Goal: Task Accomplishment & Management: Use online tool/utility

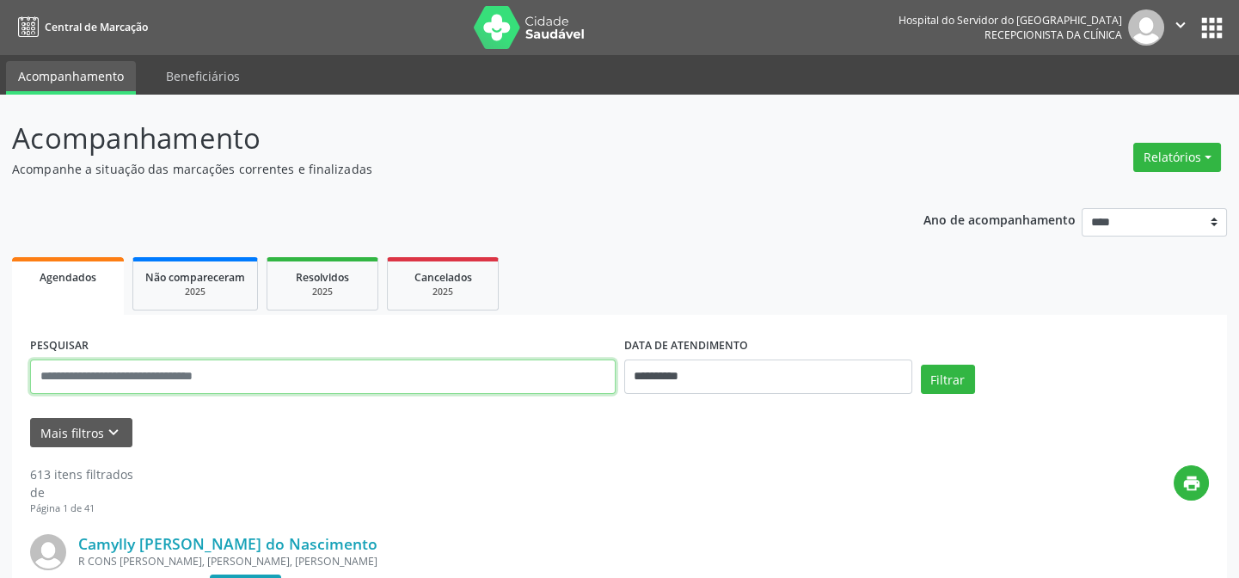
click at [114, 383] on input "text" at bounding box center [323, 377] width 586 height 34
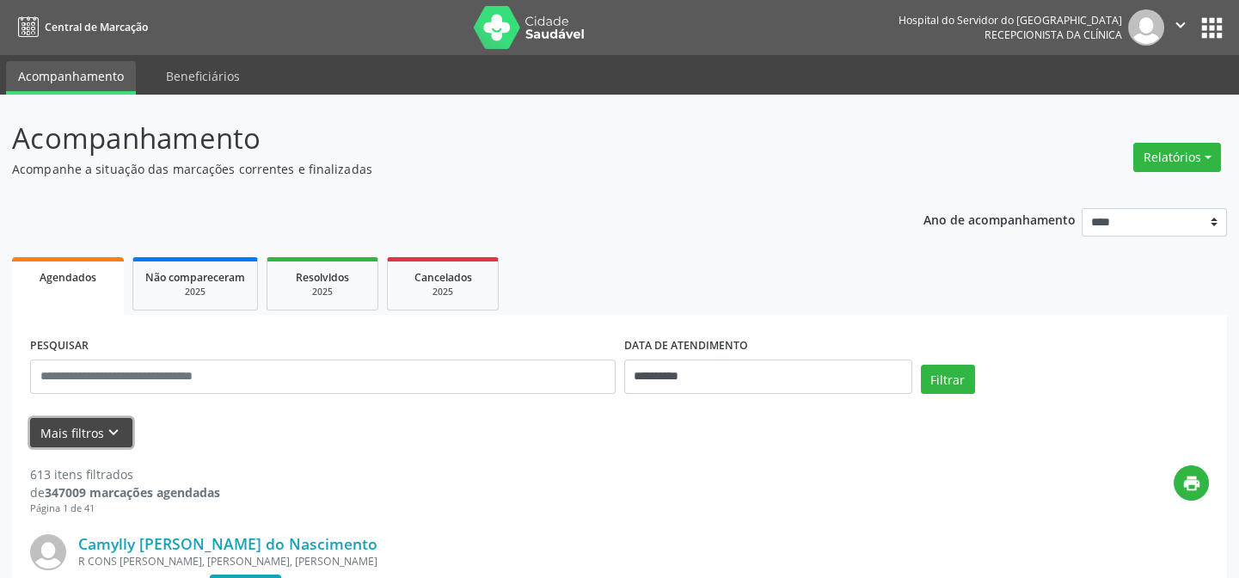
click at [70, 431] on button "Mais filtros keyboard_arrow_down" at bounding box center [81, 433] width 102 height 30
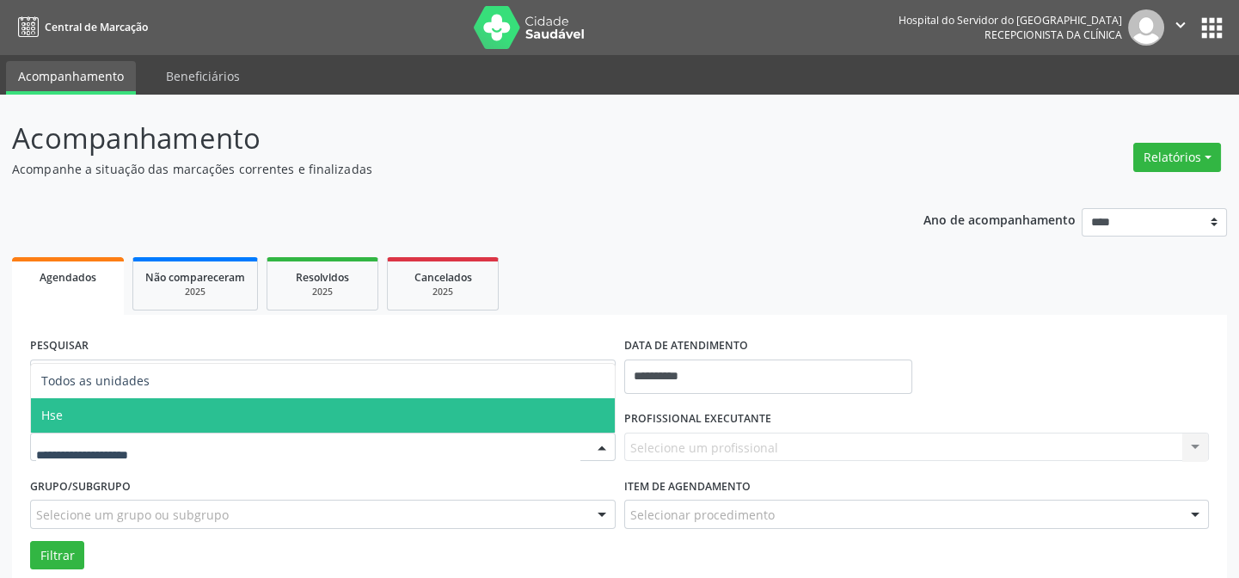
drag, startPoint x: 94, startPoint y: 418, endPoint x: 105, endPoint y: 417, distance: 11.2
click at [94, 417] on span "Hse" at bounding box center [323, 415] width 584 height 34
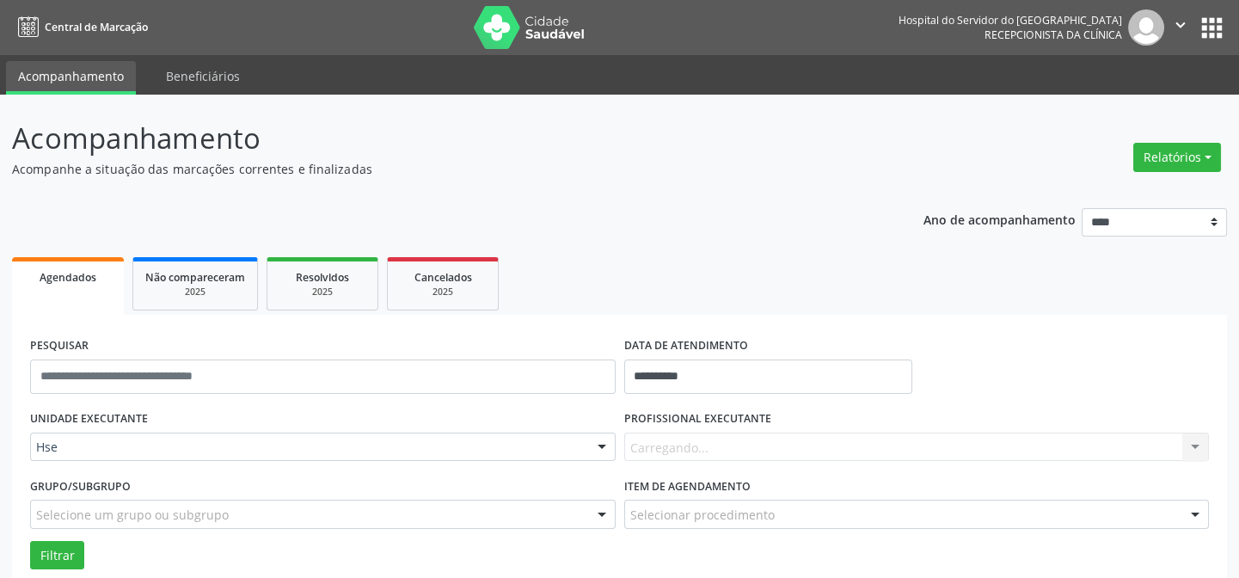
click at [738, 456] on div "Carregando... Nenhum resultado encontrado para: " " Não há nenhuma opção para s…" at bounding box center [917, 447] width 586 height 29
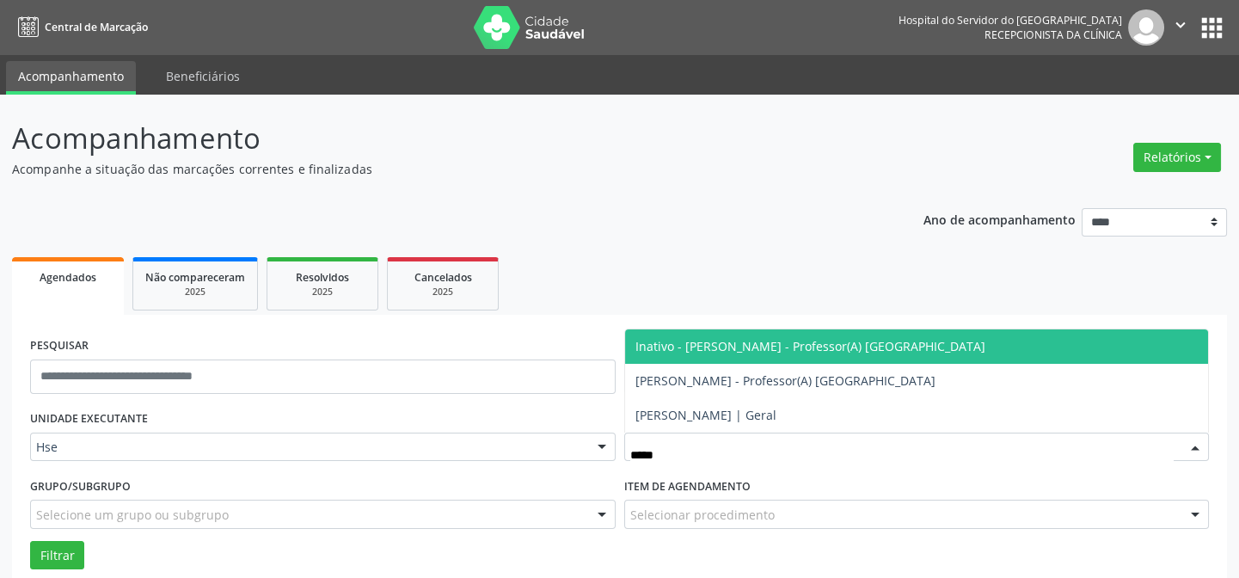
type input "******"
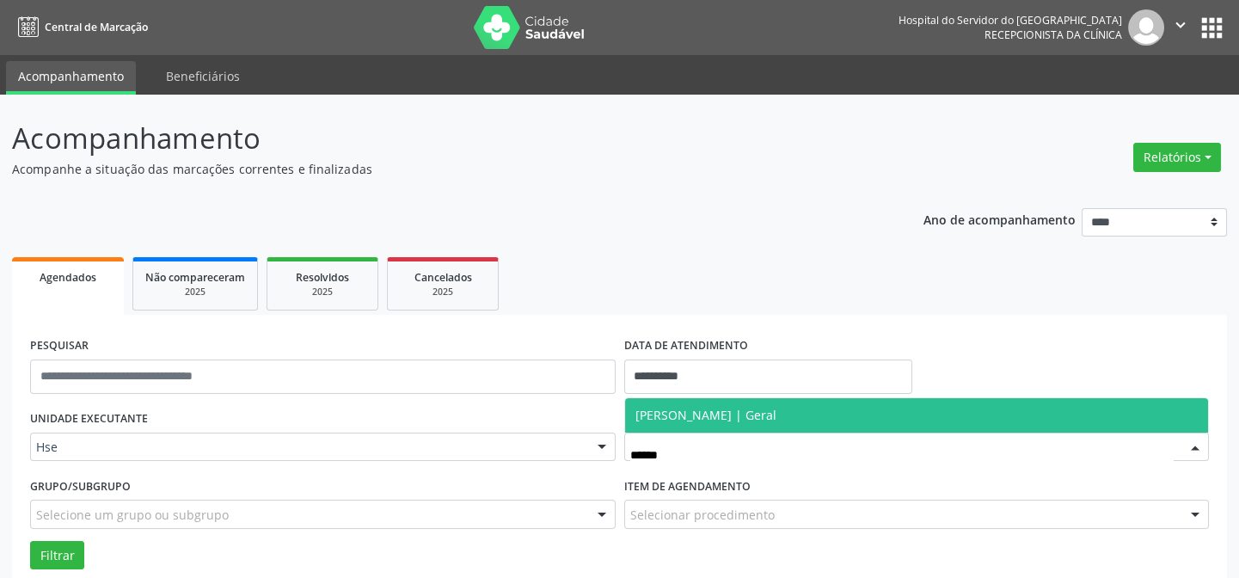
click at [756, 429] on span "[PERSON_NAME] | Geral" at bounding box center [917, 415] width 584 height 34
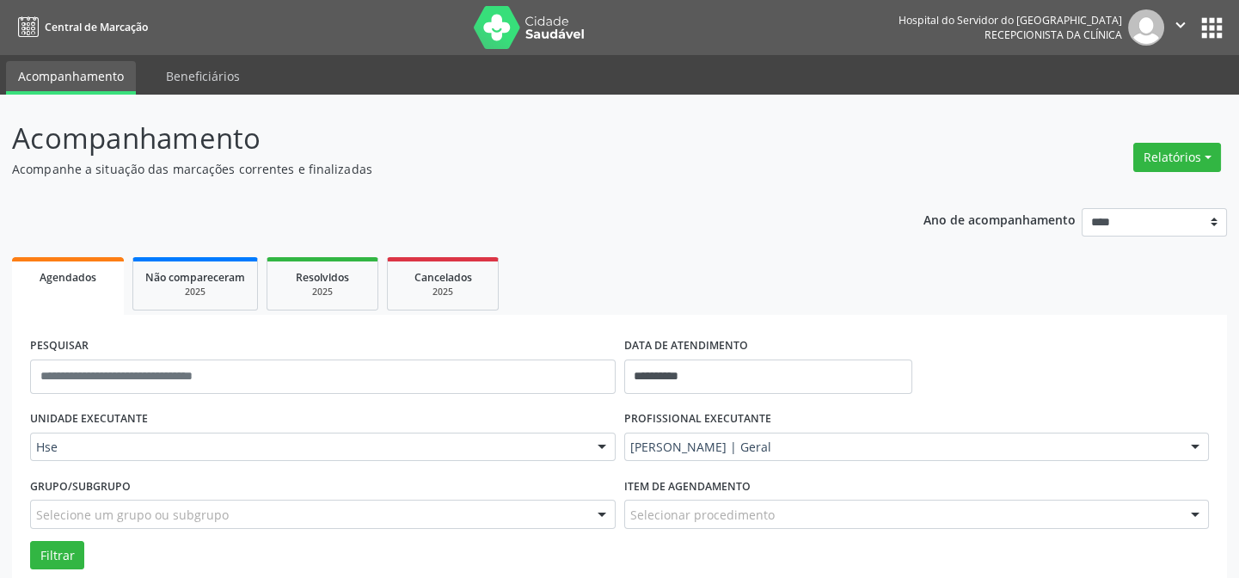
scroll to position [77, 0]
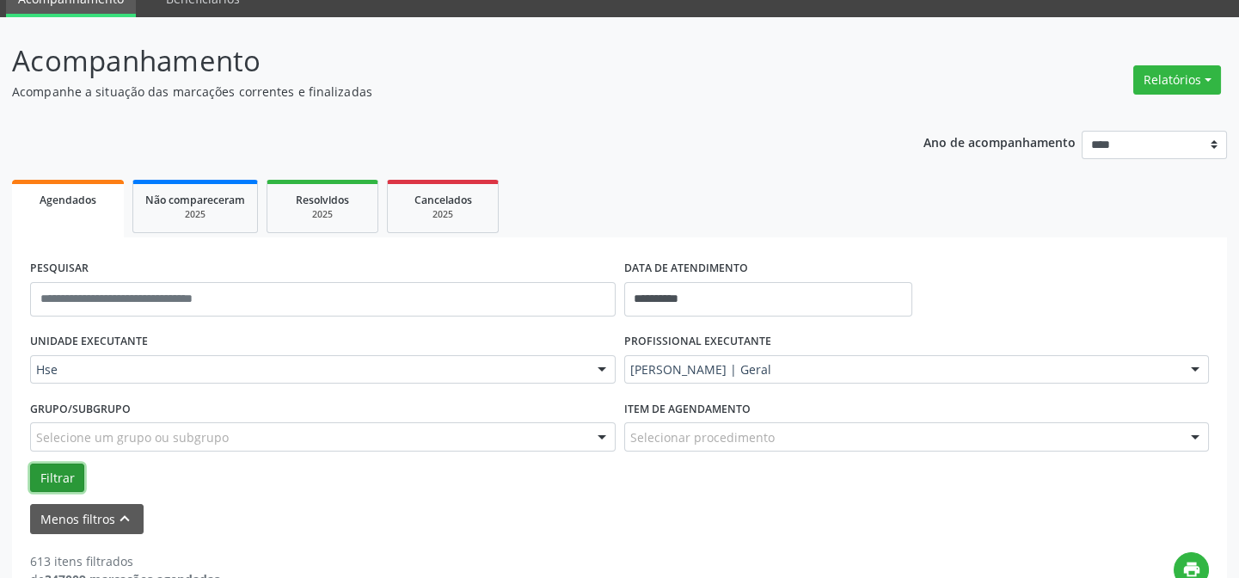
click at [76, 479] on button "Filtrar" at bounding box center [57, 478] width 54 height 29
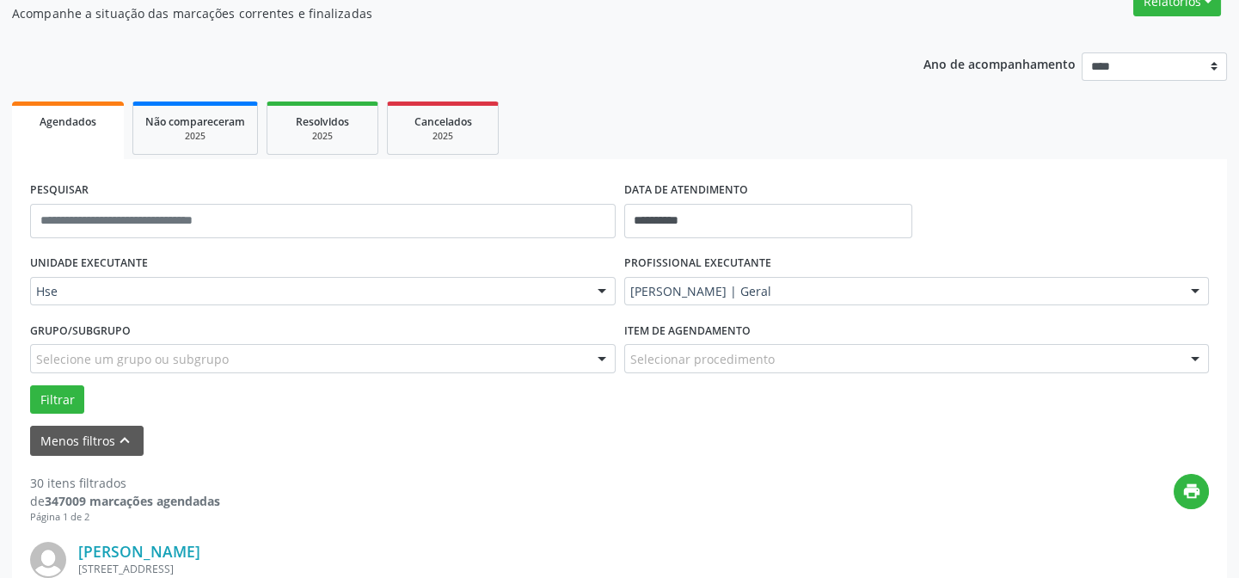
scroll to position [234, 0]
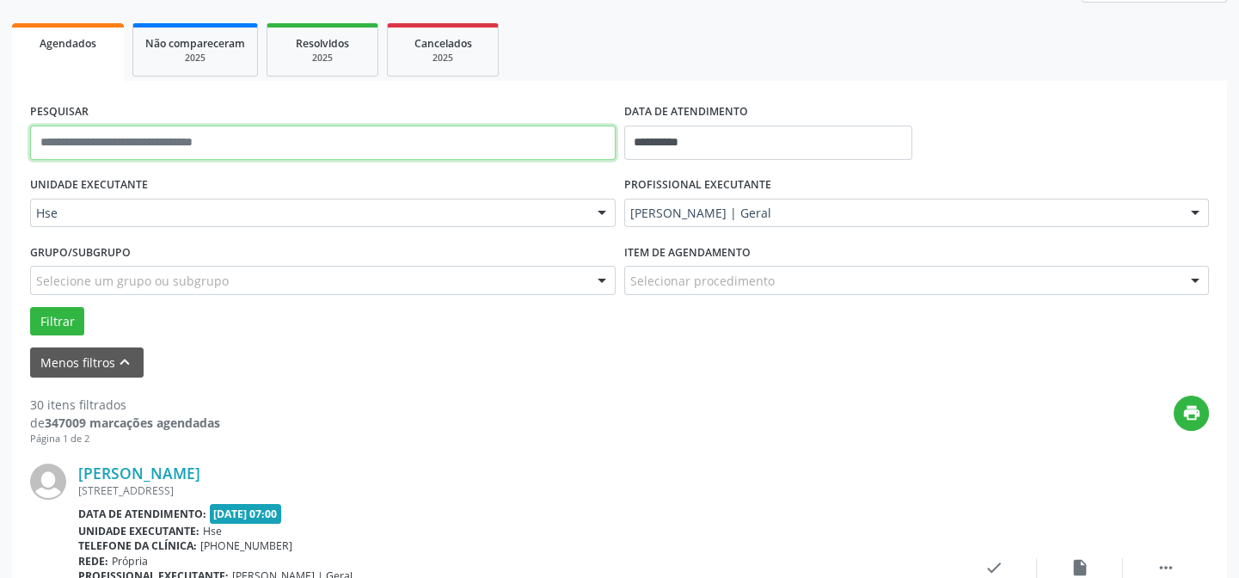
click at [178, 138] on input "text" at bounding box center [323, 143] width 586 height 34
click at [30, 307] on button "Filtrar" at bounding box center [57, 321] width 54 height 29
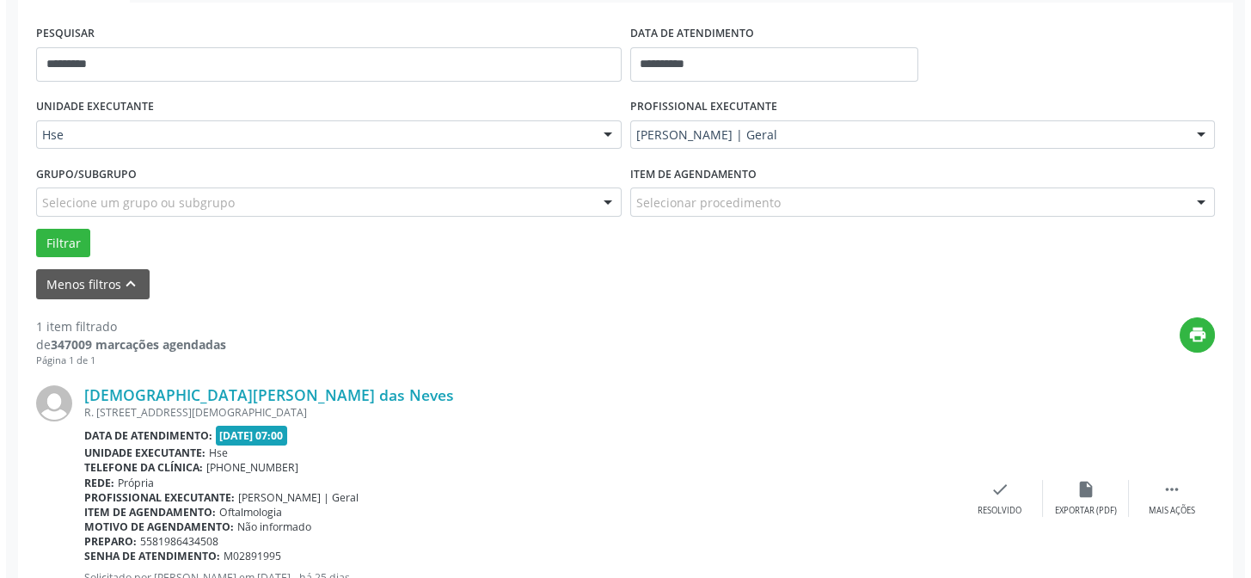
scroll to position [393, 0]
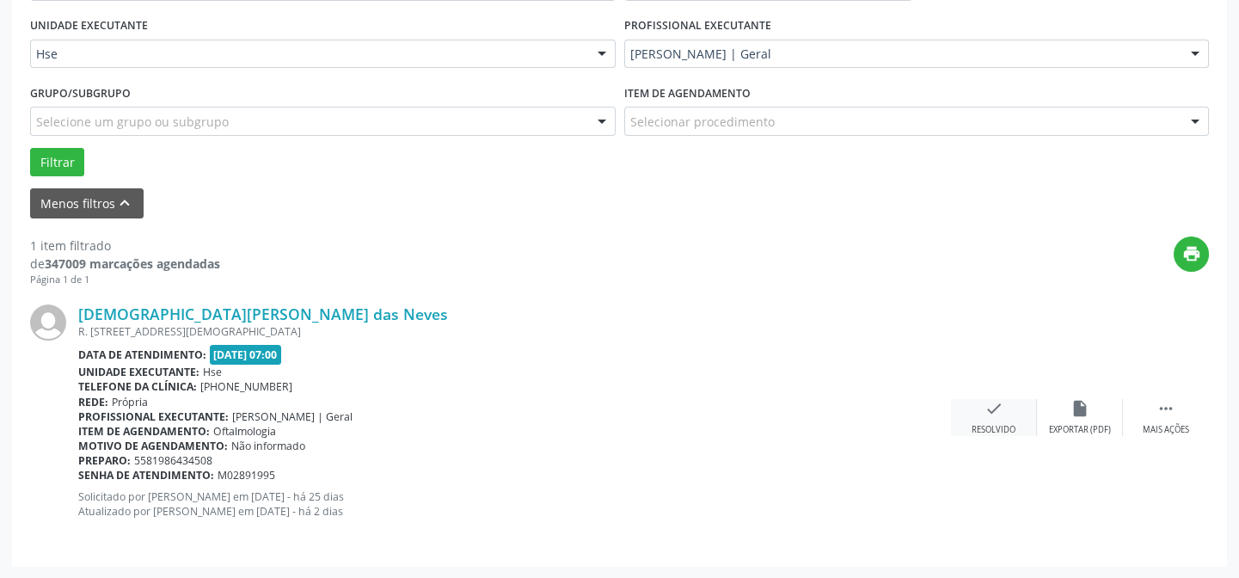
click at [987, 412] on icon "check" at bounding box center [994, 408] width 19 height 19
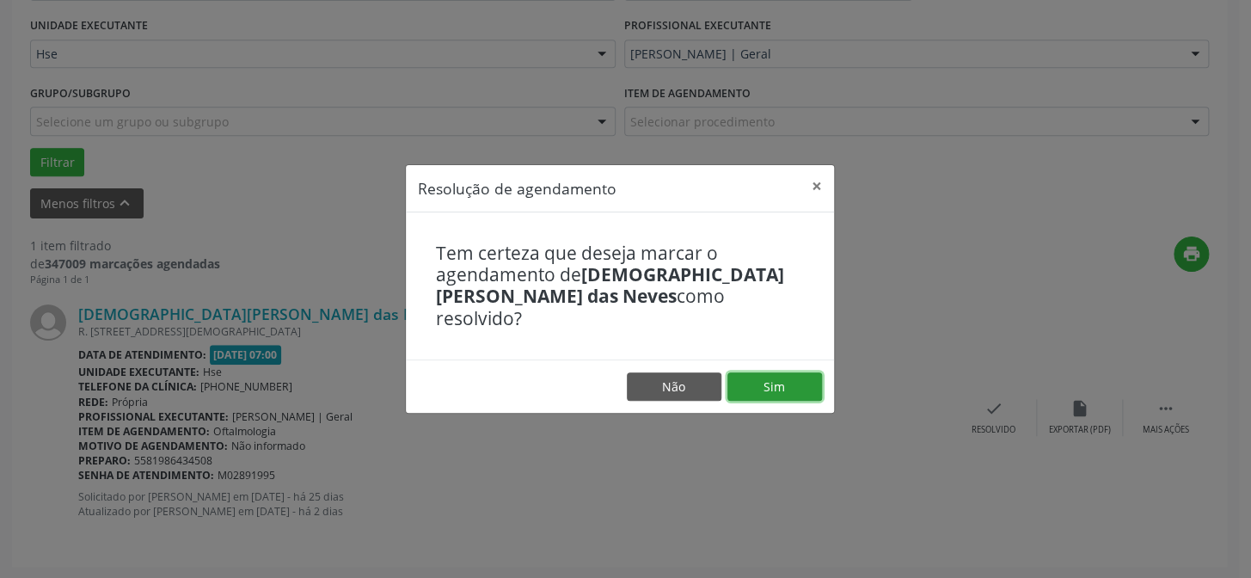
click at [789, 386] on button "Sim" at bounding box center [775, 386] width 95 height 29
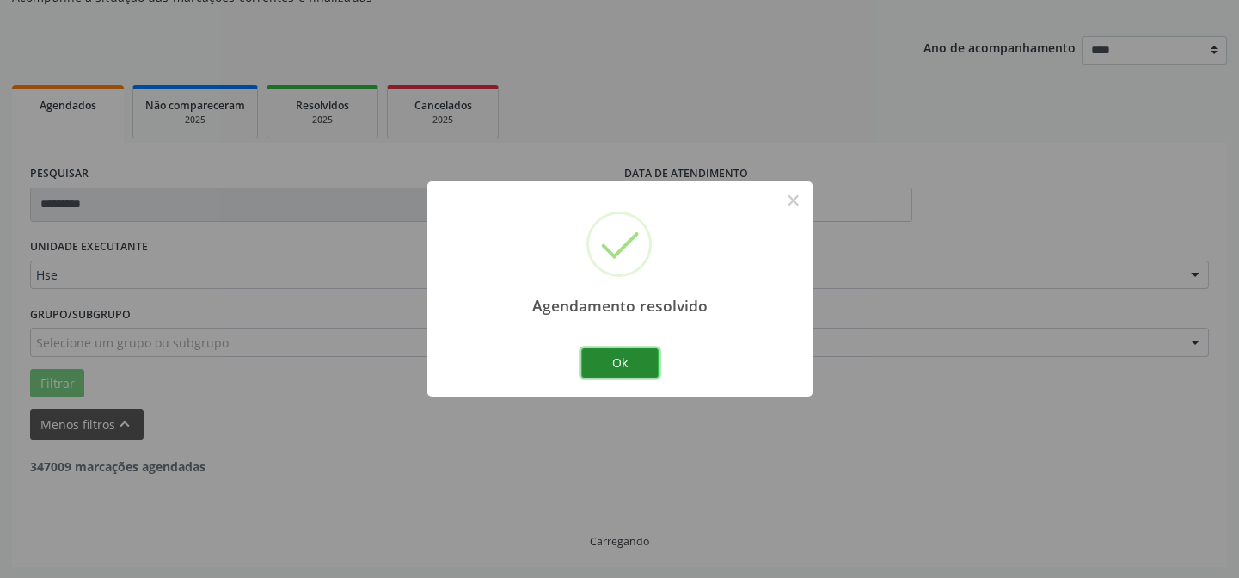
click at [612, 360] on button "Ok" at bounding box center [619, 362] width 77 height 29
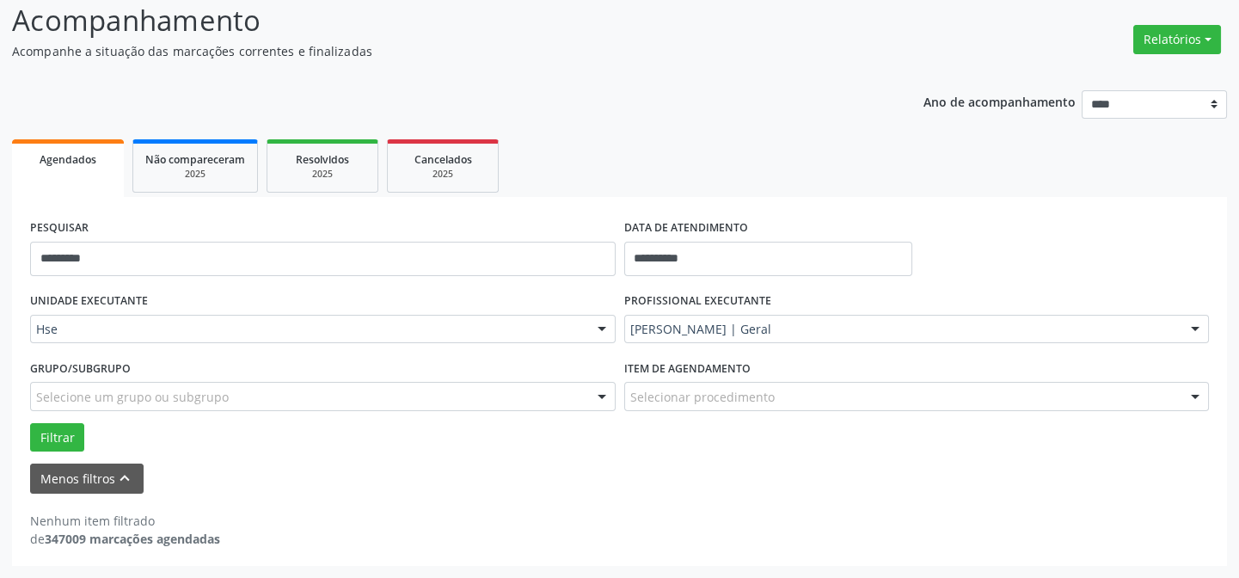
scroll to position [116, 0]
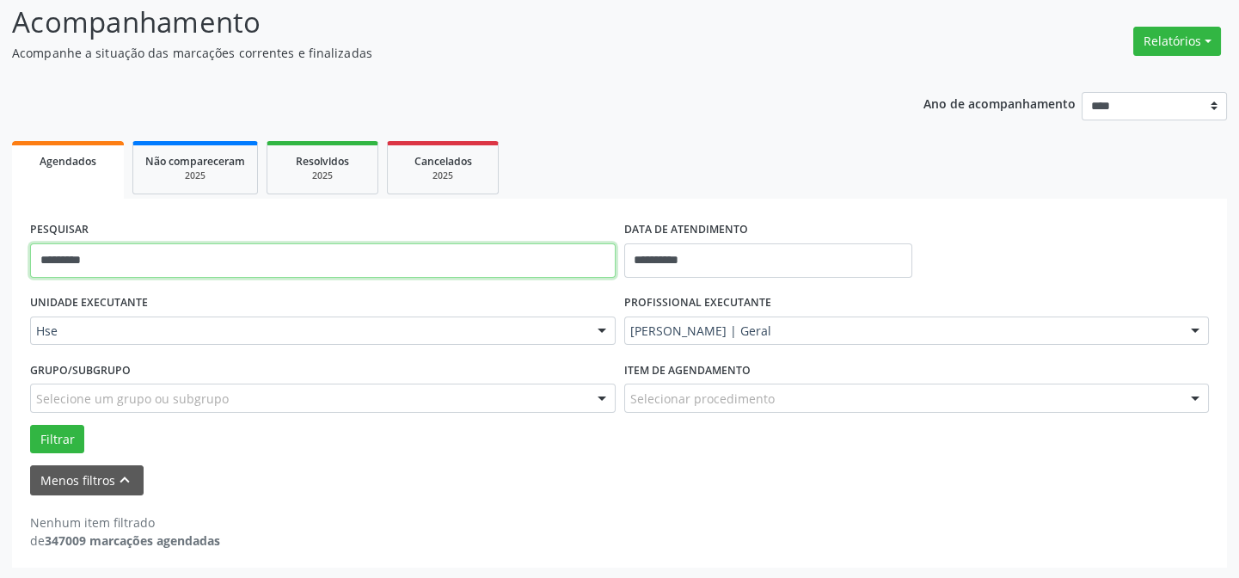
click at [215, 269] on input "*********" at bounding box center [323, 260] width 586 height 34
click at [30, 425] on button "Filtrar" at bounding box center [57, 439] width 54 height 29
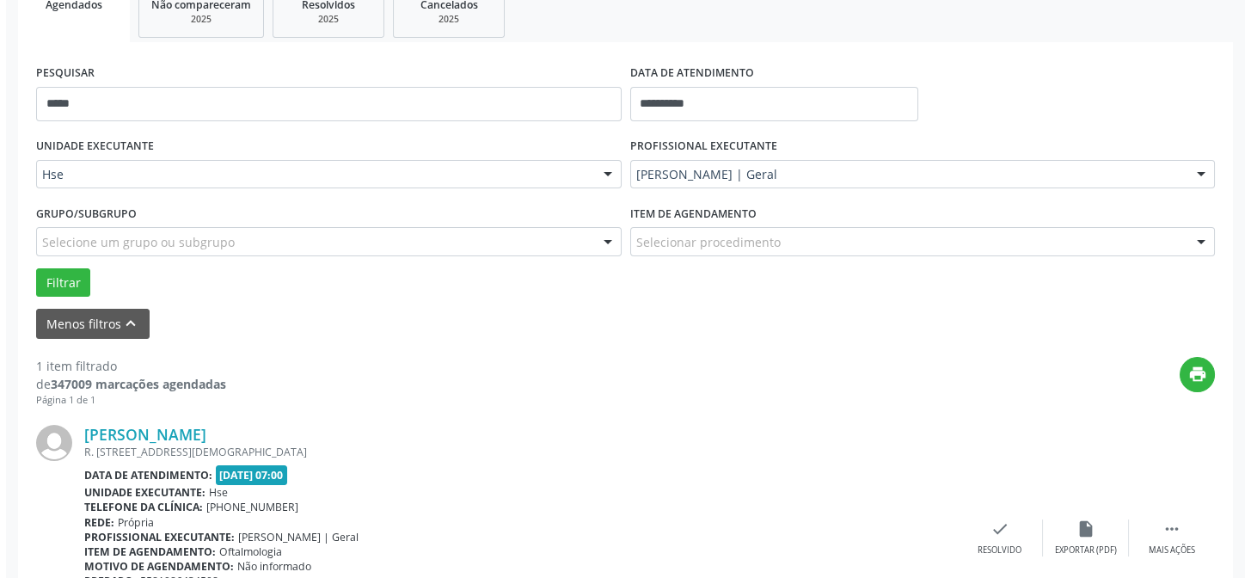
scroll to position [393, 0]
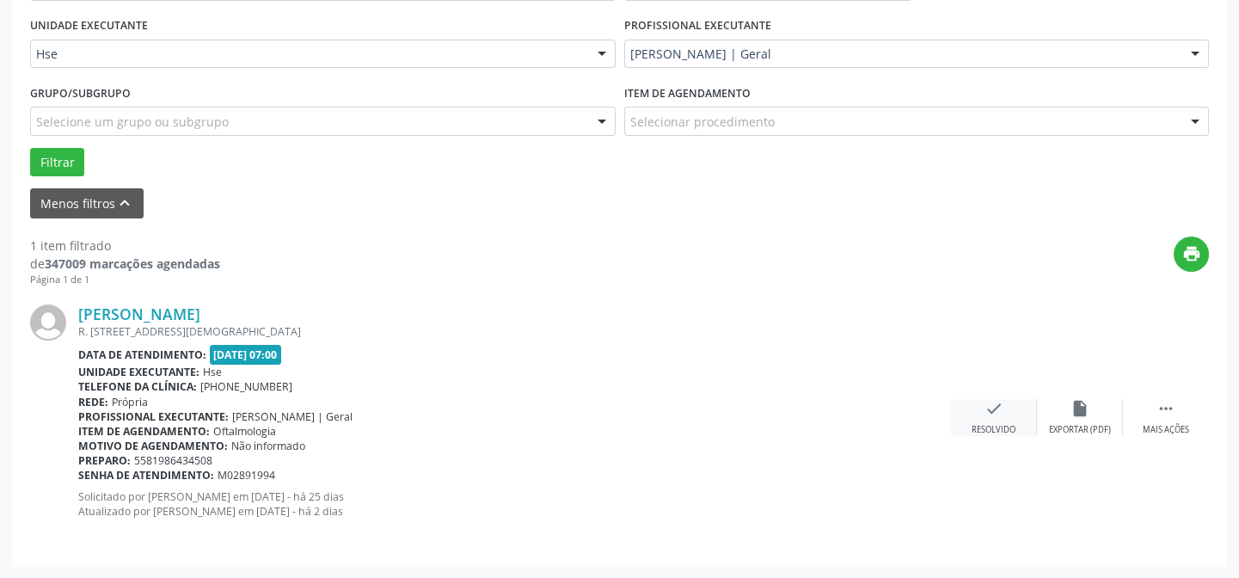
click at [981, 424] on div "Resolvido" at bounding box center [994, 430] width 44 height 12
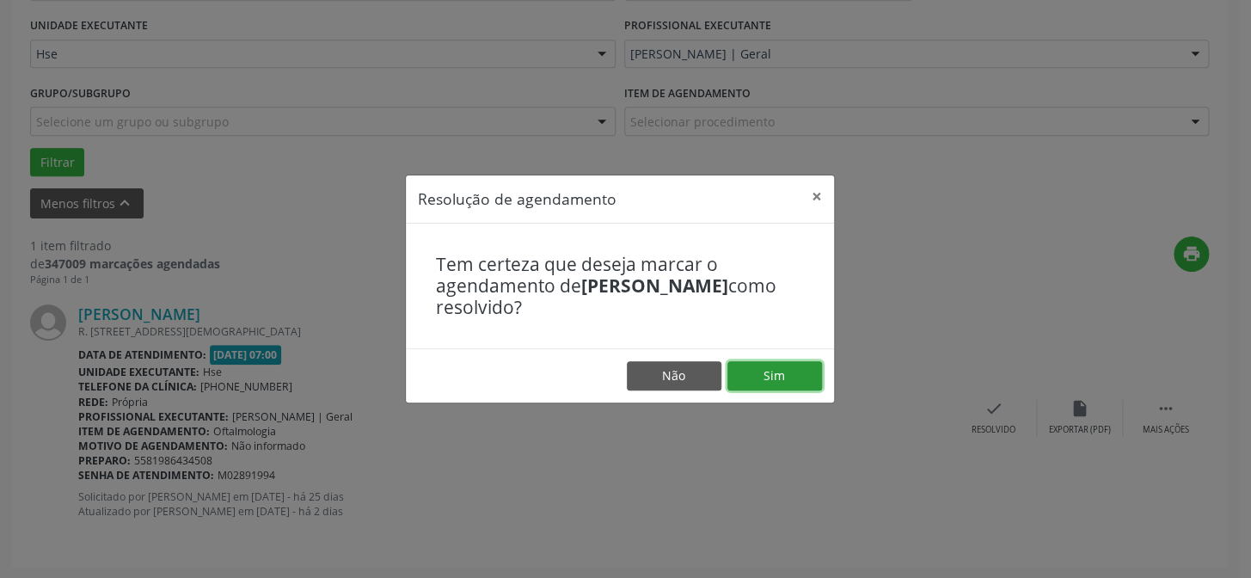
click at [771, 376] on button "Sim" at bounding box center [775, 375] width 95 height 29
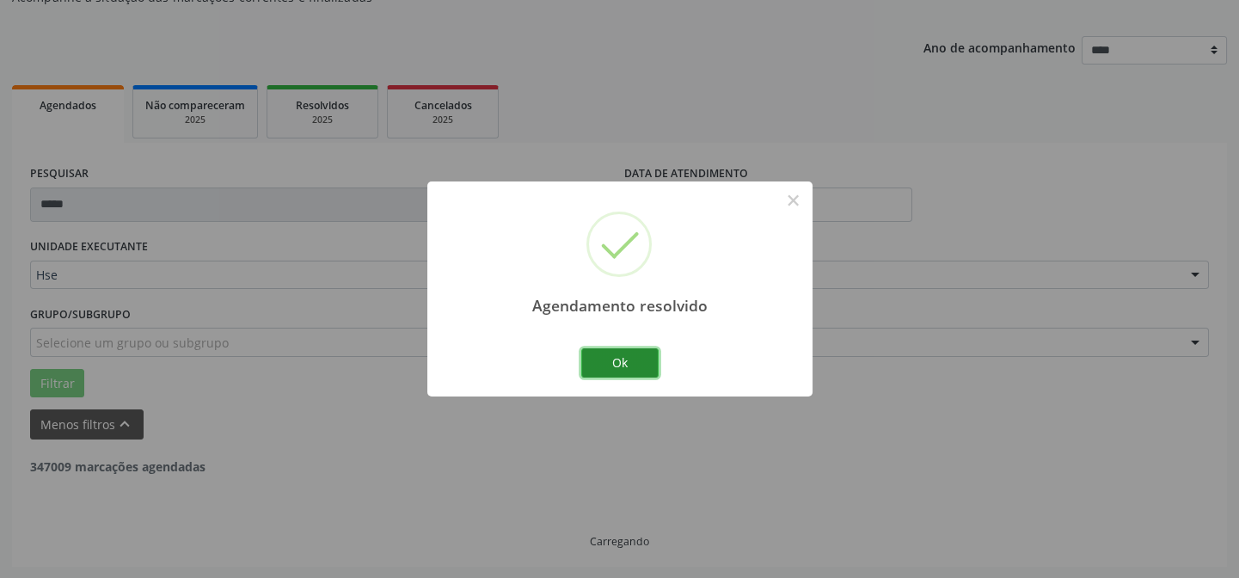
click at [626, 355] on button "Ok" at bounding box center [619, 362] width 77 height 29
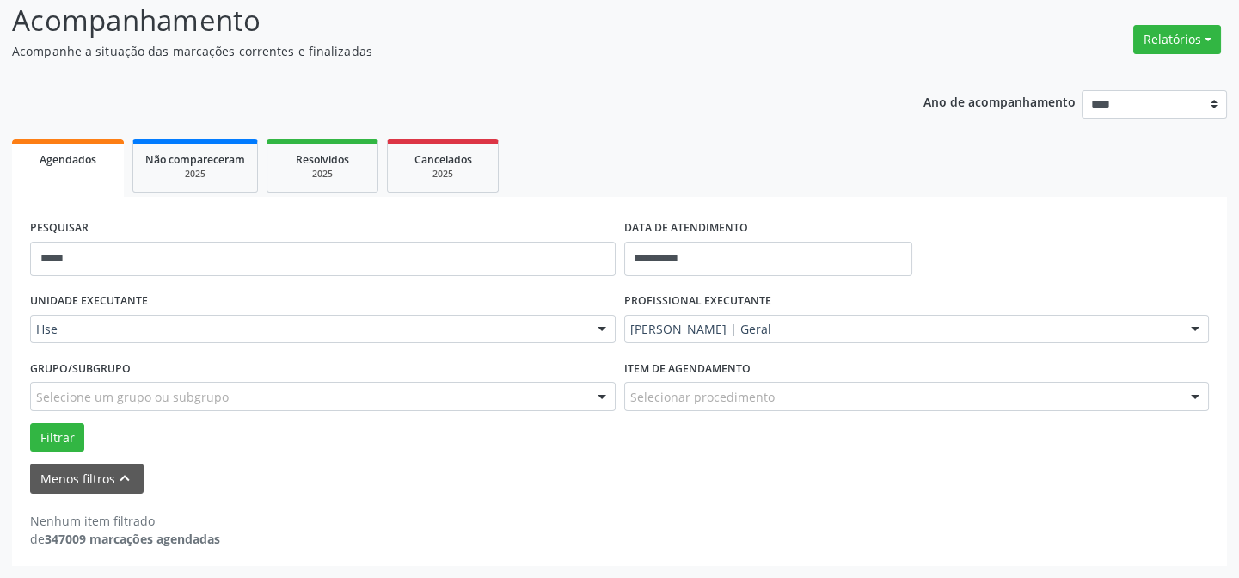
scroll to position [116, 0]
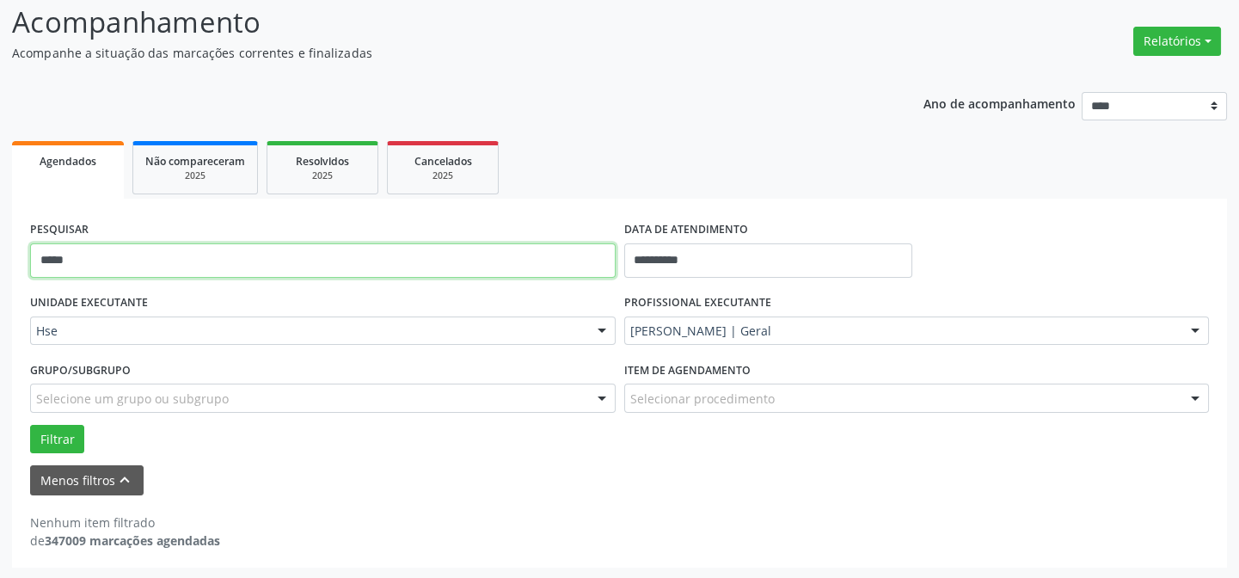
click at [110, 253] on input "*****" at bounding box center [323, 260] width 586 height 34
click at [30, 425] on button "Filtrar" at bounding box center [57, 439] width 54 height 29
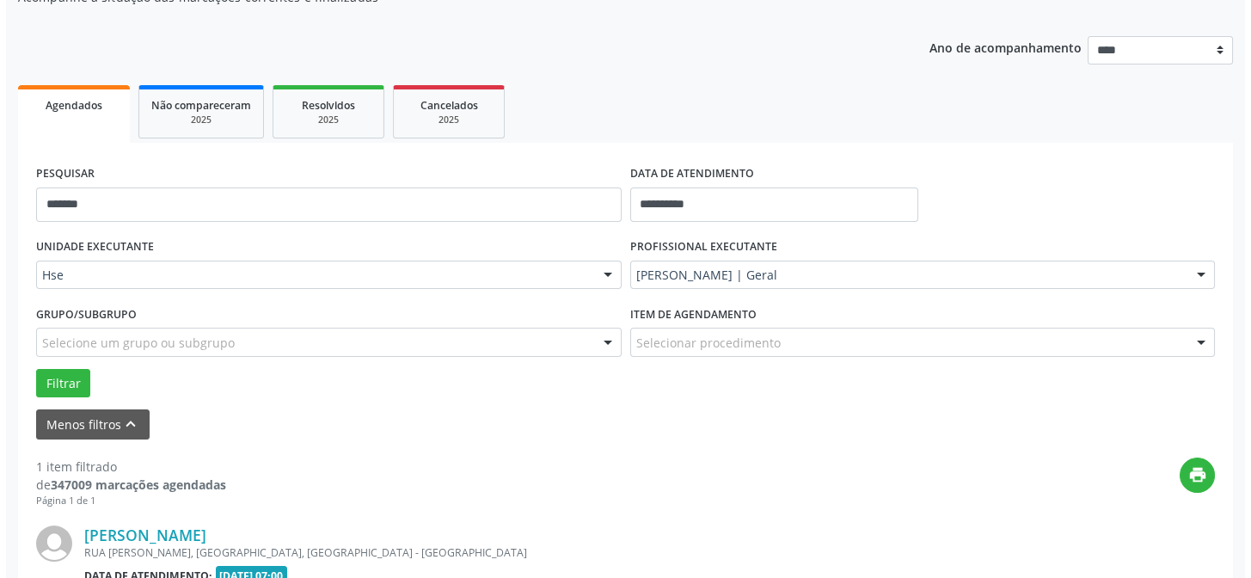
scroll to position [393, 0]
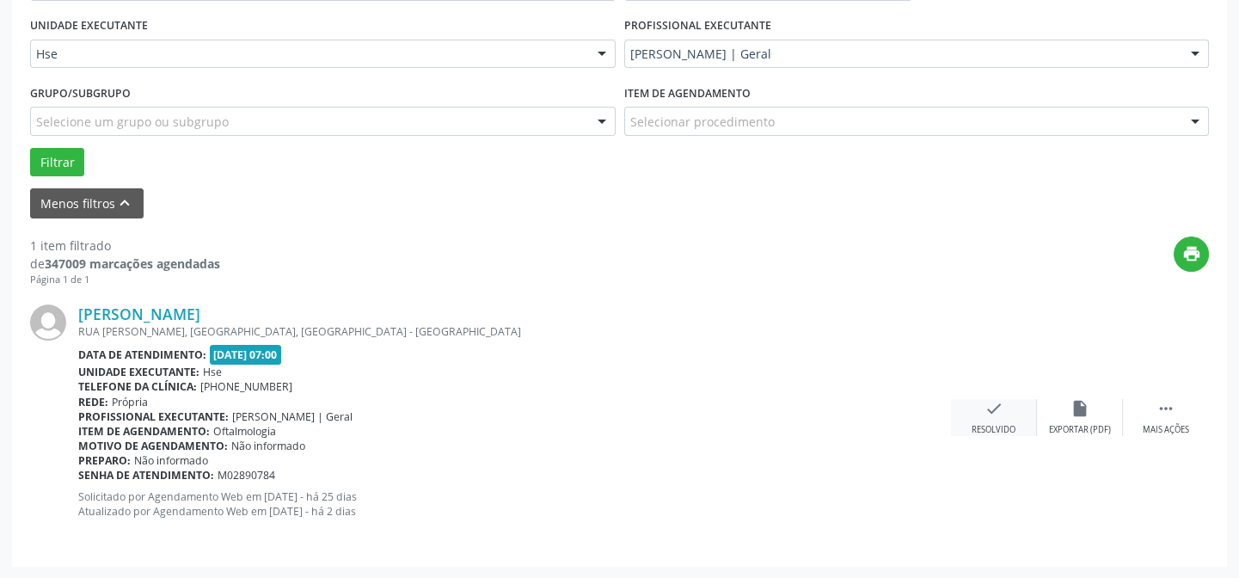
click at [967, 419] on div "check Resolvido" at bounding box center [994, 417] width 86 height 37
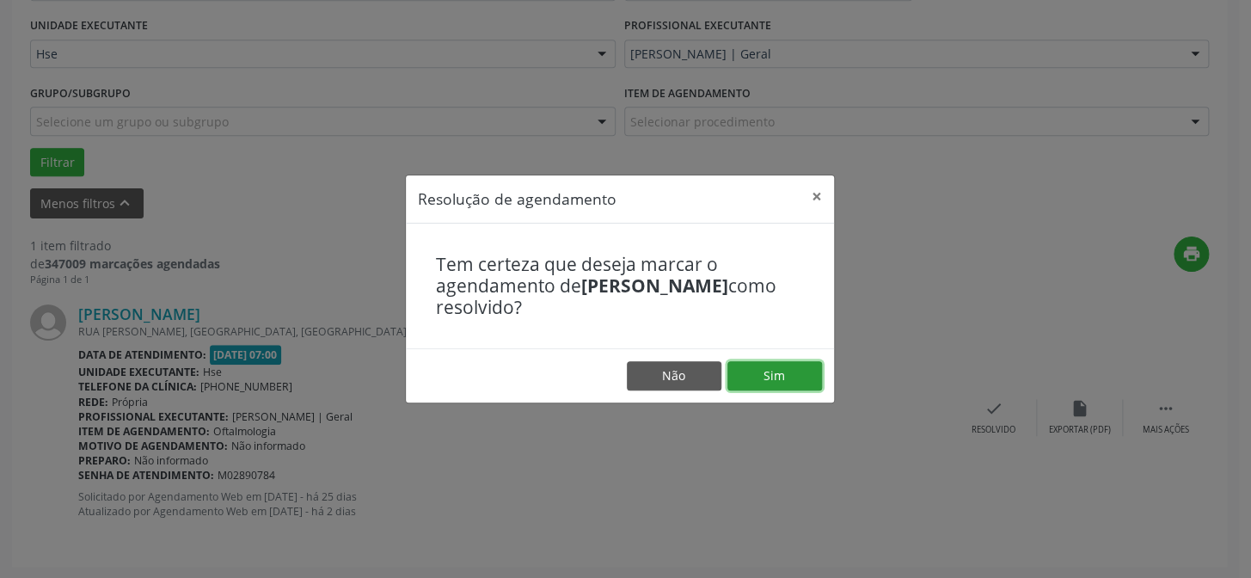
click at [786, 383] on button "Sim" at bounding box center [775, 375] width 95 height 29
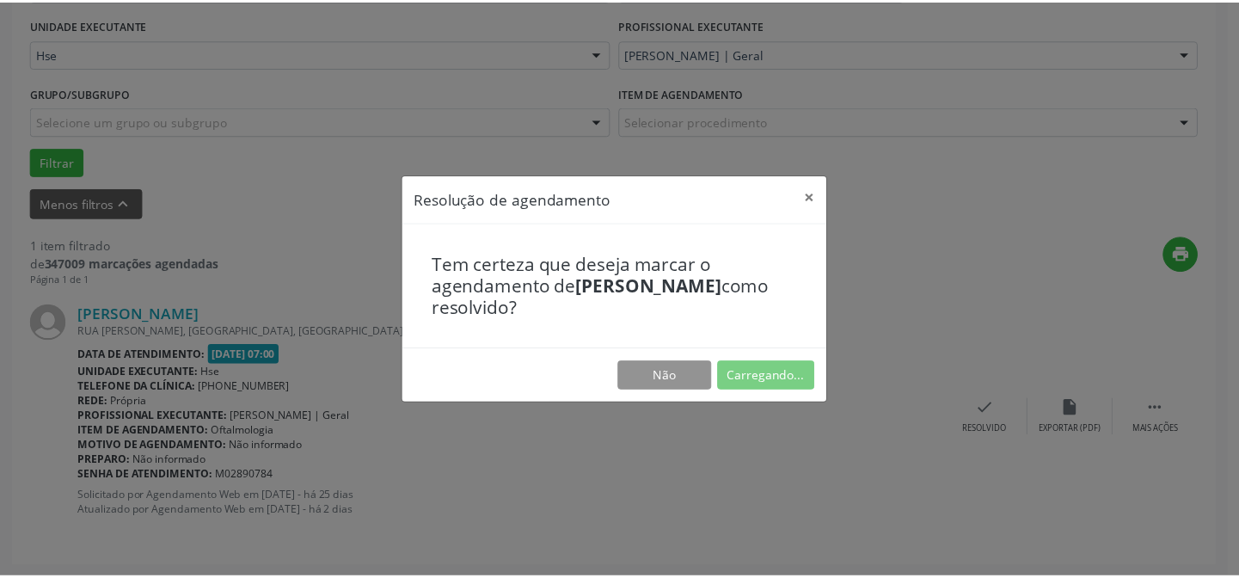
scroll to position [154, 0]
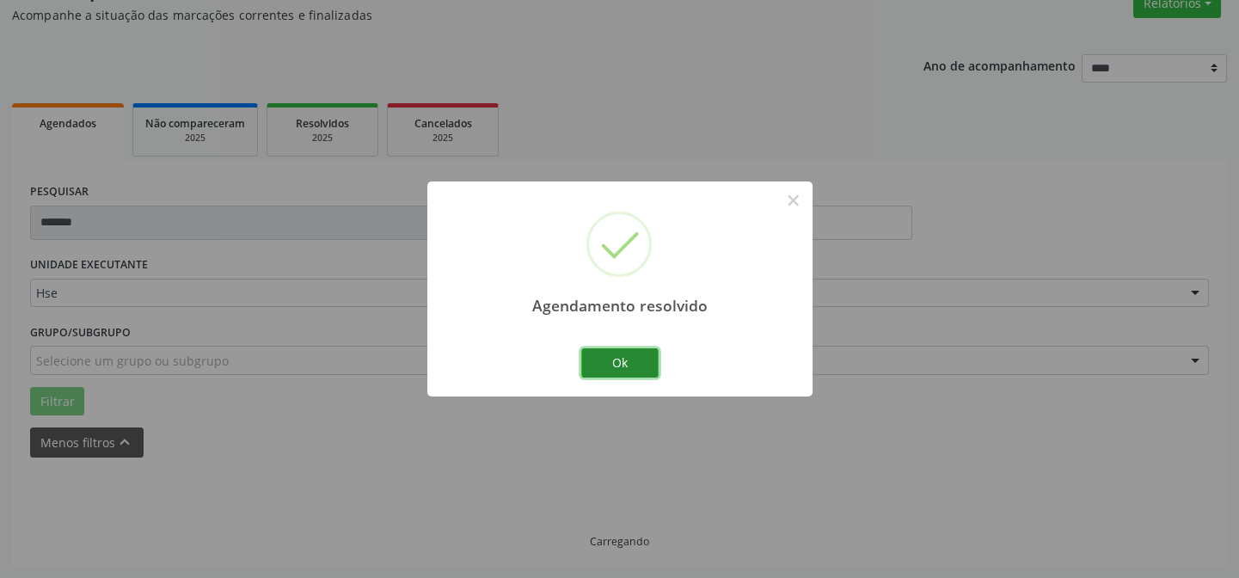
click at [613, 353] on button "Ok" at bounding box center [619, 362] width 77 height 29
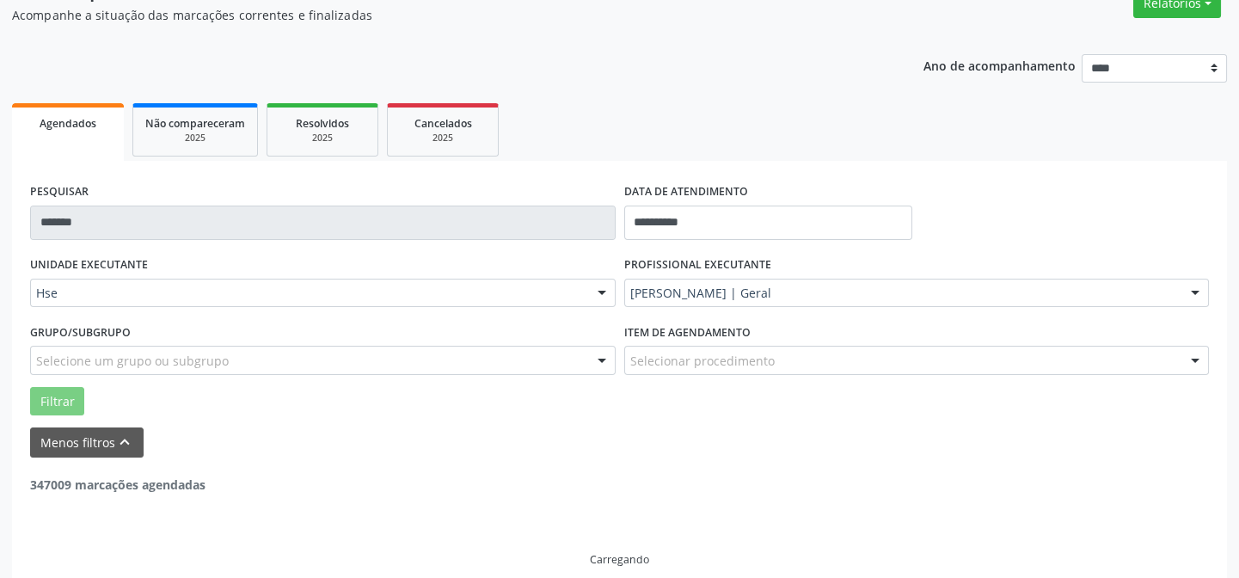
click at [145, 225] on div "PESQUISAR *******" at bounding box center [323, 215] width 594 height 73
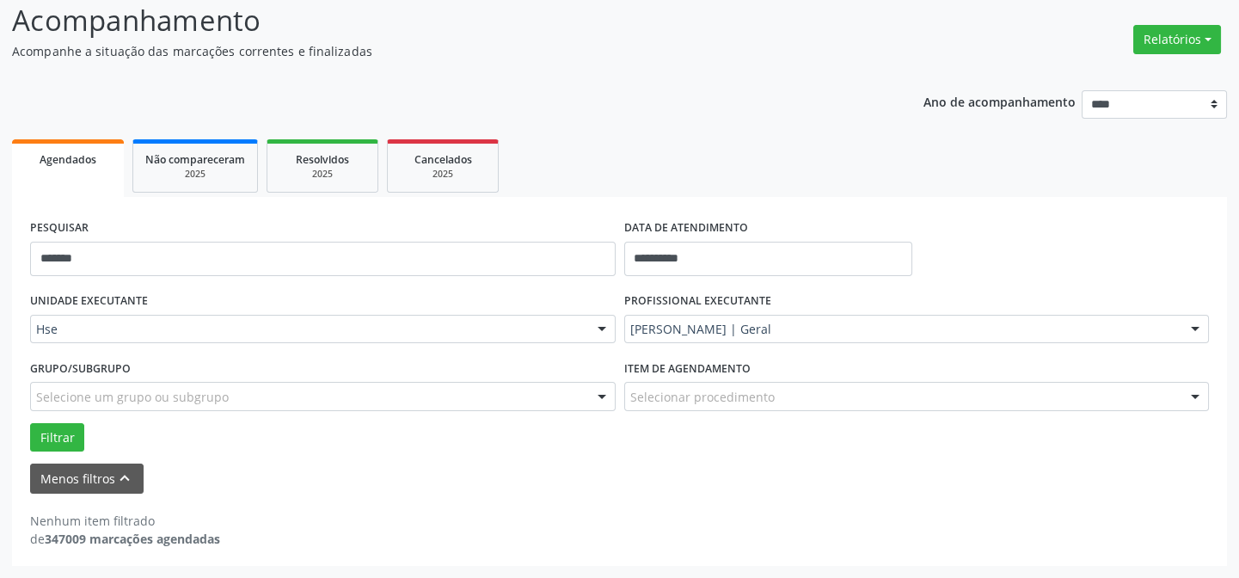
scroll to position [116, 0]
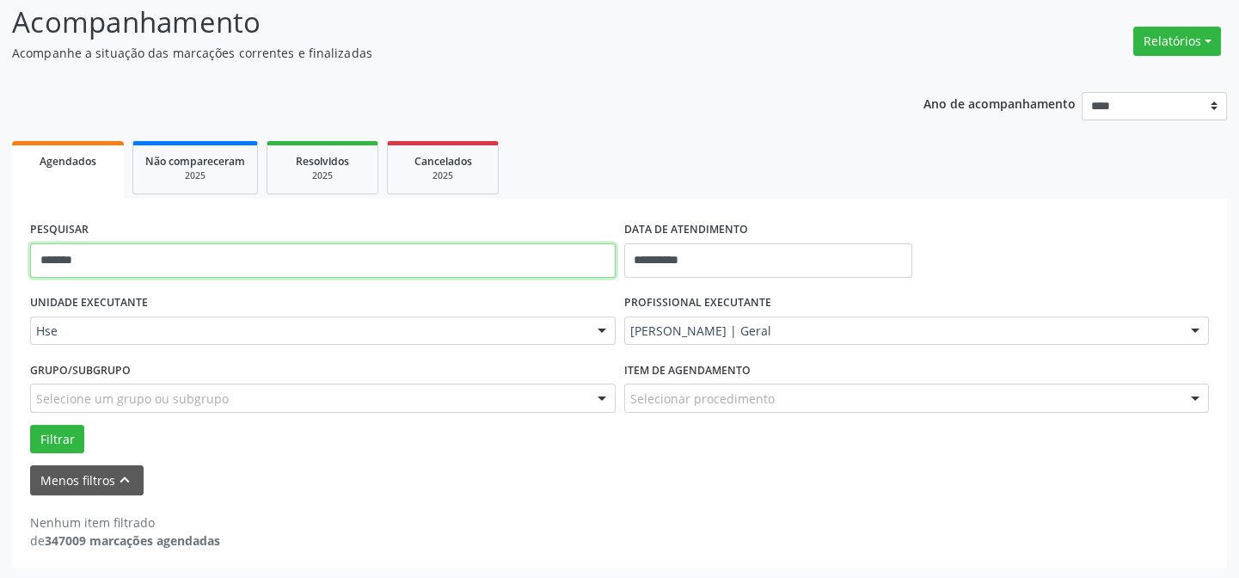
click at [153, 249] on input "*******" at bounding box center [323, 260] width 586 height 34
click at [30, 425] on button "Filtrar" at bounding box center [57, 439] width 54 height 29
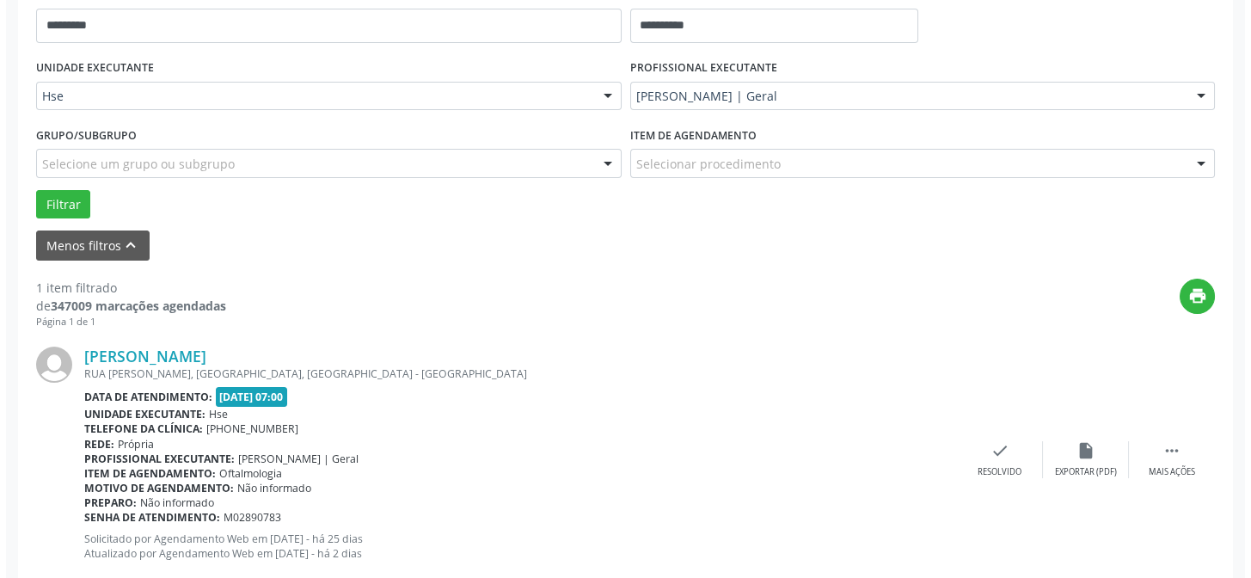
scroll to position [393, 0]
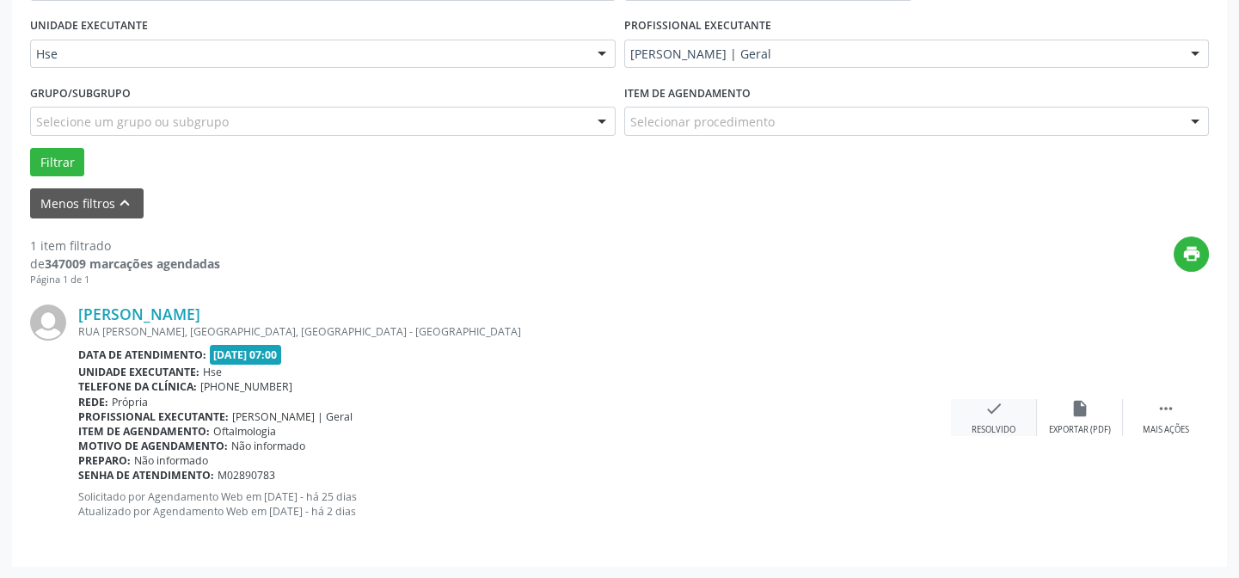
click at [985, 408] on icon "check" at bounding box center [994, 408] width 19 height 19
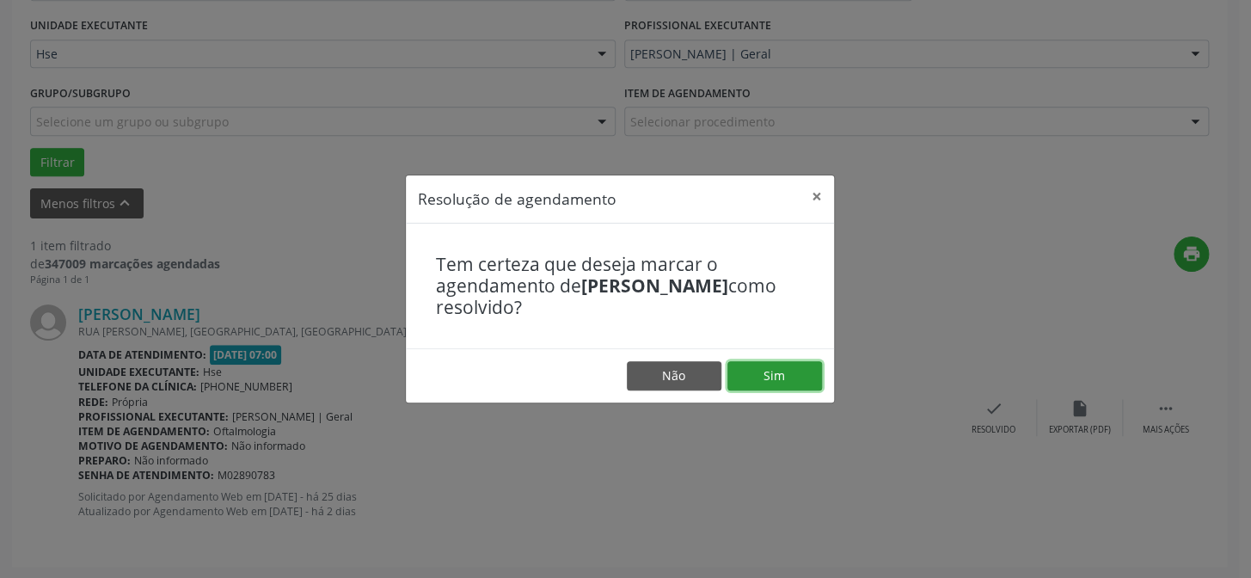
click at [773, 380] on button "Sim" at bounding box center [775, 375] width 95 height 29
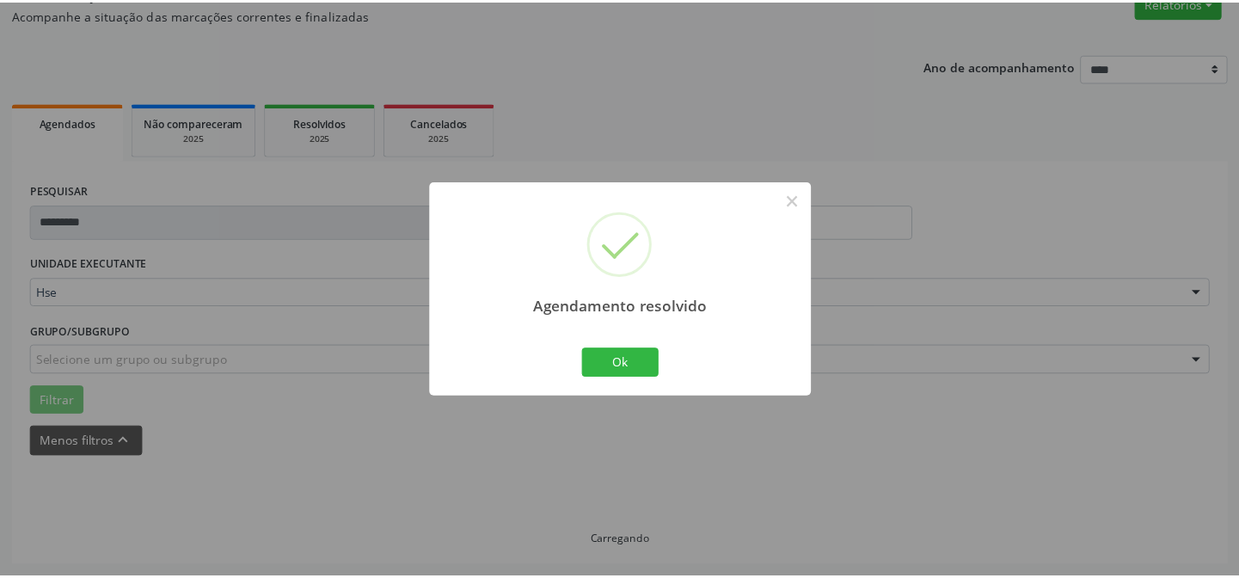
scroll to position [154, 0]
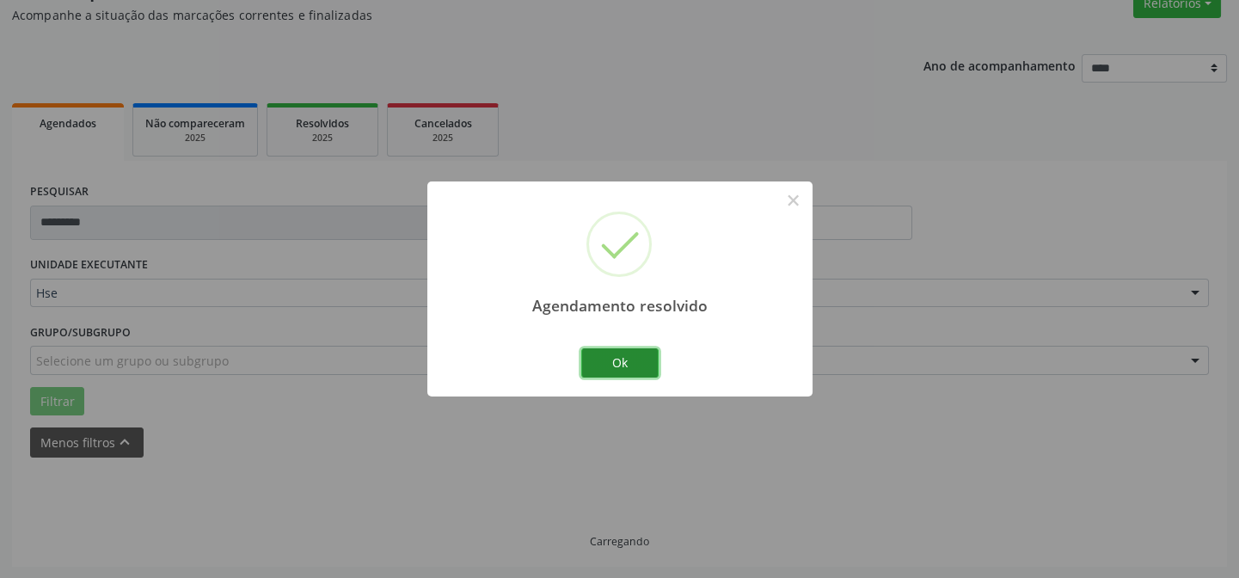
click at [625, 353] on button "Ok" at bounding box center [619, 362] width 77 height 29
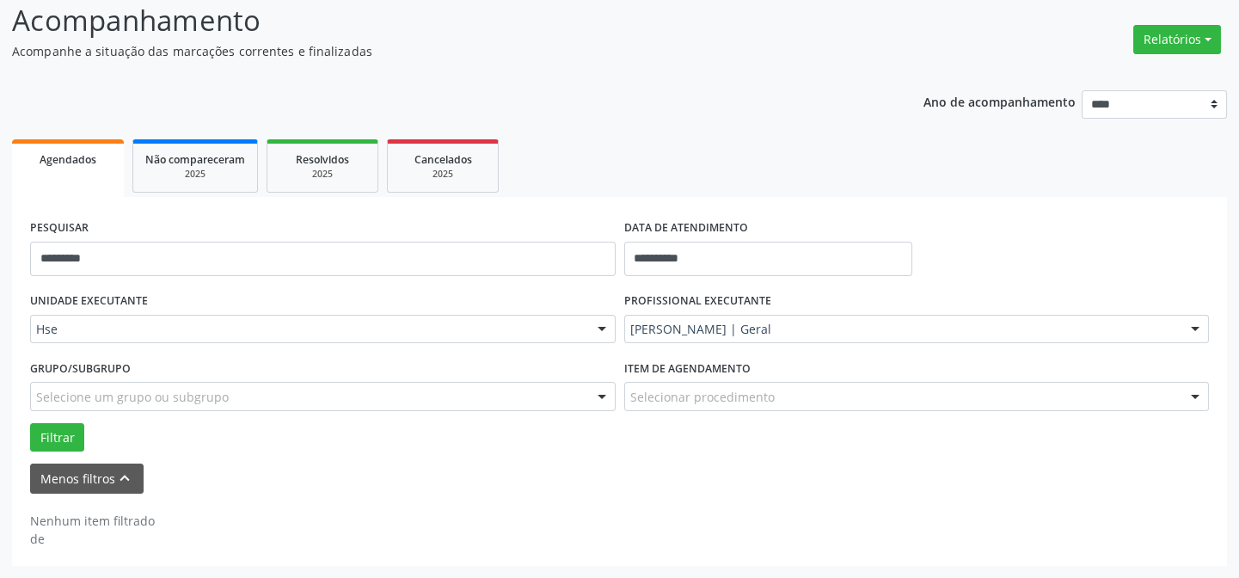
scroll to position [116, 0]
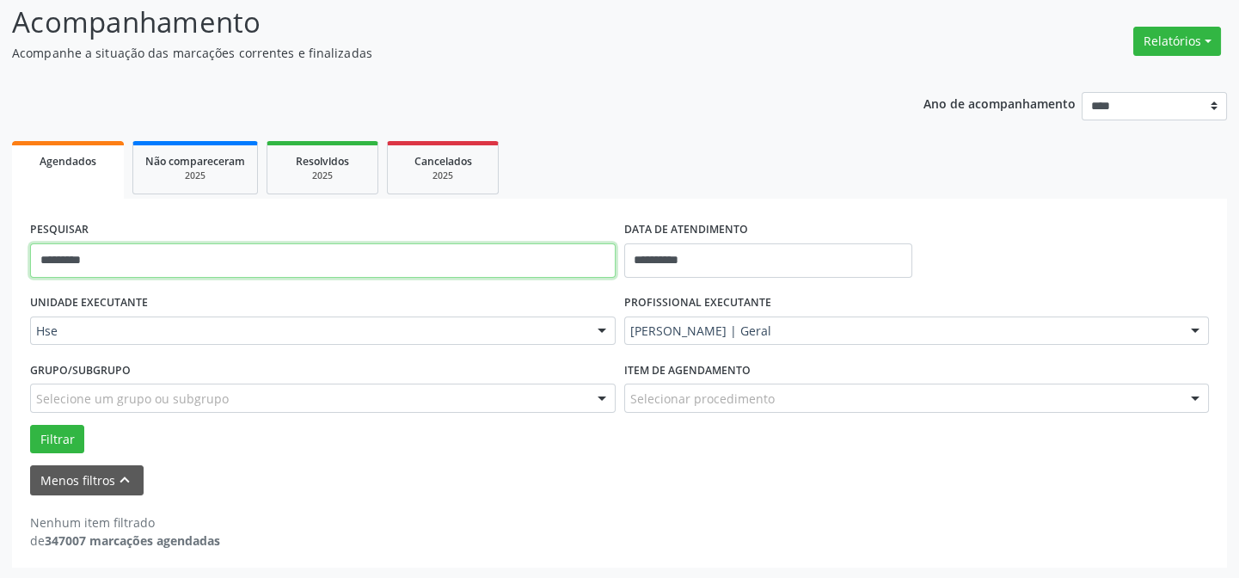
click at [263, 255] on input "*********" at bounding box center [323, 260] width 586 height 34
click at [30, 425] on button "Filtrar" at bounding box center [57, 439] width 54 height 29
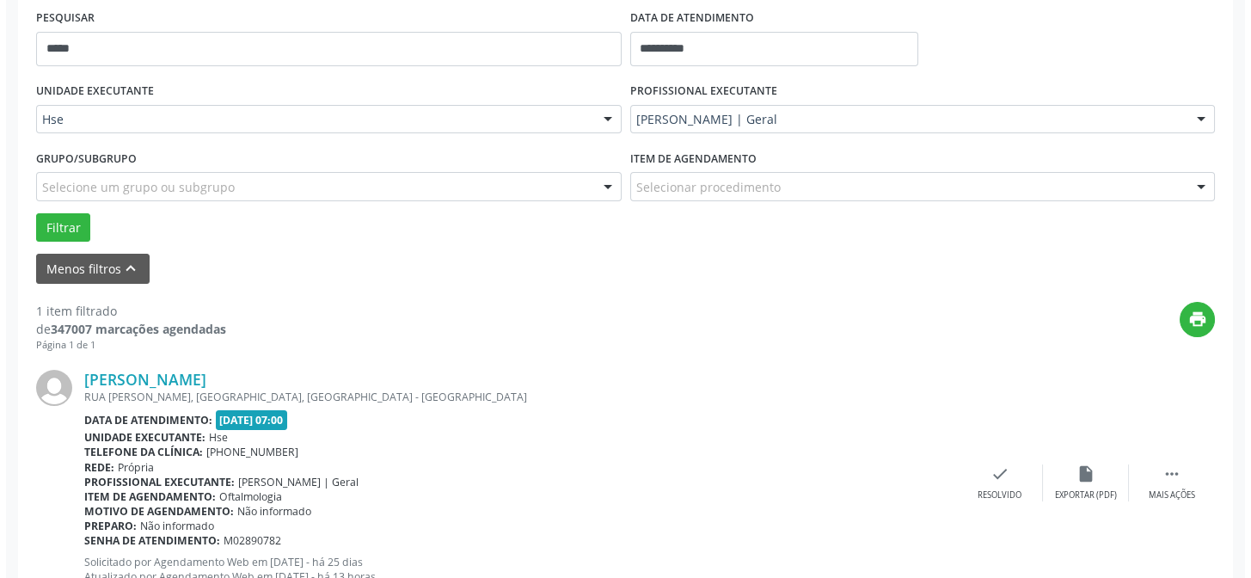
scroll to position [393, 0]
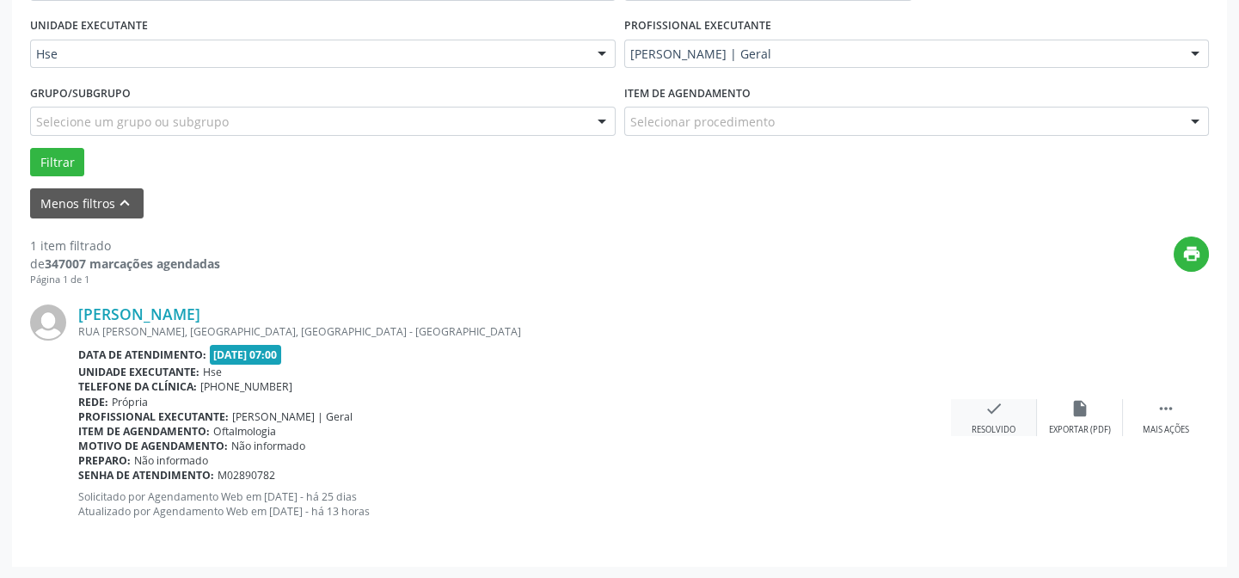
click at [996, 421] on div "check Resolvido" at bounding box center [994, 417] width 86 height 37
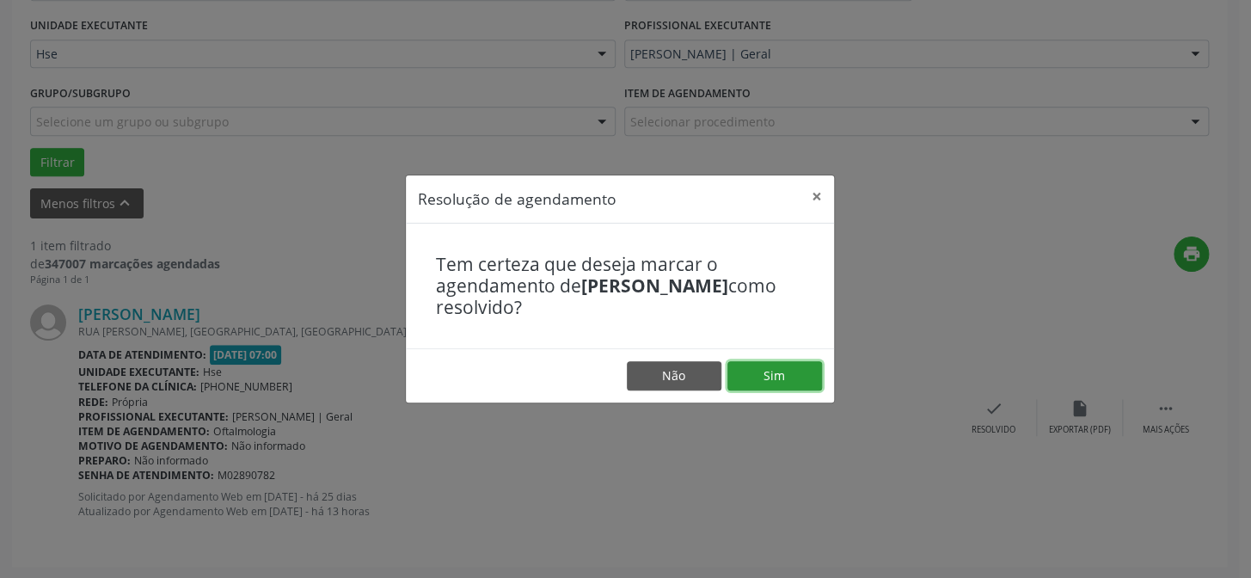
click at [767, 366] on button "Sim" at bounding box center [775, 375] width 95 height 29
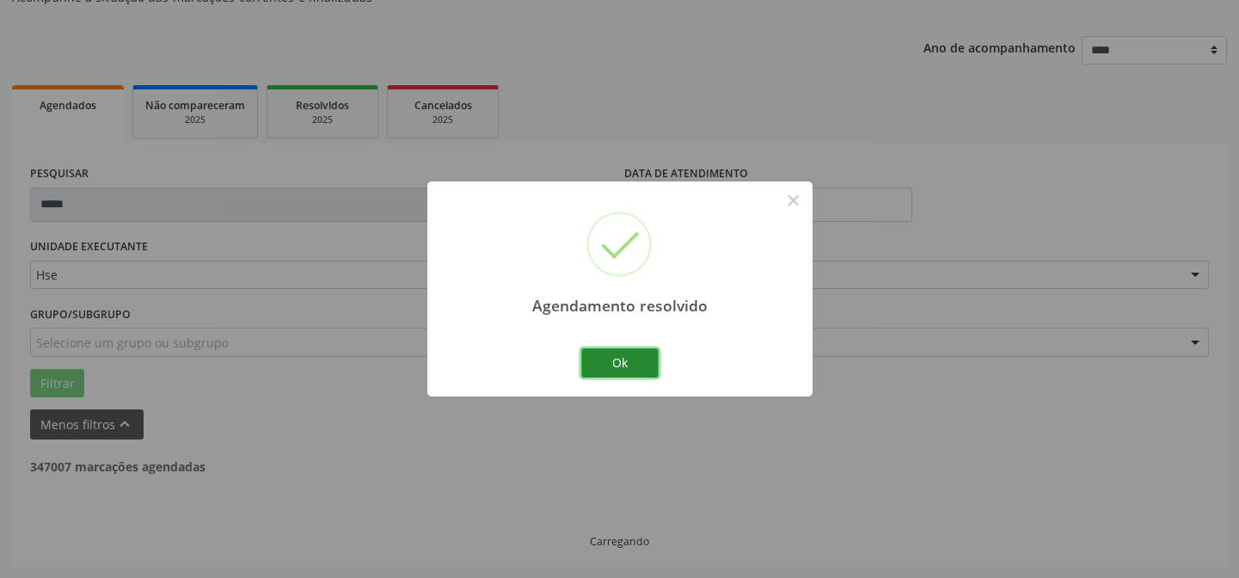
click at [615, 360] on button "Ok" at bounding box center [619, 362] width 77 height 29
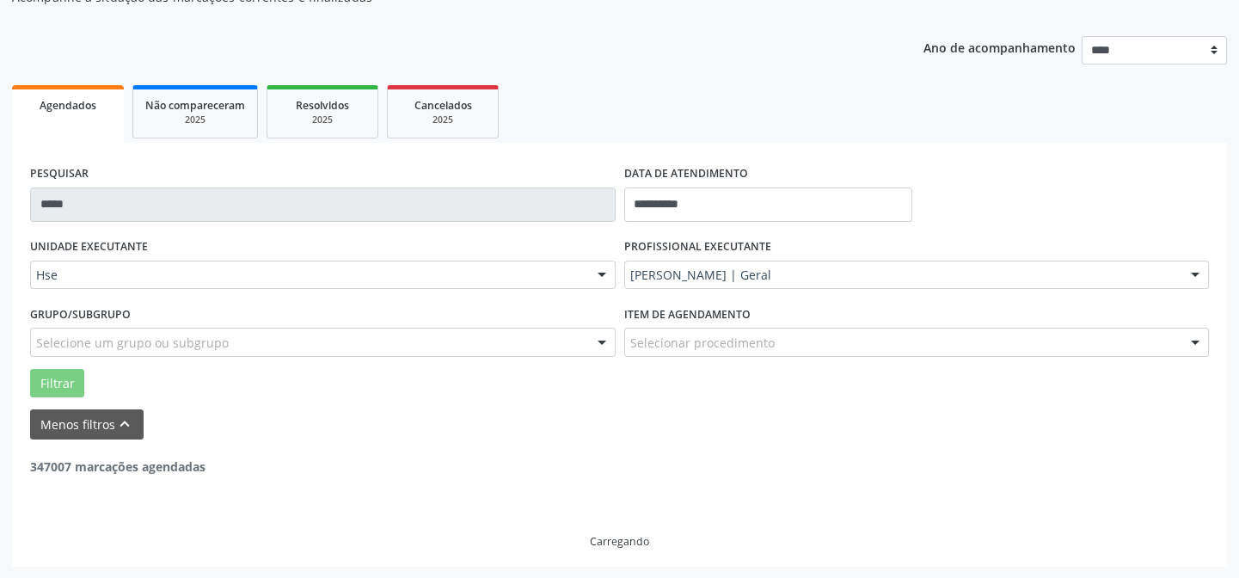
scroll to position [116, 0]
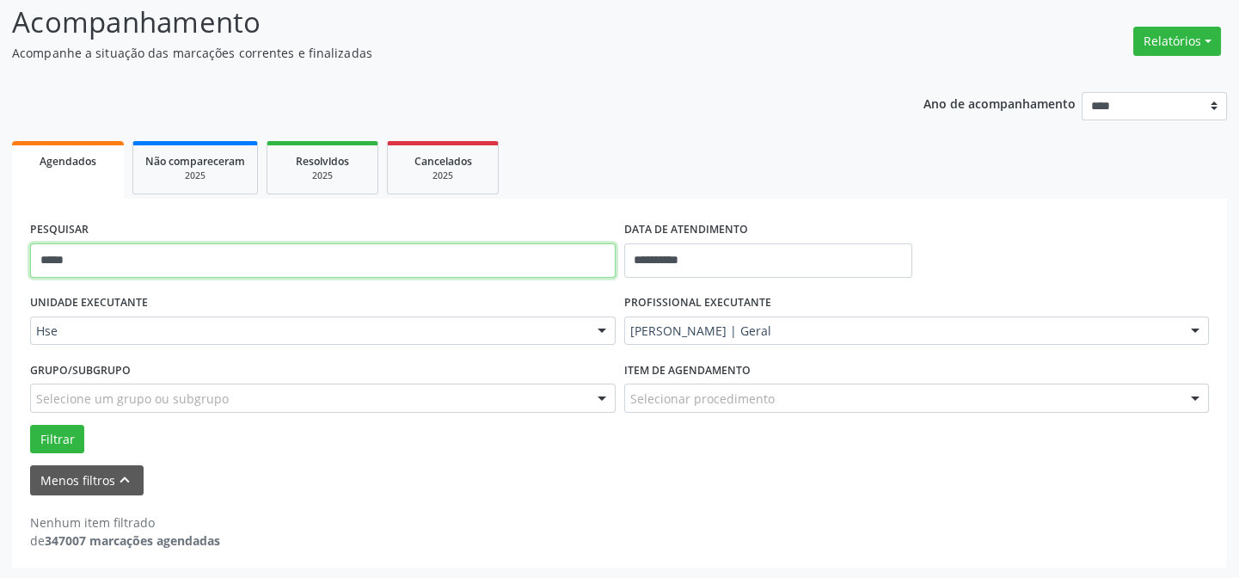
click at [206, 245] on input "*****" at bounding box center [323, 260] width 586 height 34
click at [30, 425] on button "Filtrar" at bounding box center [57, 439] width 54 height 29
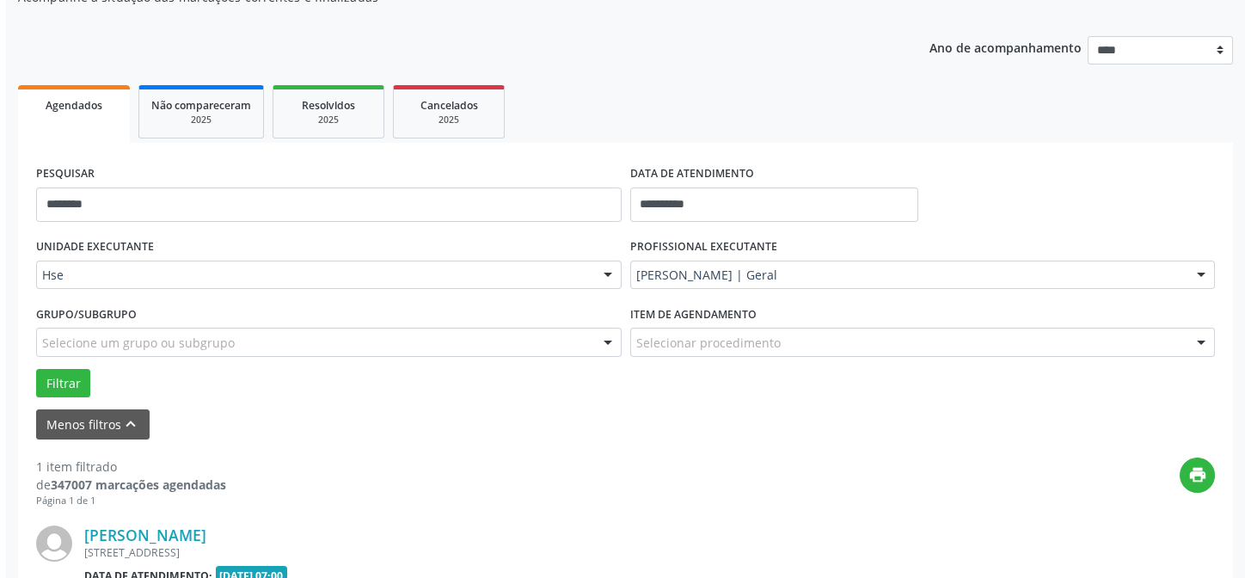
scroll to position [393, 0]
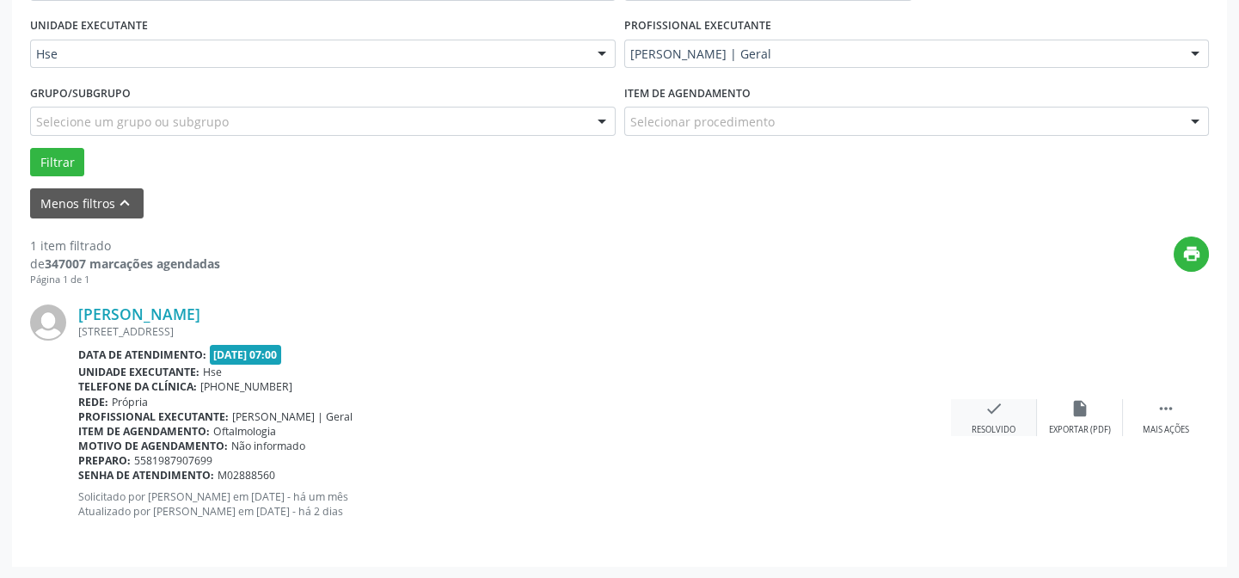
click at [1005, 416] on div "check Resolvido" at bounding box center [994, 417] width 86 height 37
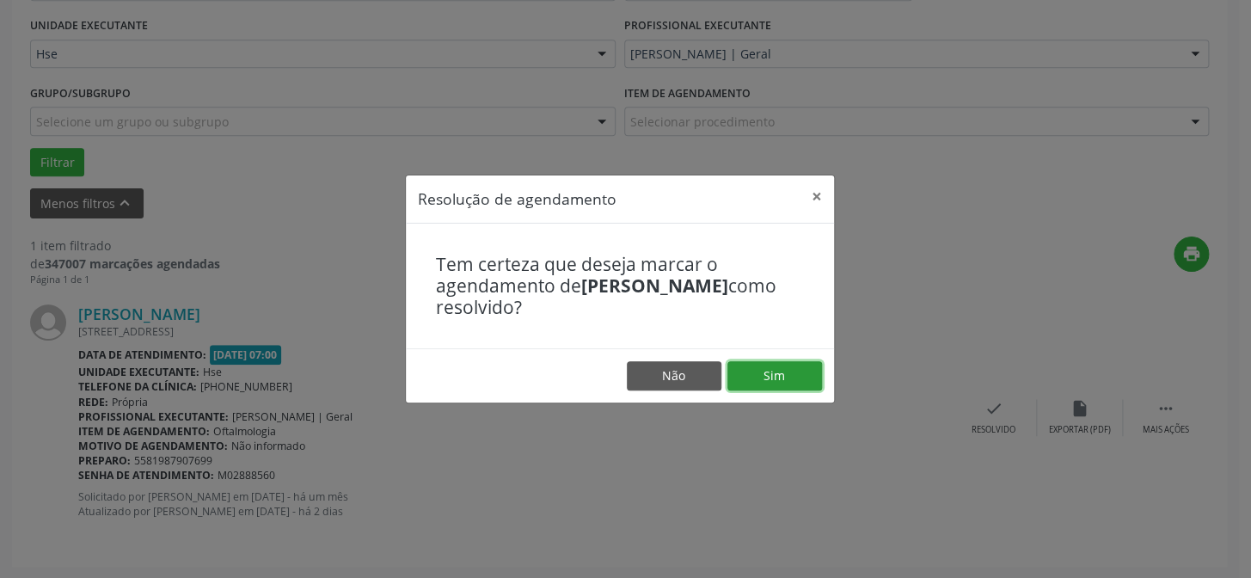
click at [792, 379] on button "Sim" at bounding box center [775, 375] width 95 height 29
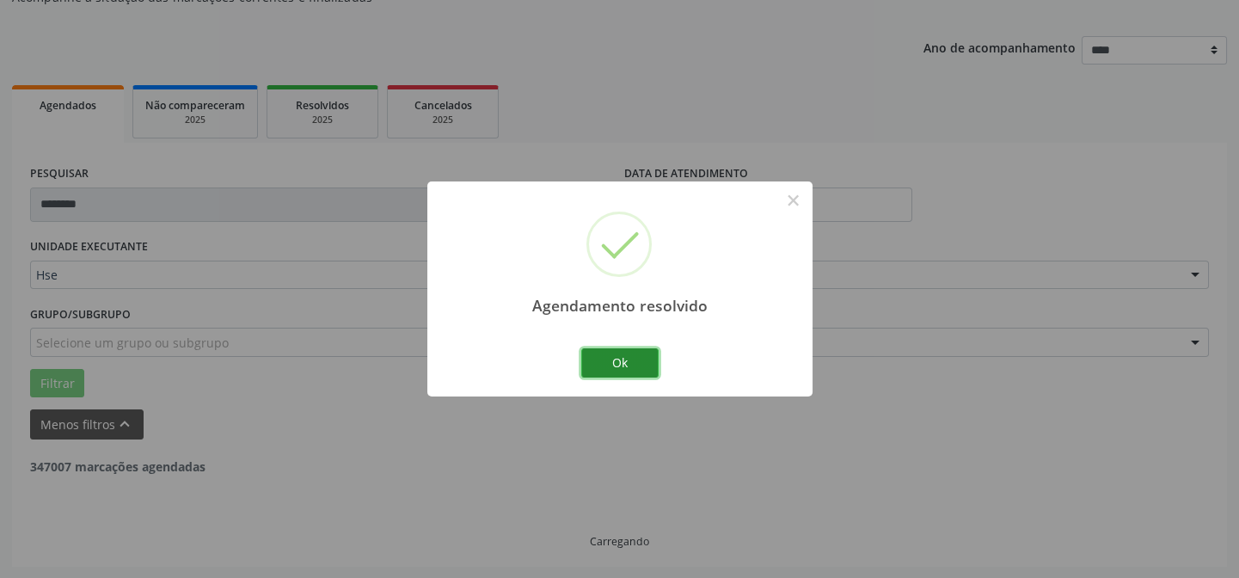
click at [605, 360] on button "Ok" at bounding box center [619, 362] width 77 height 29
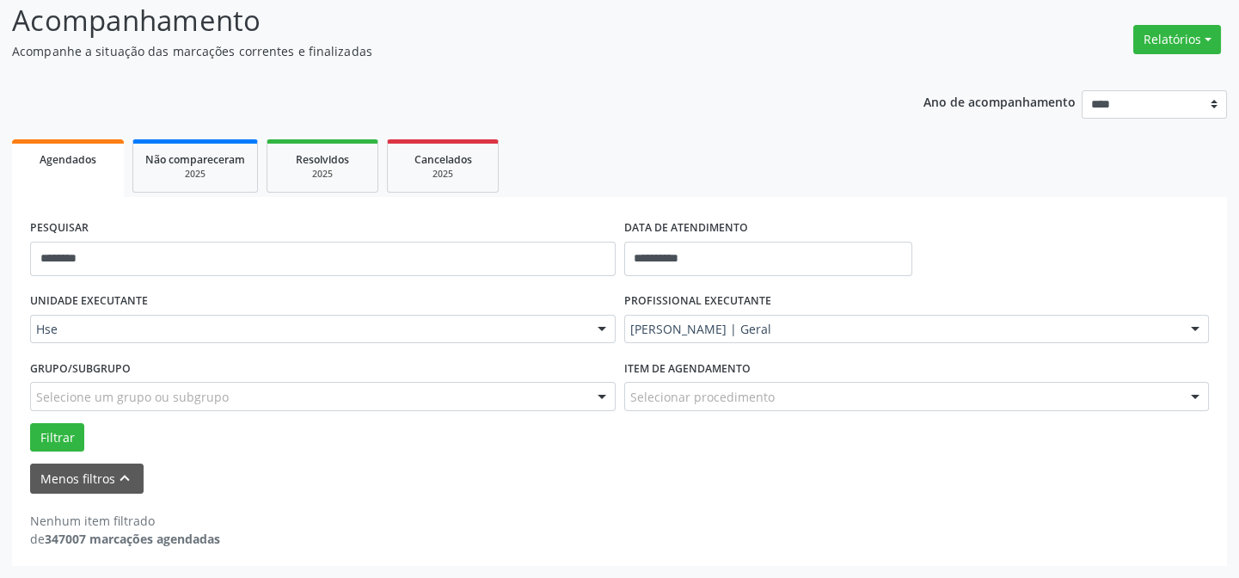
scroll to position [116, 0]
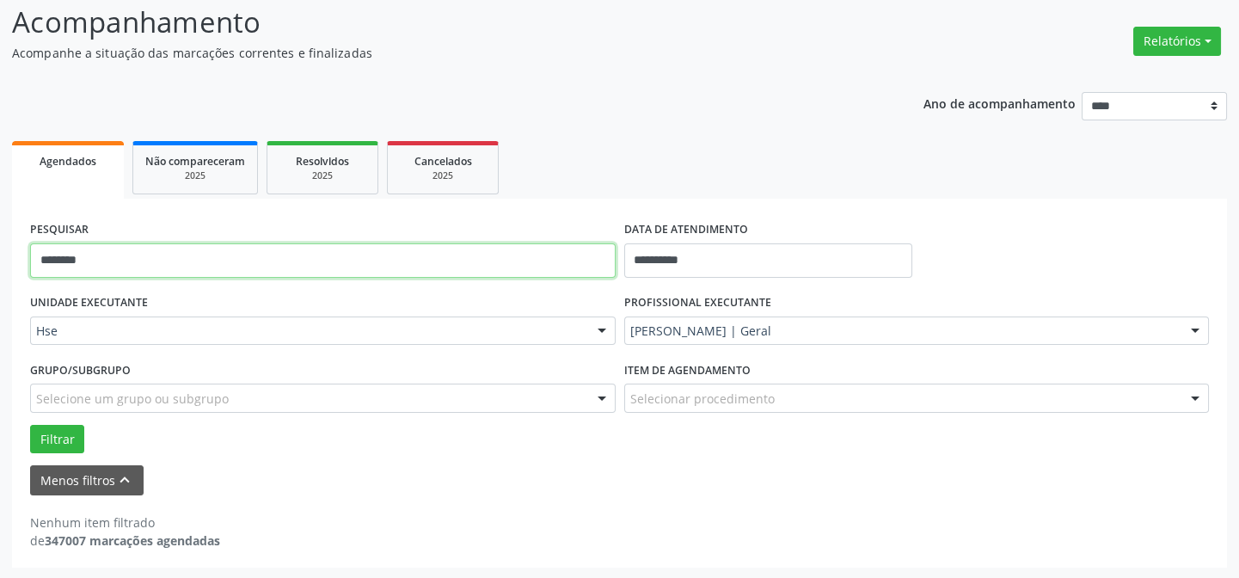
click at [308, 249] on input "********" at bounding box center [323, 260] width 586 height 34
click at [307, 249] on input "********" at bounding box center [323, 260] width 586 height 34
click at [30, 425] on button "Filtrar" at bounding box center [57, 439] width 54 height 29
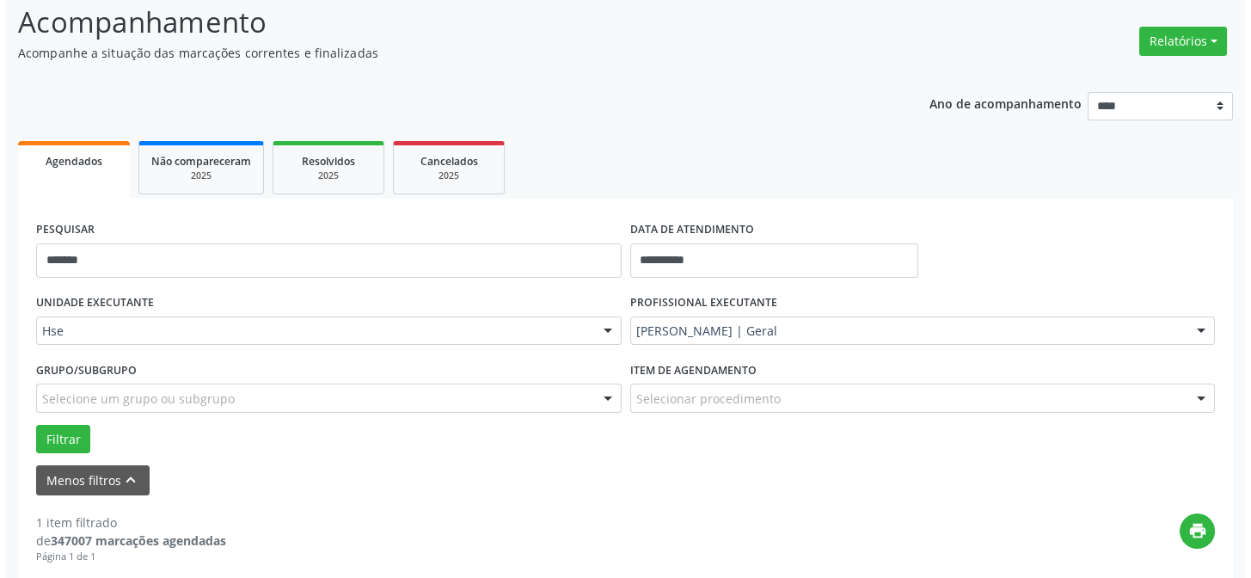
scroll to position [393, 0]
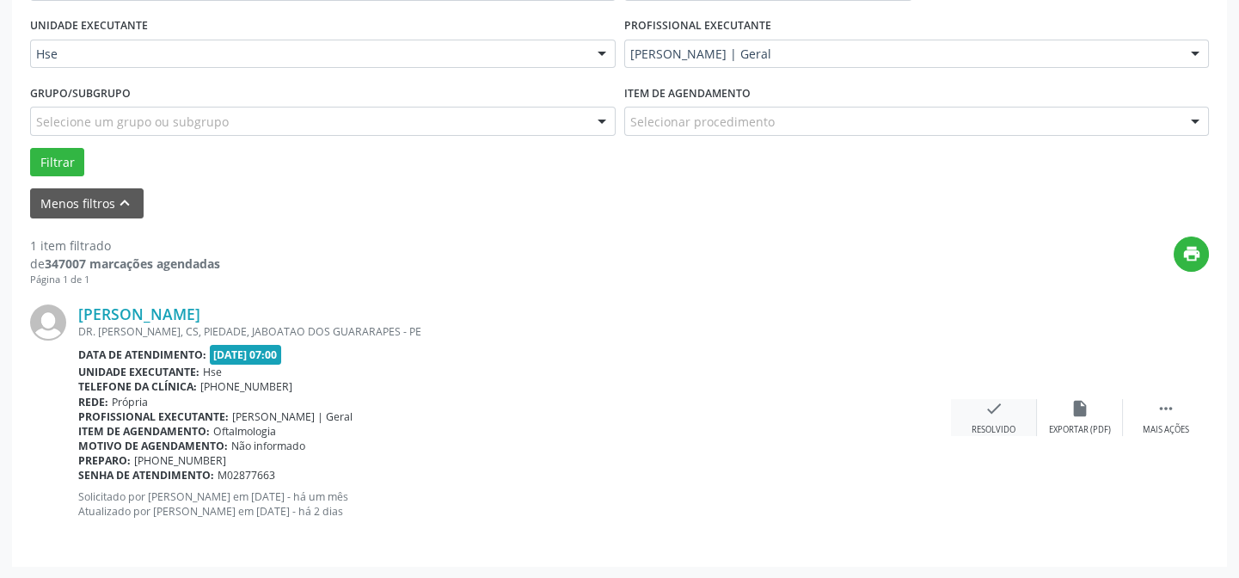
click at [958, 415] on div "check Resolvido" at bounding box center [994, 417] width 86 height 37
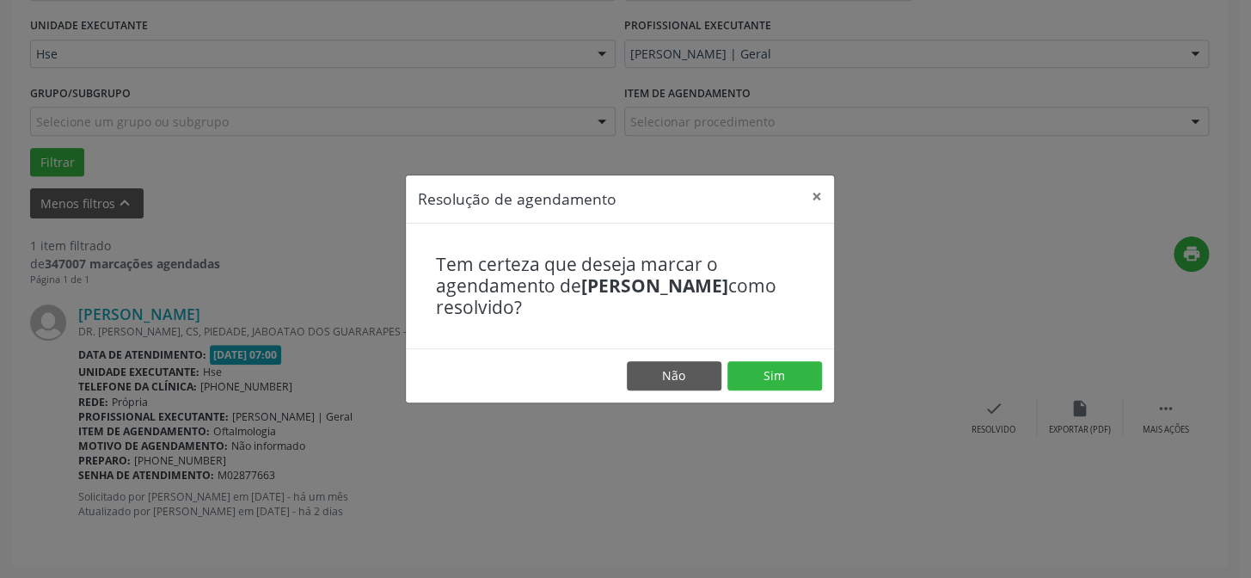
click at [763, 359] on footer "Não Sim" at bounding box center [620, 375] width 428 height 54
click at [742, 369] on button "Sim" at bounding box center [775, 375] width 95 height 29
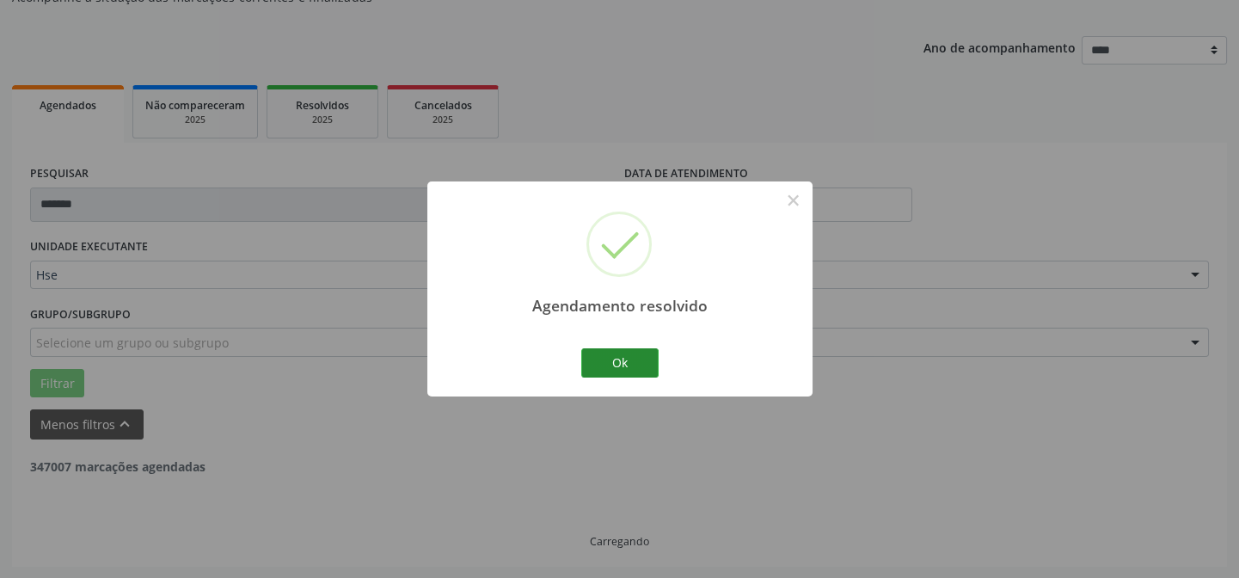
scroll to position [116, 0]
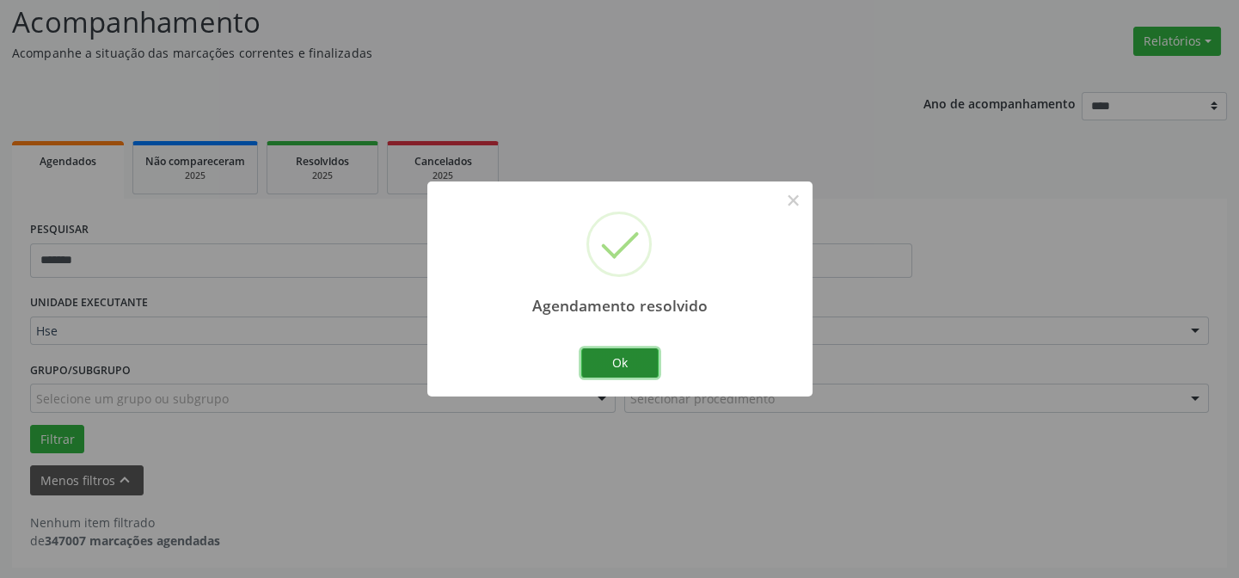
click at [618, 354] on button "Ok" at bounding box center [619, 362] width 77 height 29
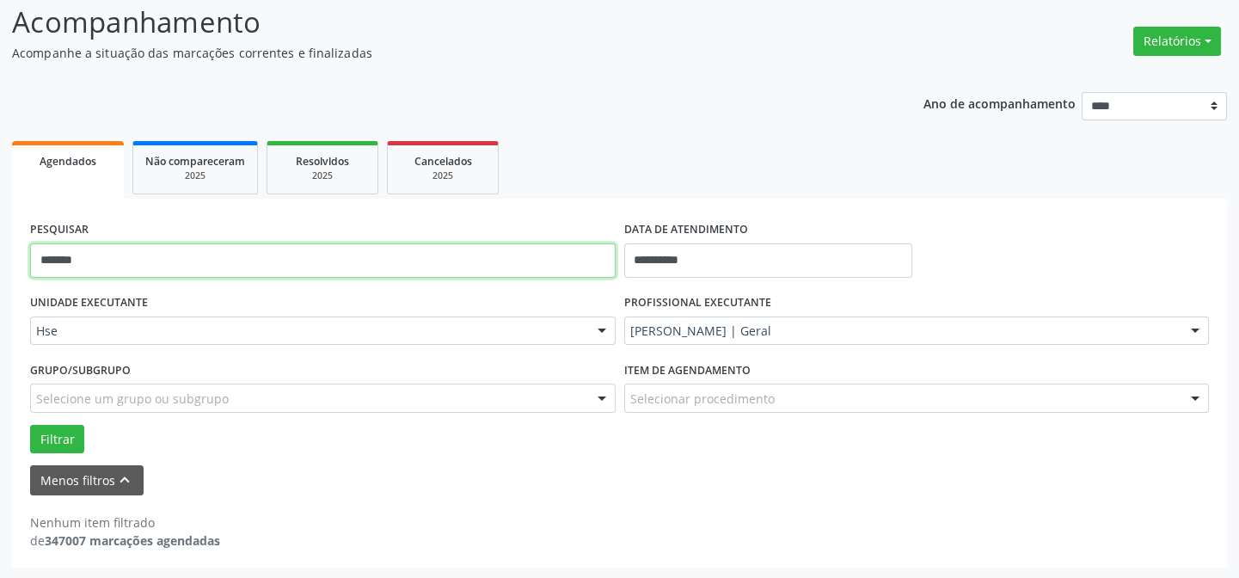
click at [228, 261] on input "*******" at bounding box center [323, 260] width 586 height 34
click at [30, 425] on button "Filtrar" at bounding box center [57, 439] width 54 height 29
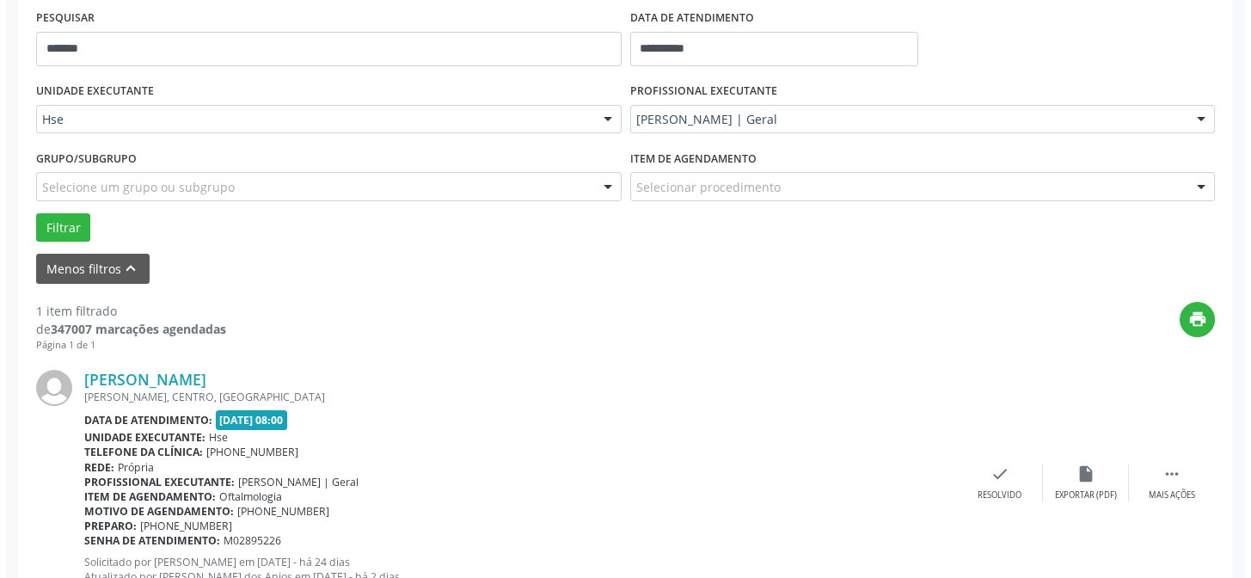
scroll to position [393, 0]
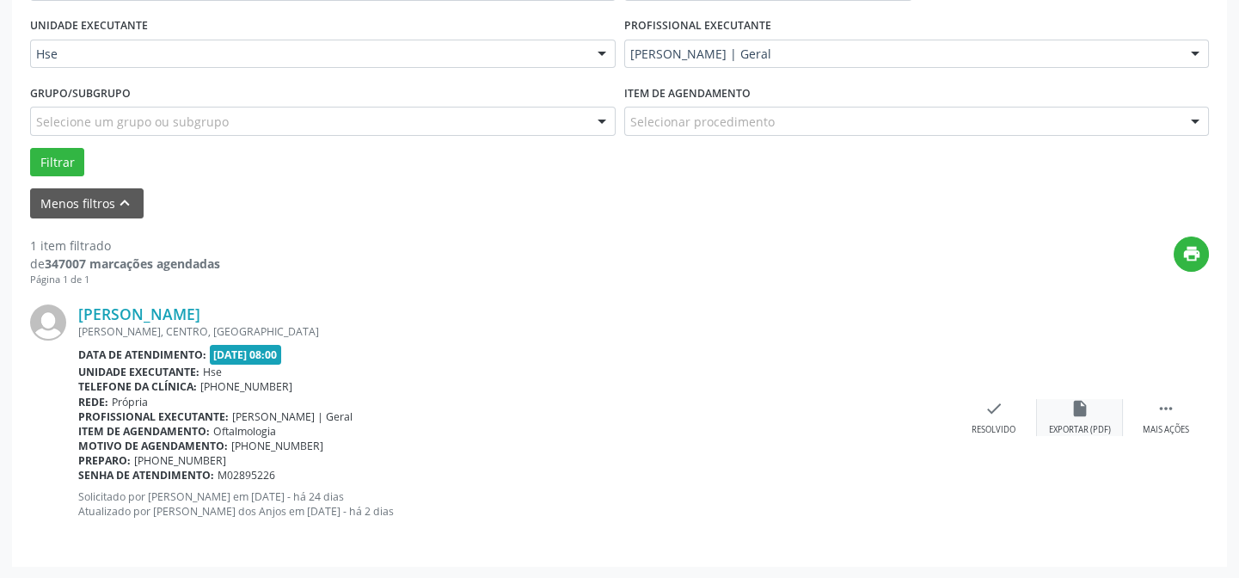
click at [1054, 433] on div "Exportar (PDF)" at bounding box center [1080, 430] width 62 height 12
click at [976, 407] on div "check Resolvido" at bounding box center [994, 417] width 86 height 37
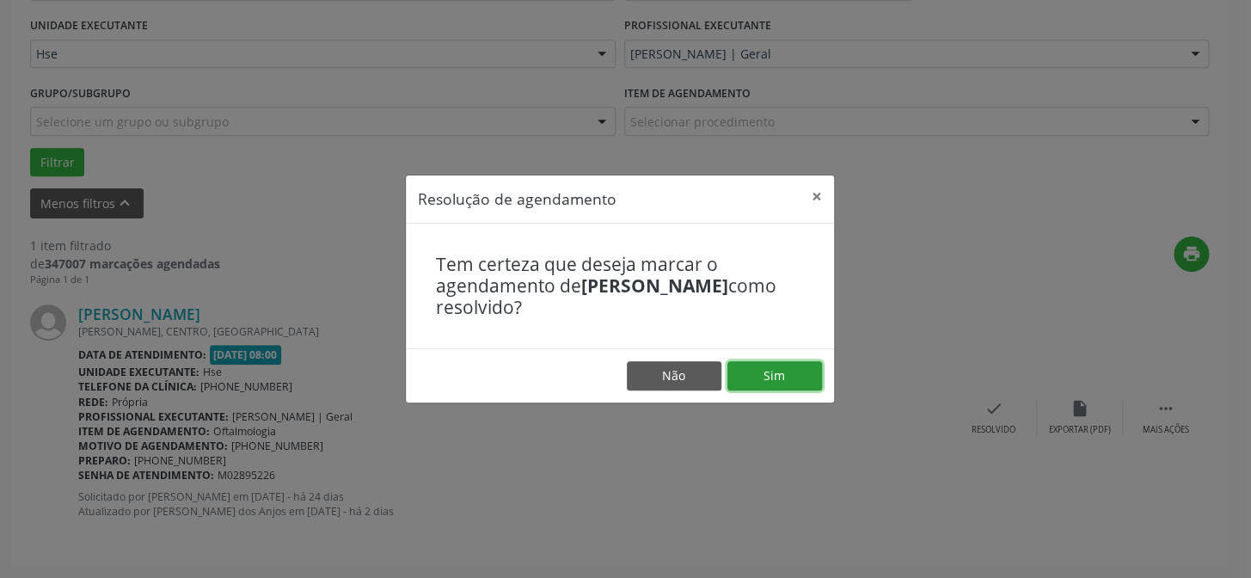
click at [777, 365] on button "Sim" at bounding box center [775, 375] width 95 height 29
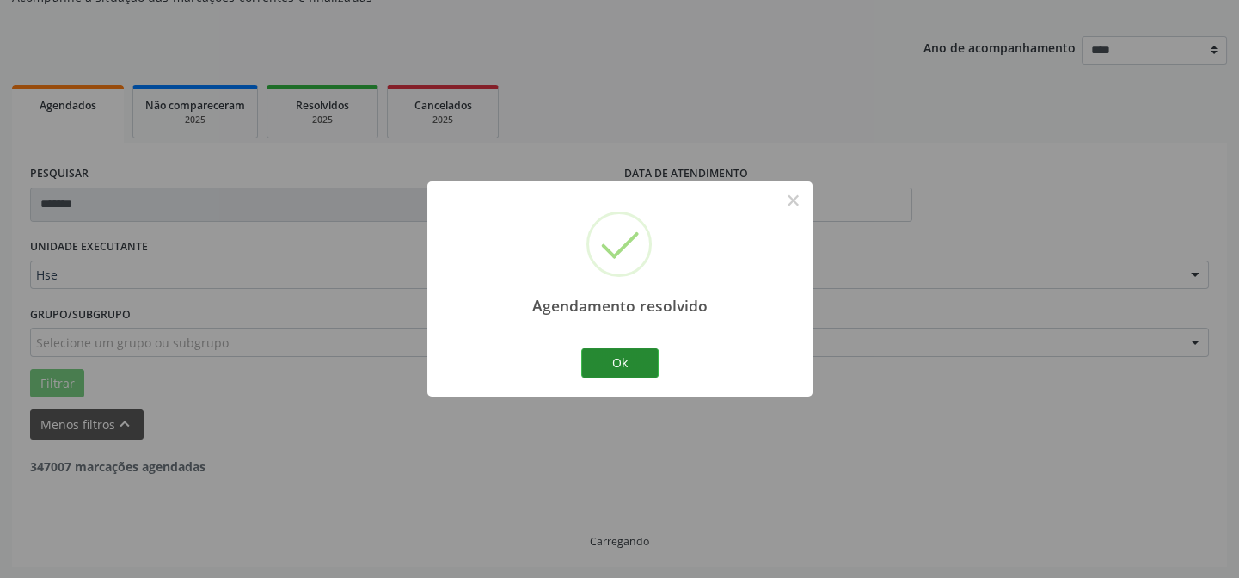
scroll to position [116, 0]
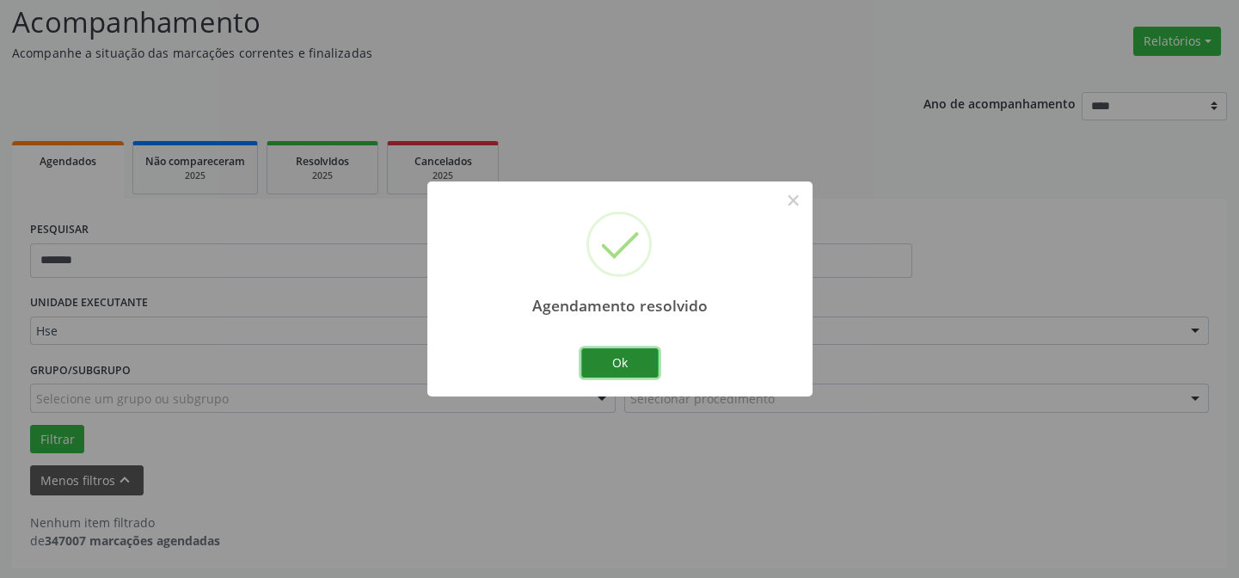
click at [625, 361] on button "Ok" at bounding box center [619, 362] width 77 height 29
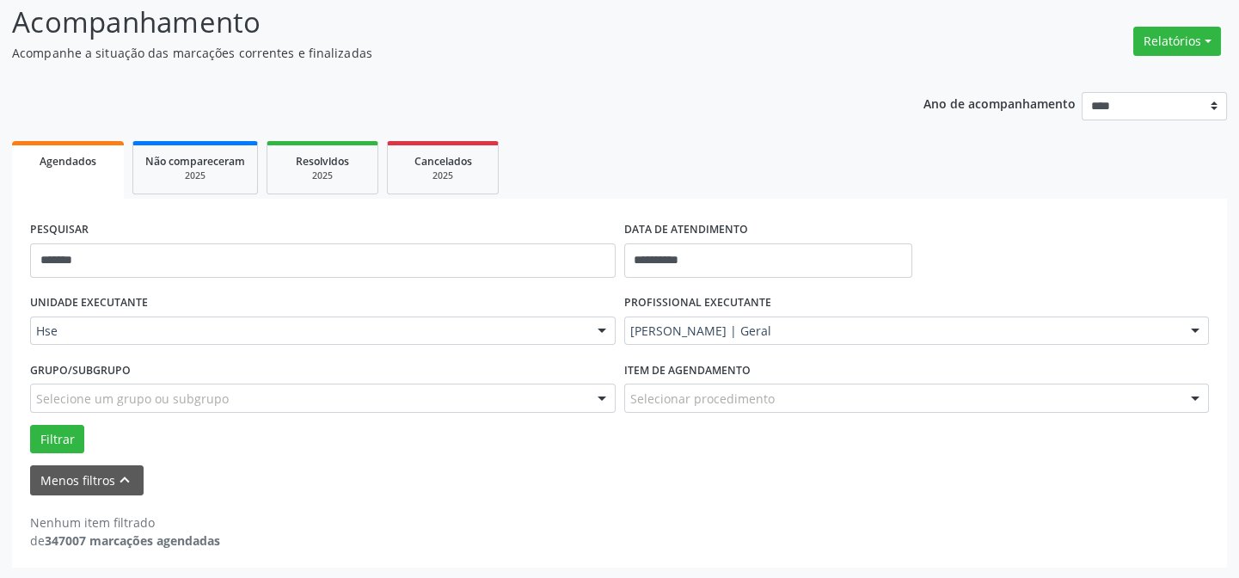
click at [412, 238] on div "PESQUISAR *******" at bounding box center [323, 253] width 594 height 73
click at [417, 234] on div "PESQUISAR *******" at bounding box center [323, 253] width 594 height 73
click at [463, 255] on input "*******" at bounding box center [323, 260] width 586 height 34
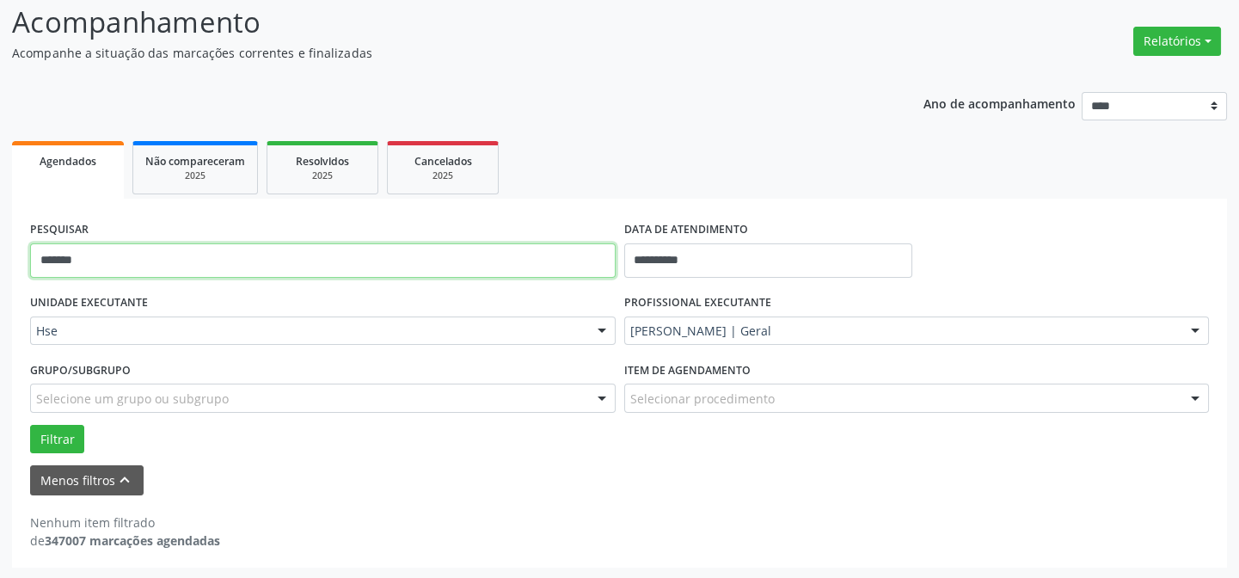
click at [463, 255] on input "*******" at bounding box center [323, 260] width 586 height 34
click at [30, 425] on button "Filtrar" at bounding box center [57, 439] width 54 height 29
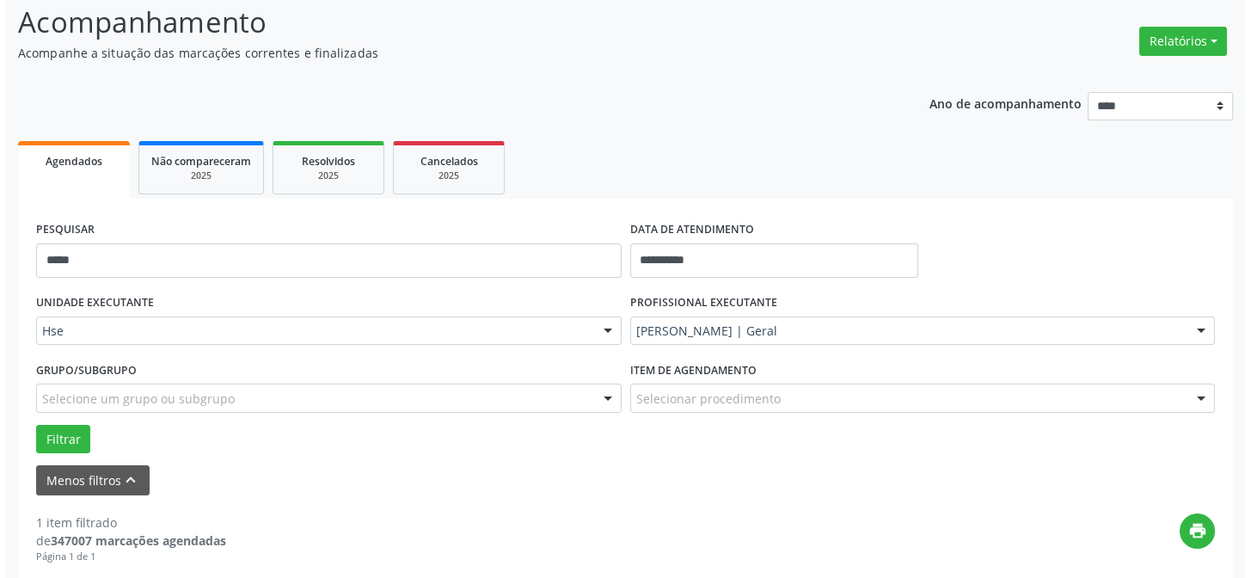
scroll to position [393, 0]
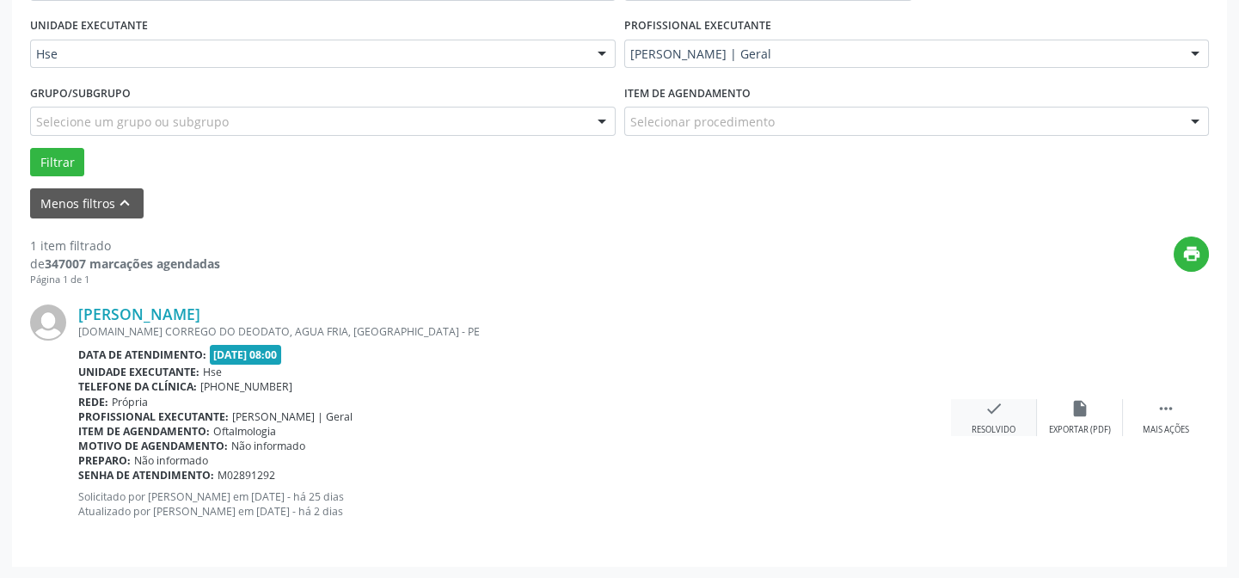
click at [1003, 405] on icon "check" at bounding box center [994, 408] width 19 height 19
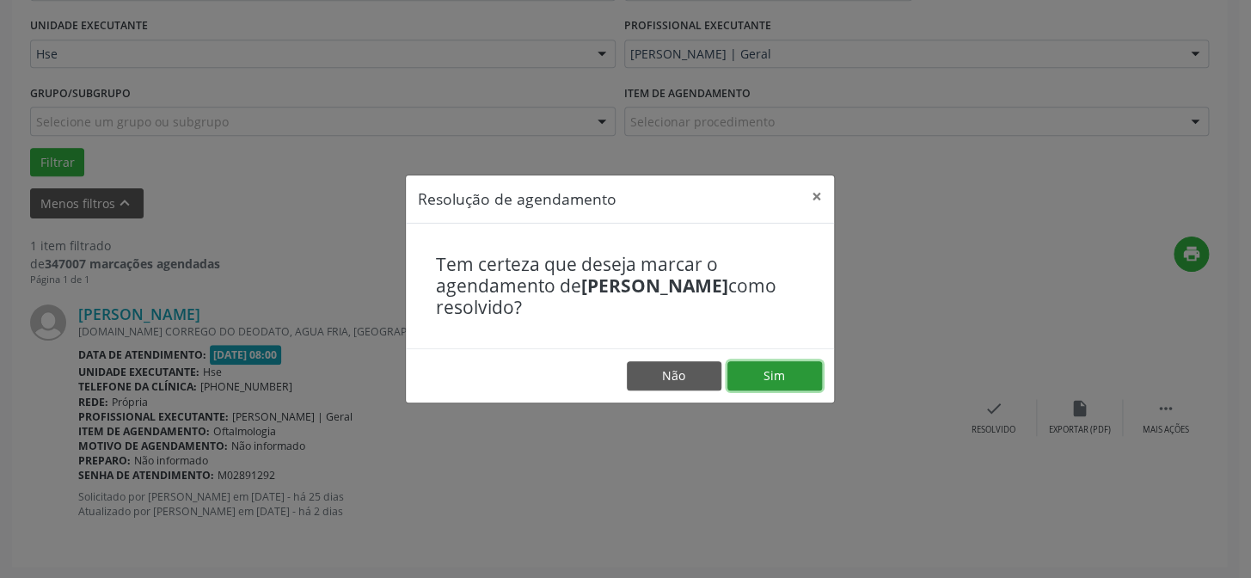
click at [793, 384] on button "Sim" at bounding box center [775, 375] width 95 height 29
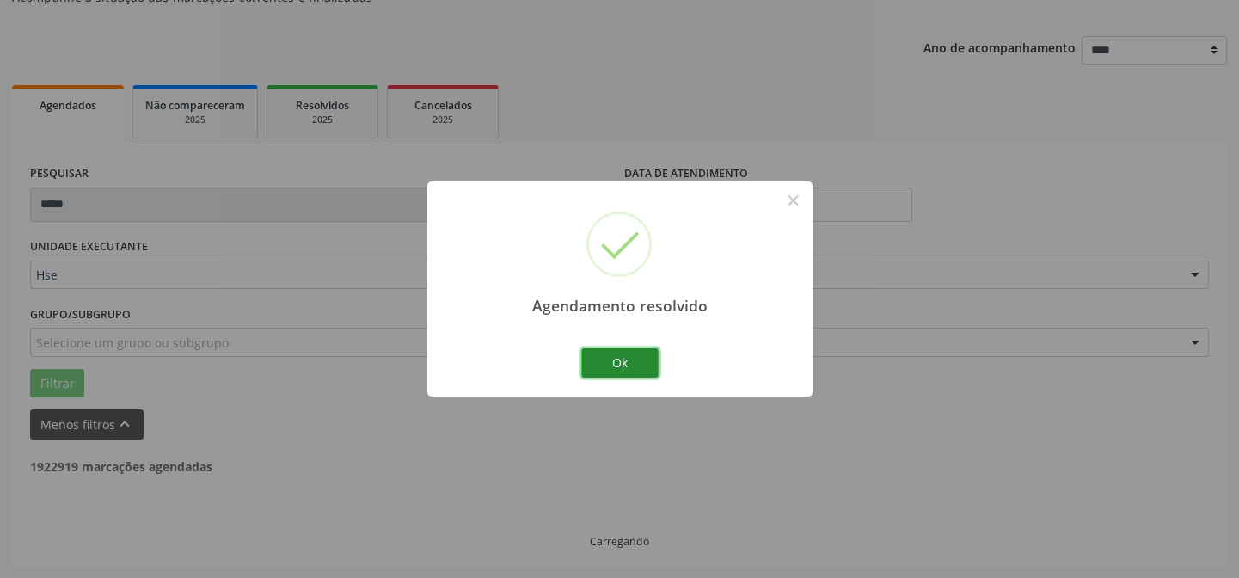
click at [628, 365] on button "Ok" at bounding box center [619, 362] width 77 height 29
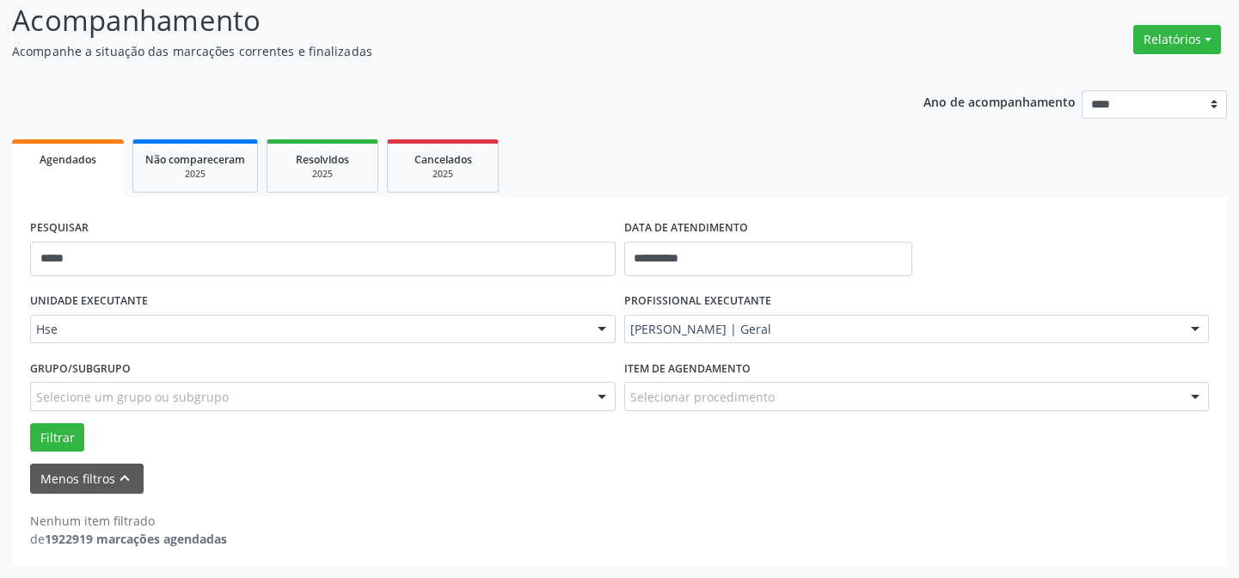
scroll to position [116, 0]
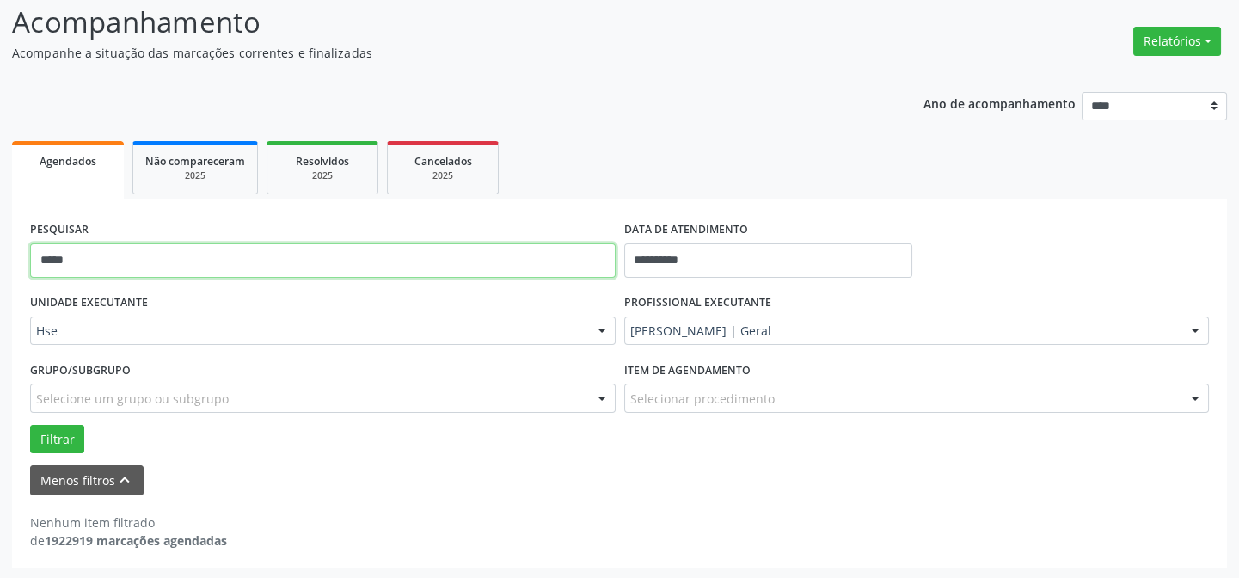
click at [301, 254] on input "*****" at bounding box center [323, 260] width 586 height 34
click at [30, 425] on button "Filtrar" at bounding box center [57, 439] width 54 height 29
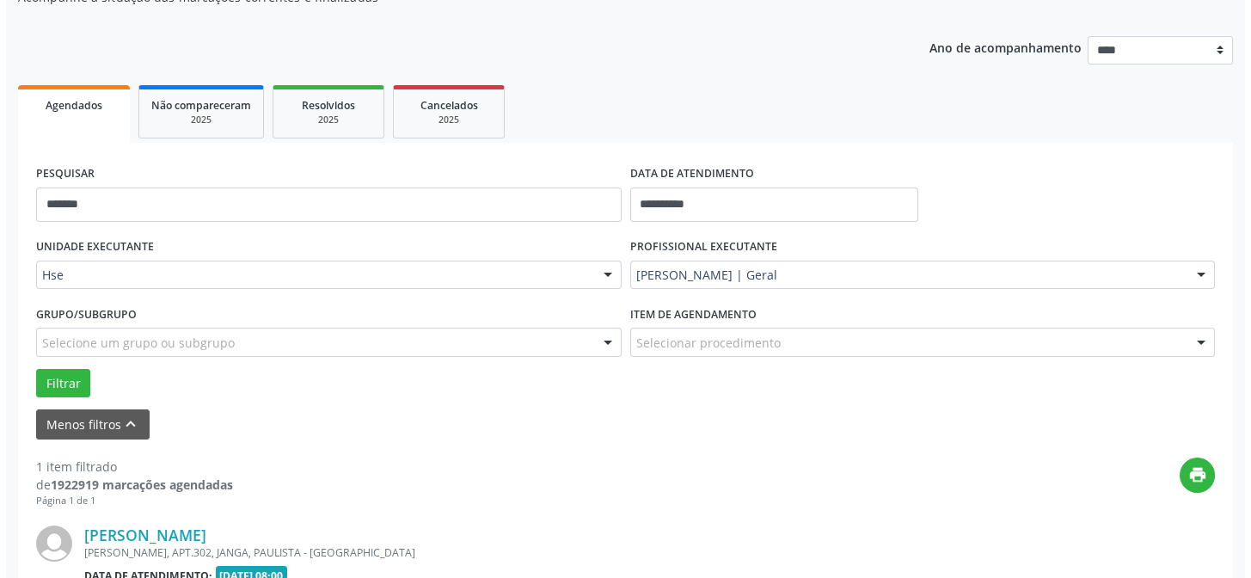
scroll to position [393, 0]
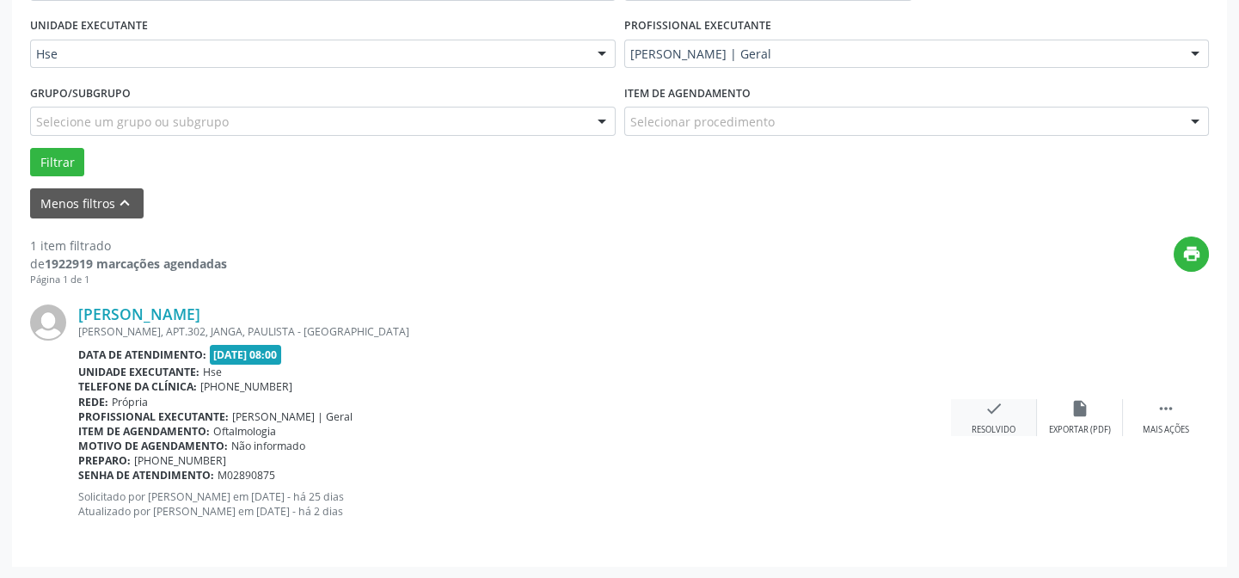
click at [980, 415] on div "check Resolvido" at bounding box center [994, 417] width 86 height 37
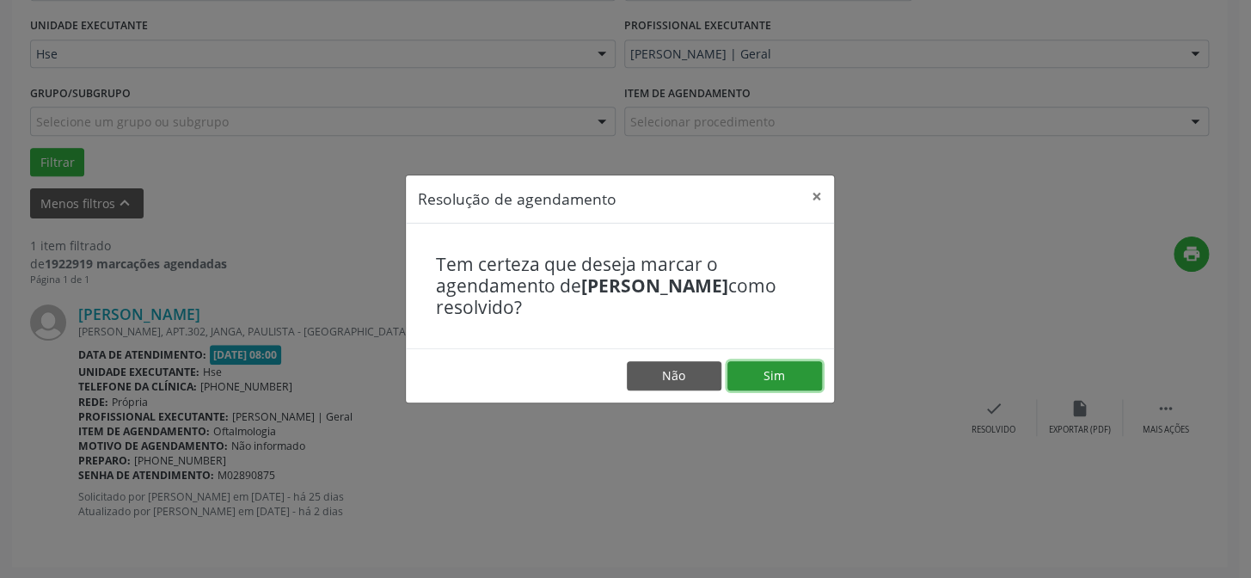
click at [816, 374] on button "Sim" at bounding box center [775, 375] width 95 height 29
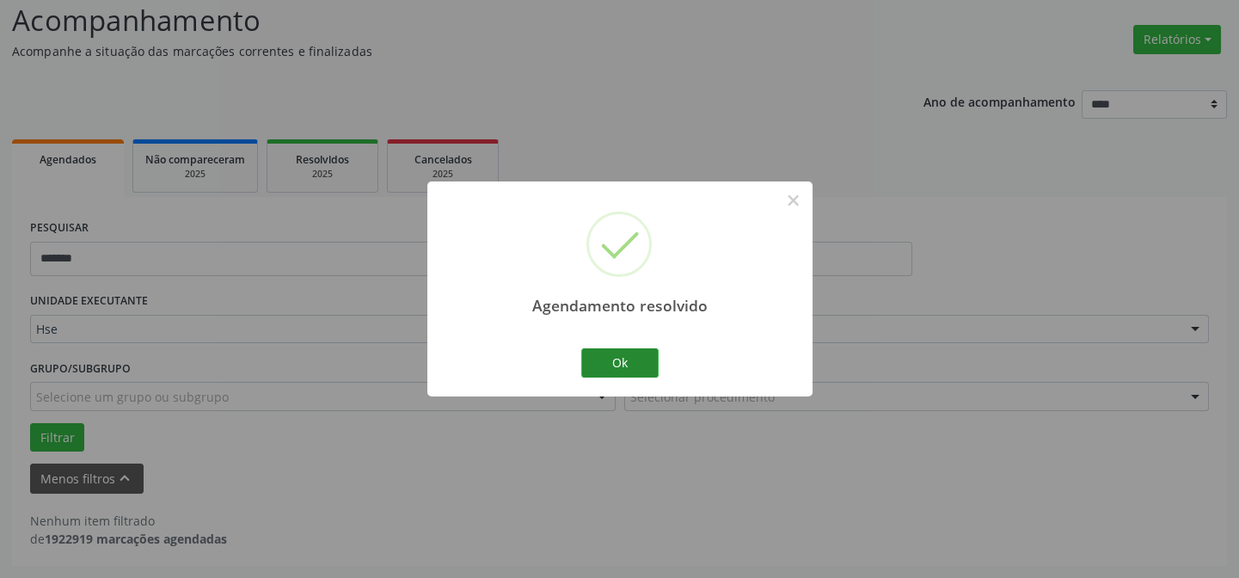
scroll to position [116, 0]
click at [624, 354] on button "Ok" at bounding box center [619, 362] width 77 height 29
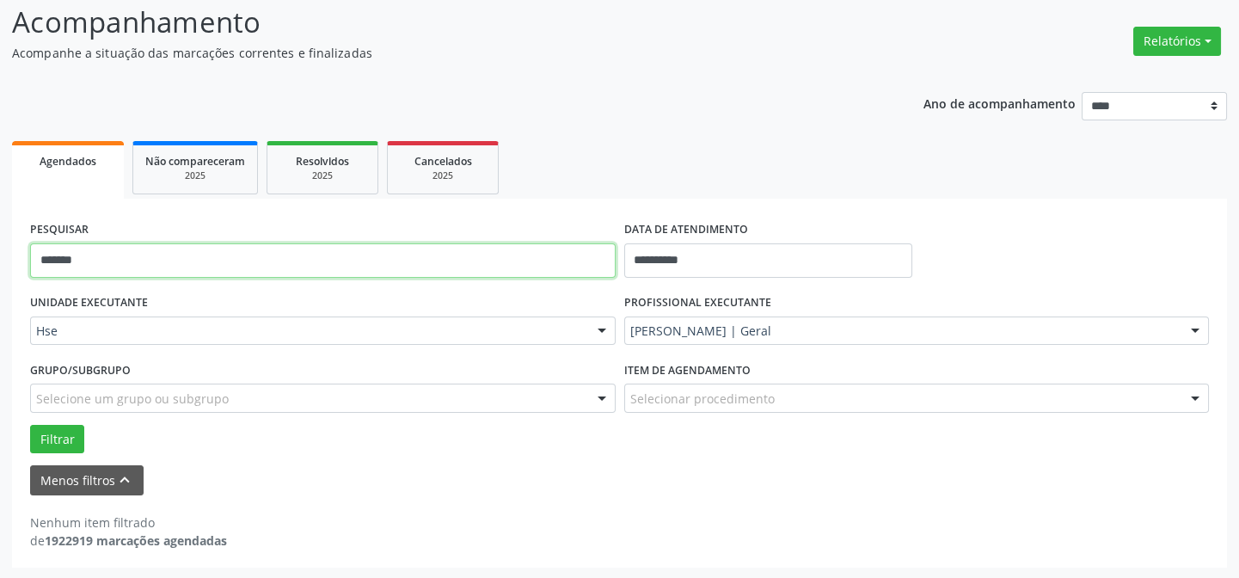
click at [388, 252] on input "*******" at bounding box center [323, 260] width 586 height 34
click at [30, 425] on button "Filtrar" at bounding box center [57, 439] width 54 height 29
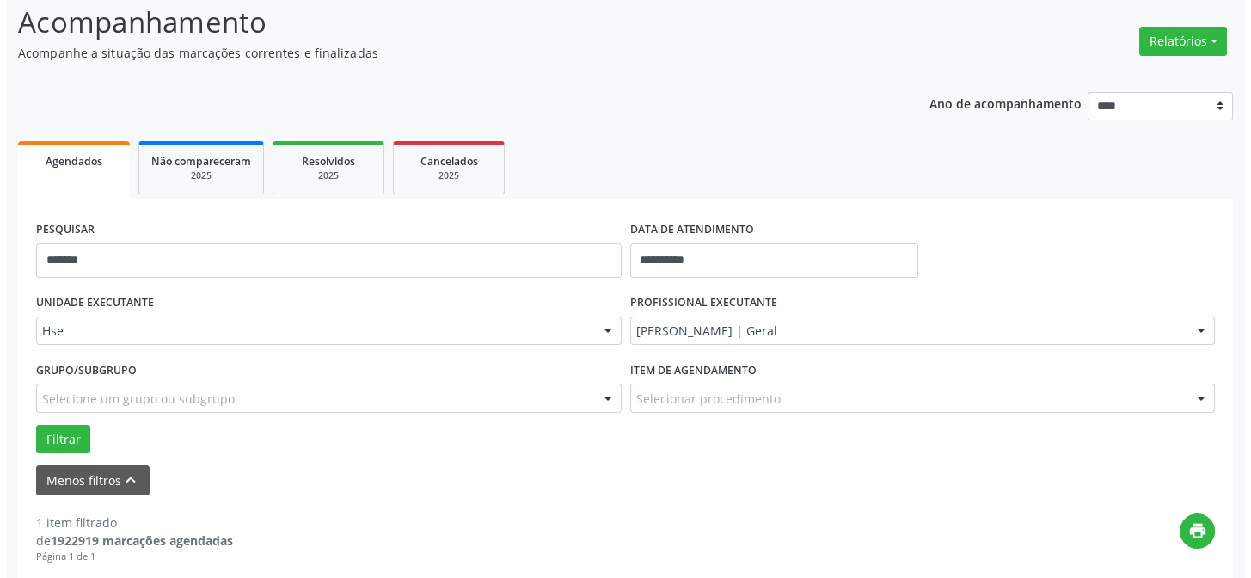
scroll to position [393, 0]
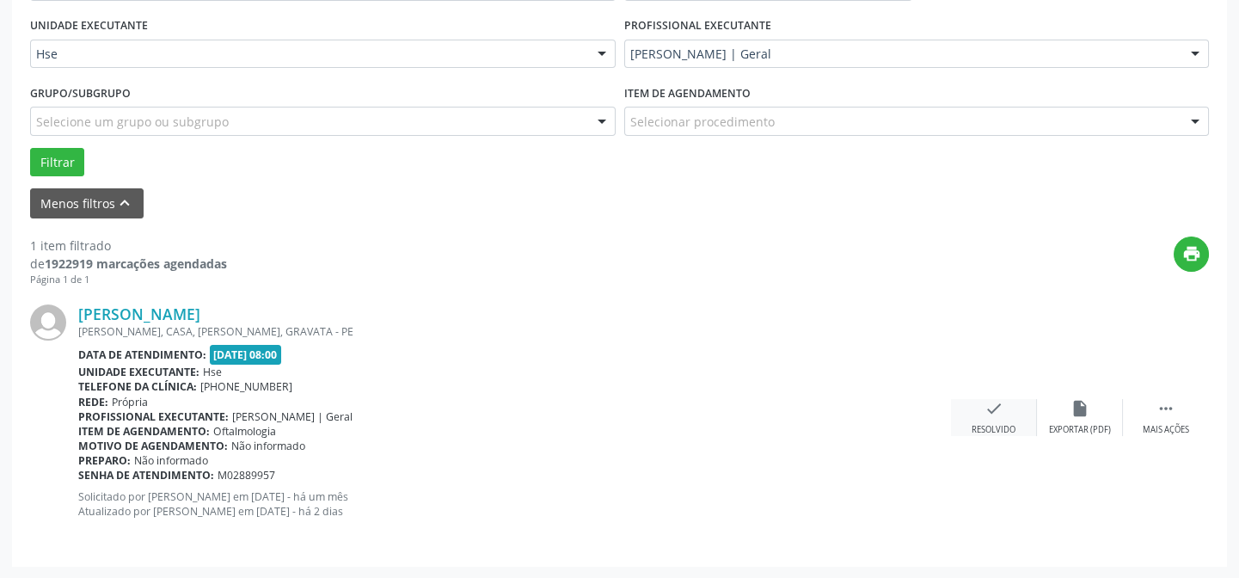
click at [986, 400] on icon "check" at bounding box center [994, 408] width 19 height 19
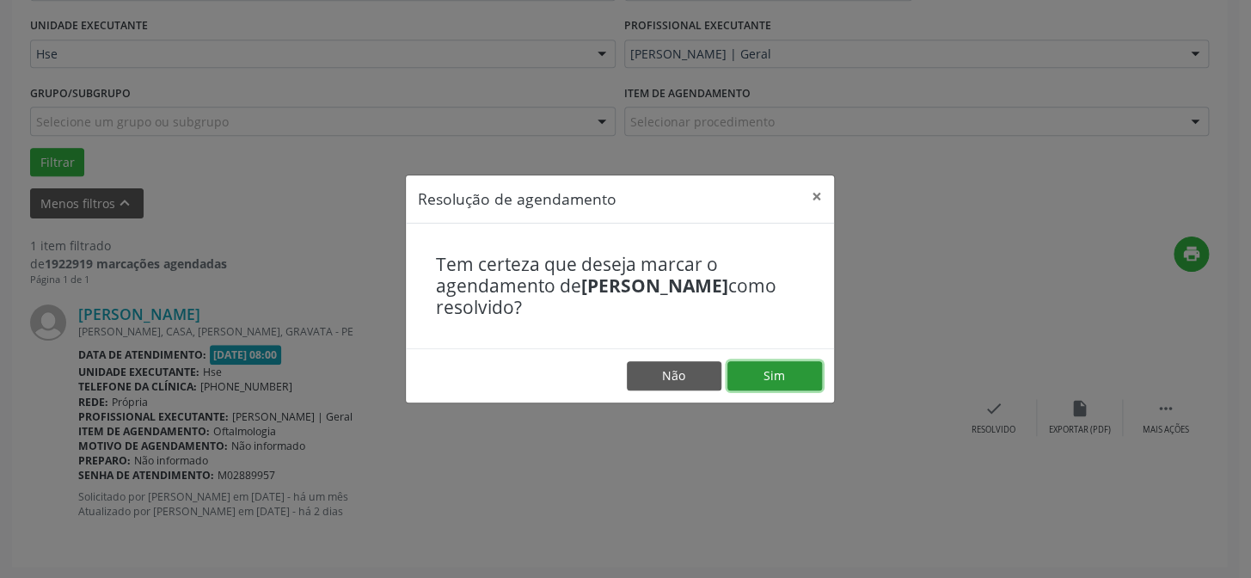
click at [798, 367] on button "Sim" at bounding box center [775, 375] width 95 height 29
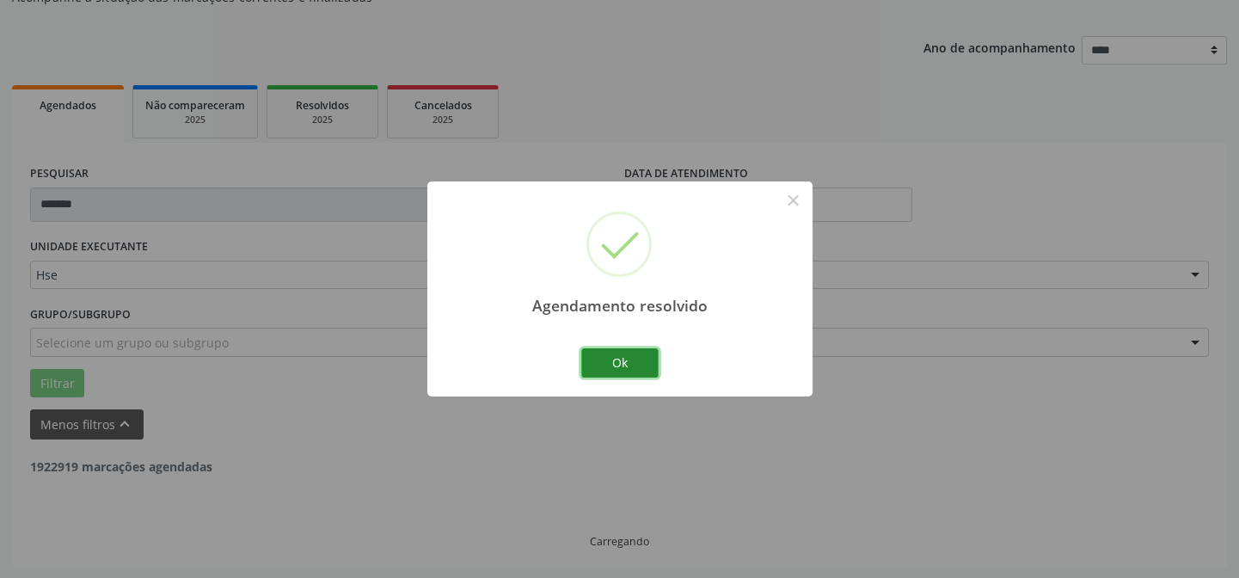
click at [600, 360] on button "Ok" at bounding box center [619, 362] width 77 height 29
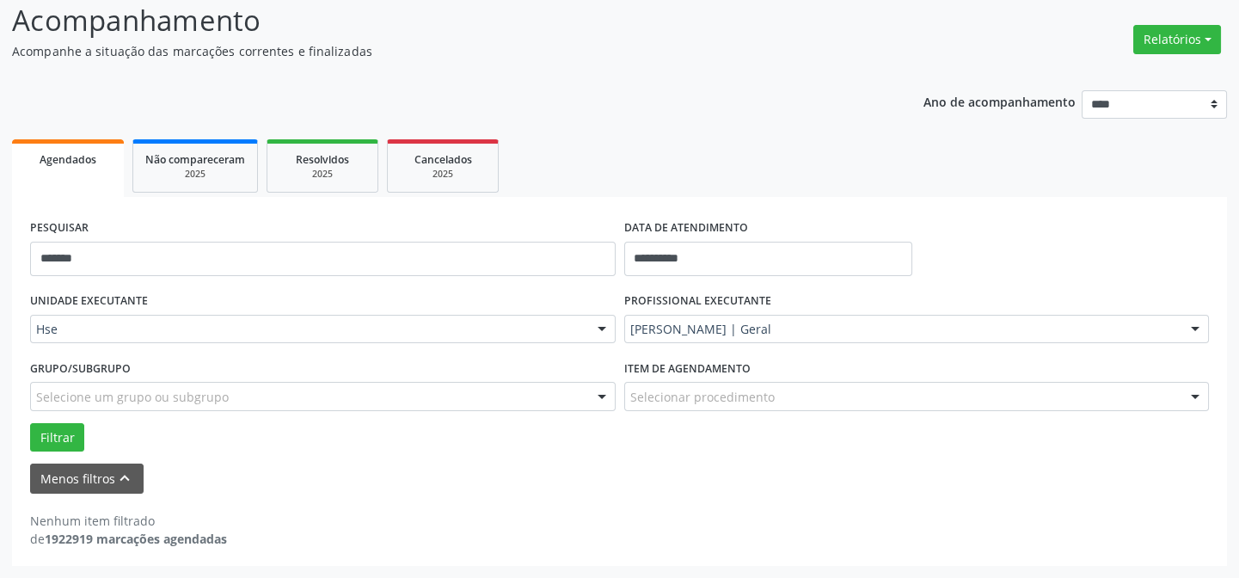
scroll to position [116, 0]
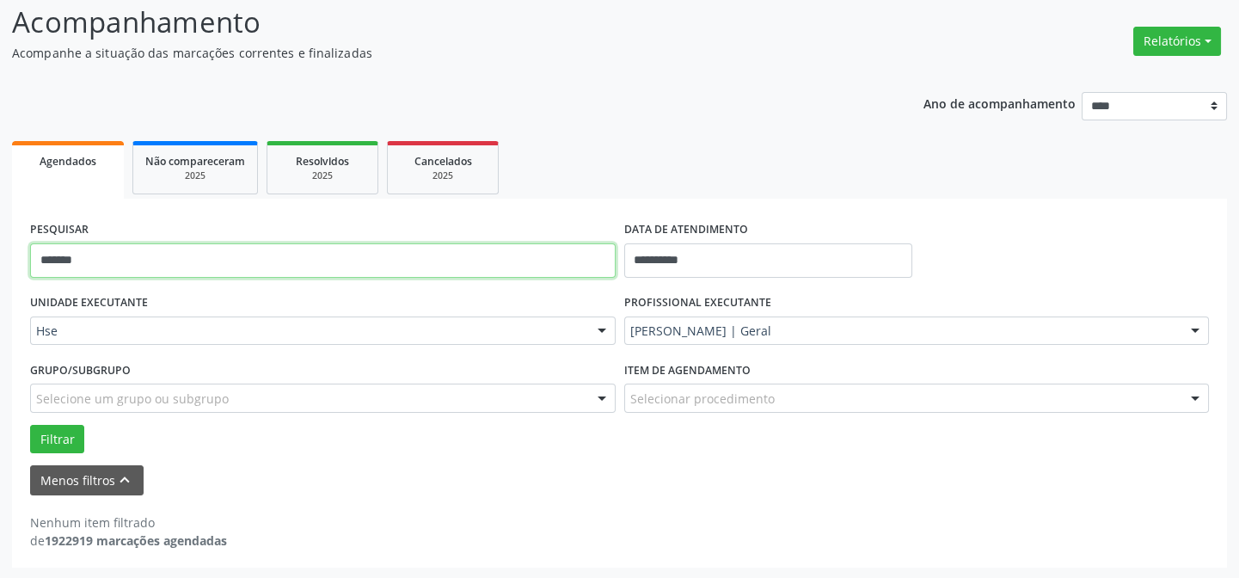
click at [541, 258] on input "*******" at bounding box center [323, 260] width 586 height 34
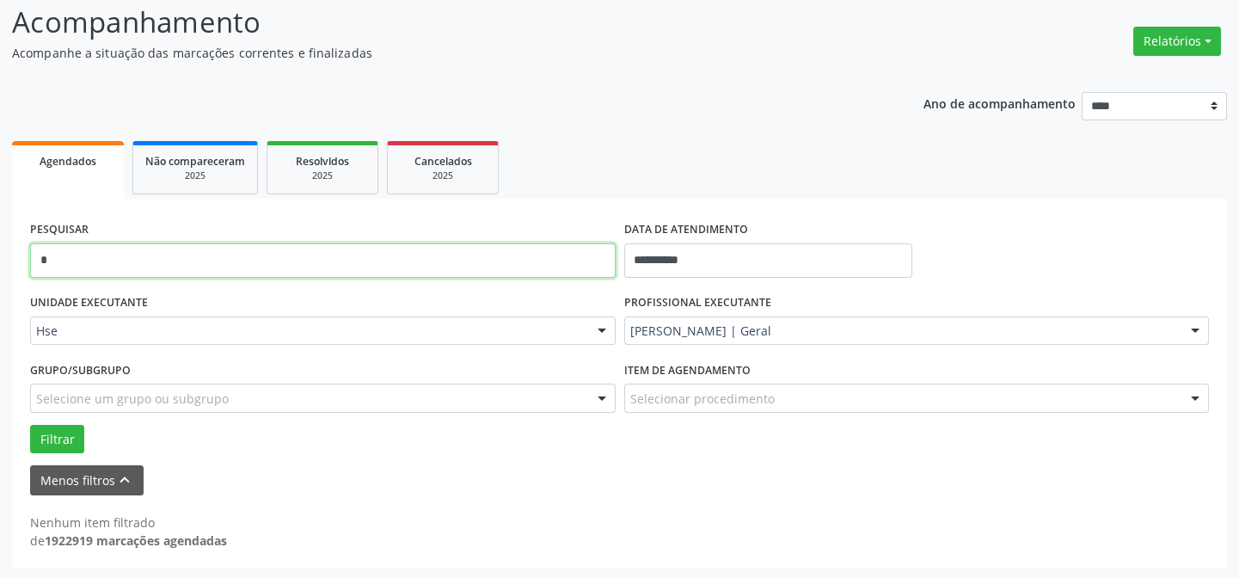
click at [30, 425] on button "Filtrar" at bounding box center [57, 439] width 54 height 29
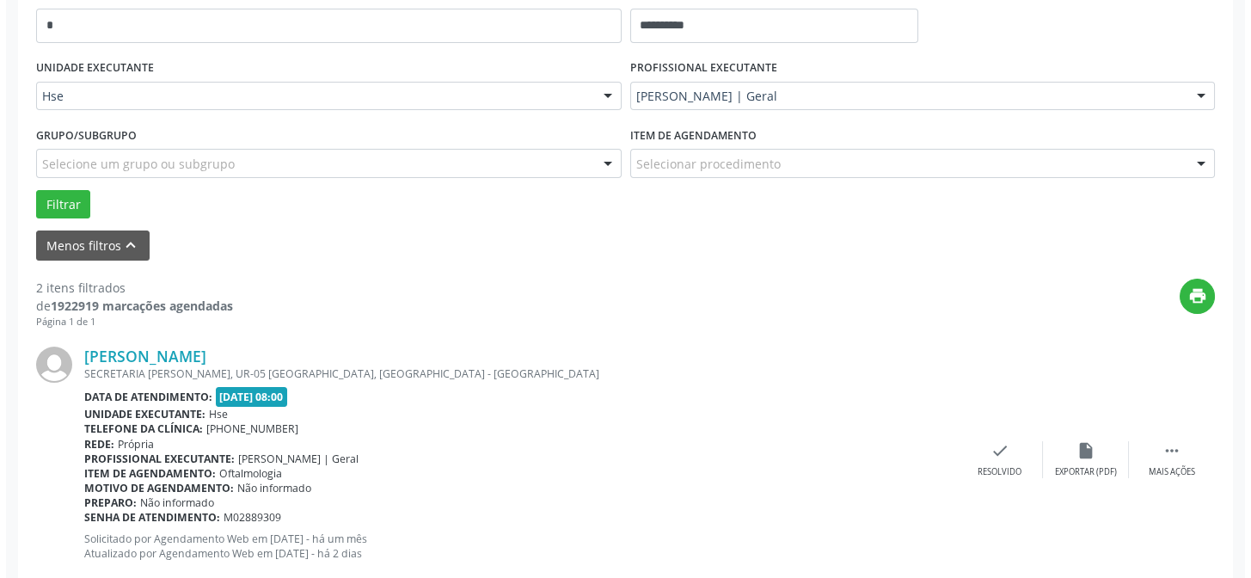
scroll to position [429, 0]
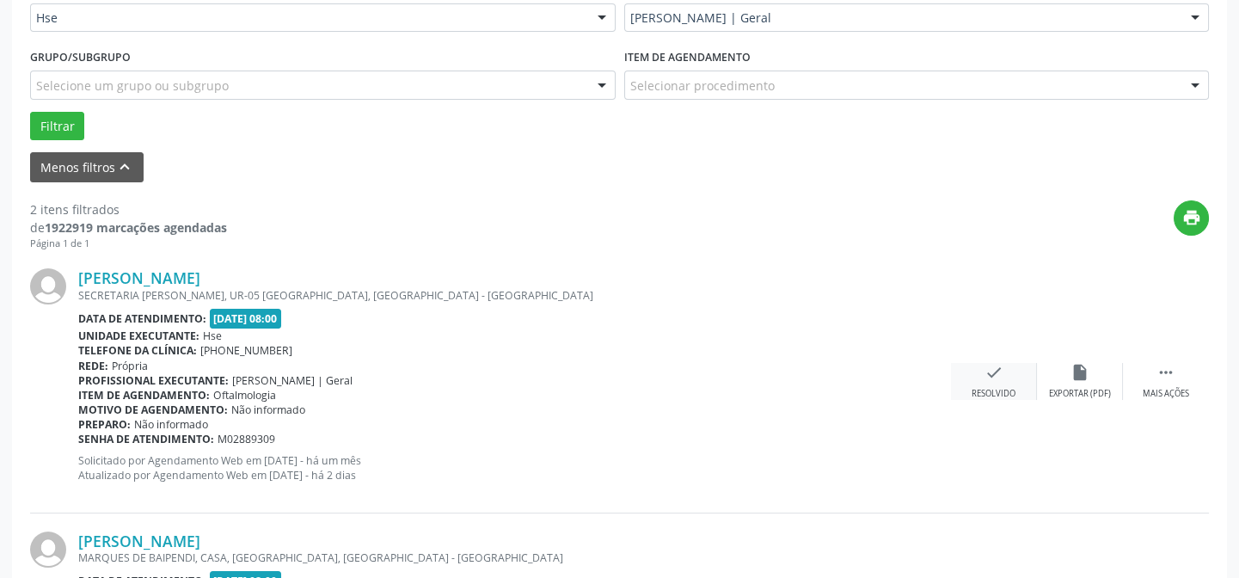
click at [985, 377] on icon "check" at bounding box center [994, 372] width 19 height 19
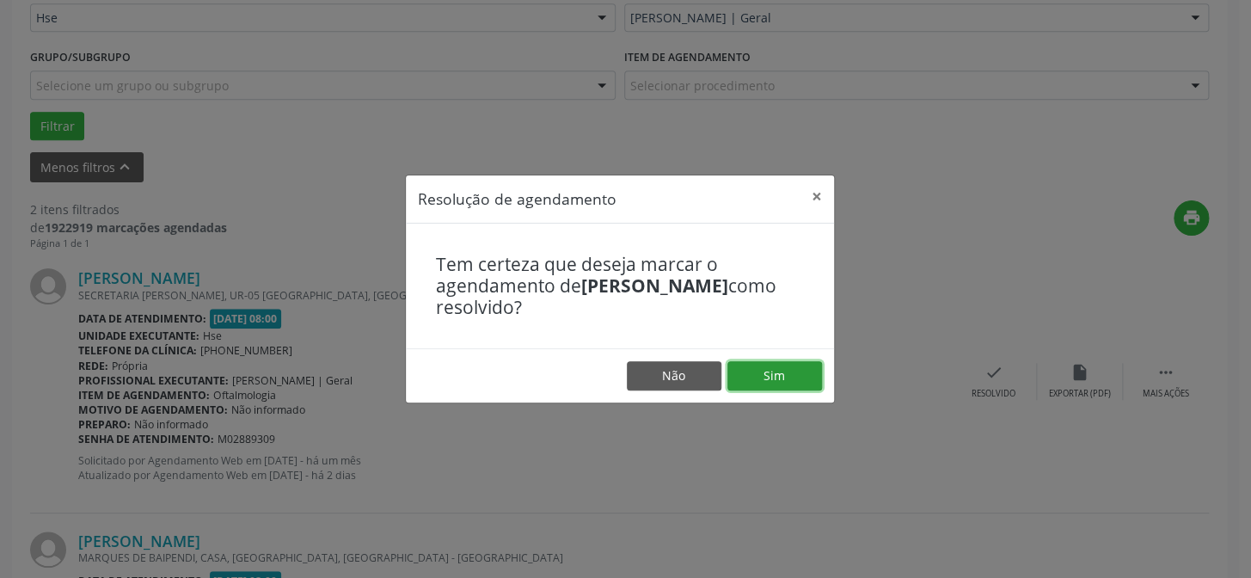
click at [800, 379] on button "Sim" at bounding box center [775, 375] width 95 height 29
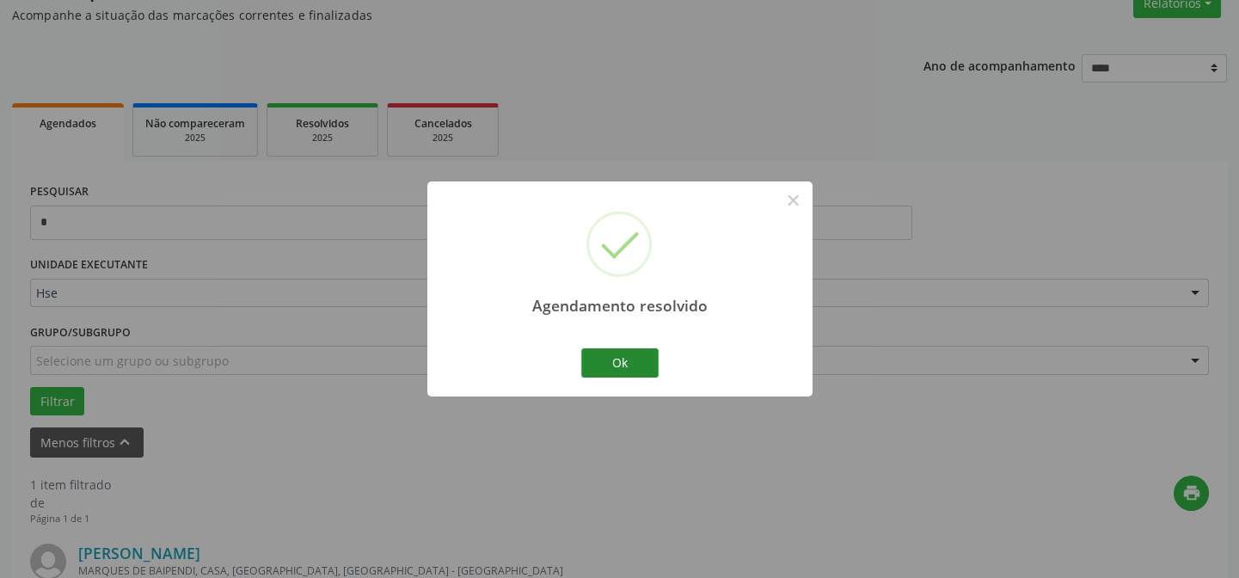
scroll to position [393, 0]
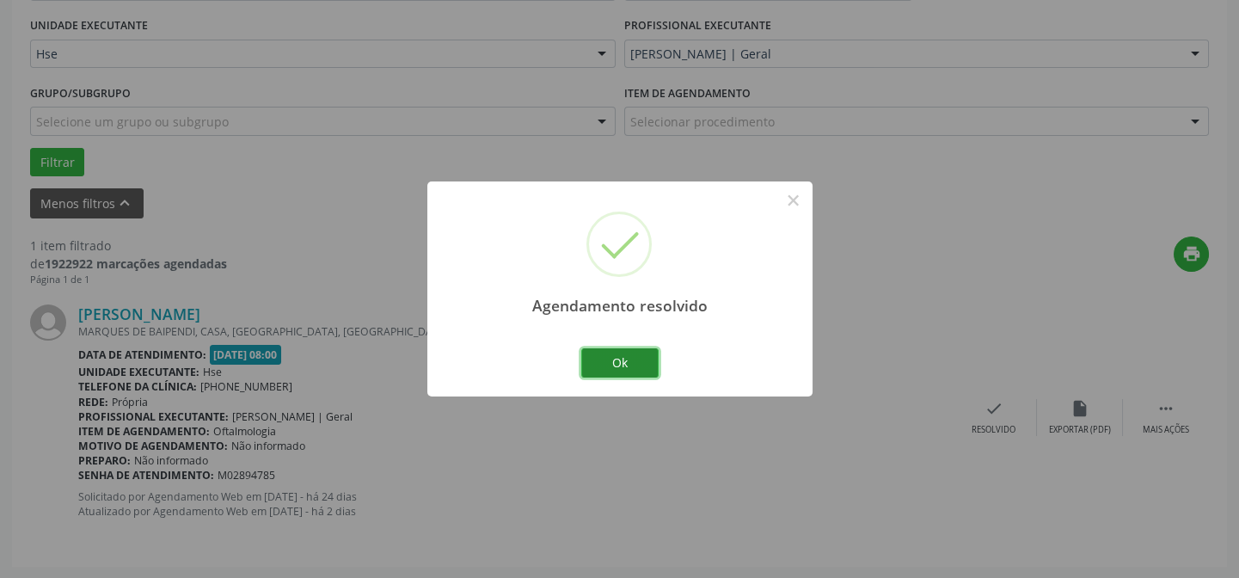
click at [612, 364] on button "Ok" at bounding box center [619, 362] width 77 height 29
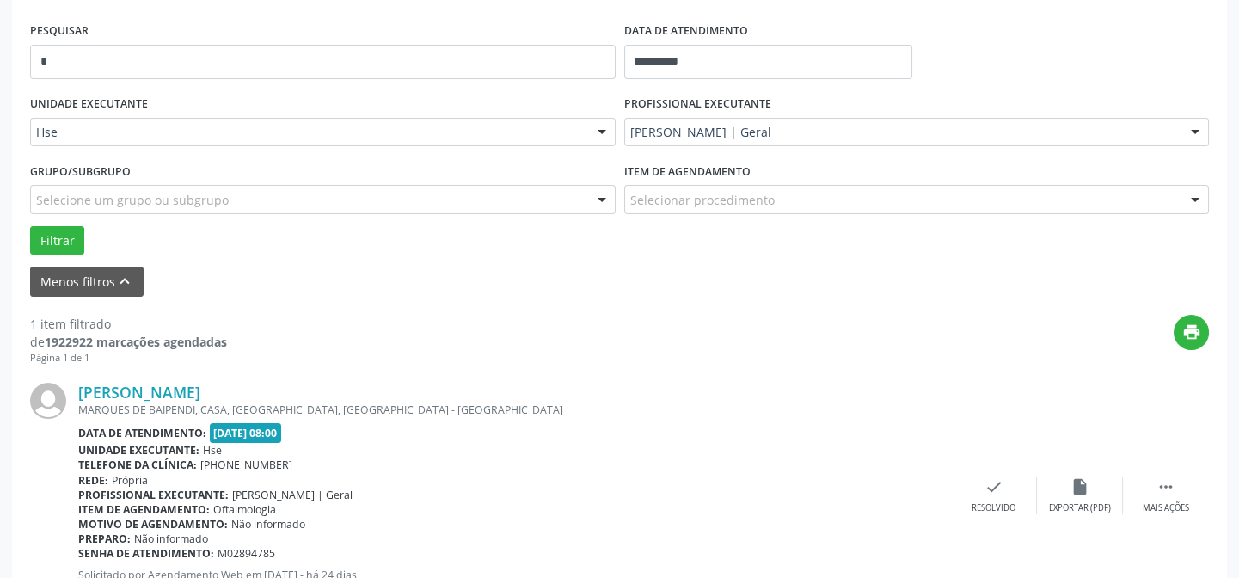
scroll to position [237, 0]
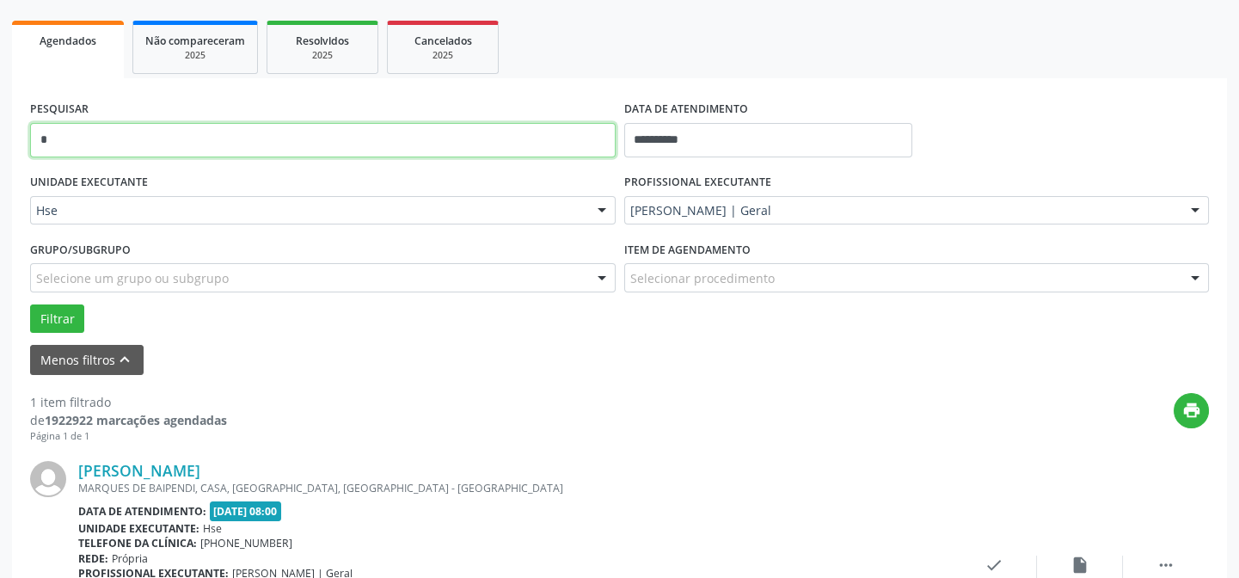
click at [541, 141] on input "*" at bounding box center [323, 140] width 586 height 34
click at [30, 304] on button "Filtrar" at bounding box center [57, 318] width 54 height 29
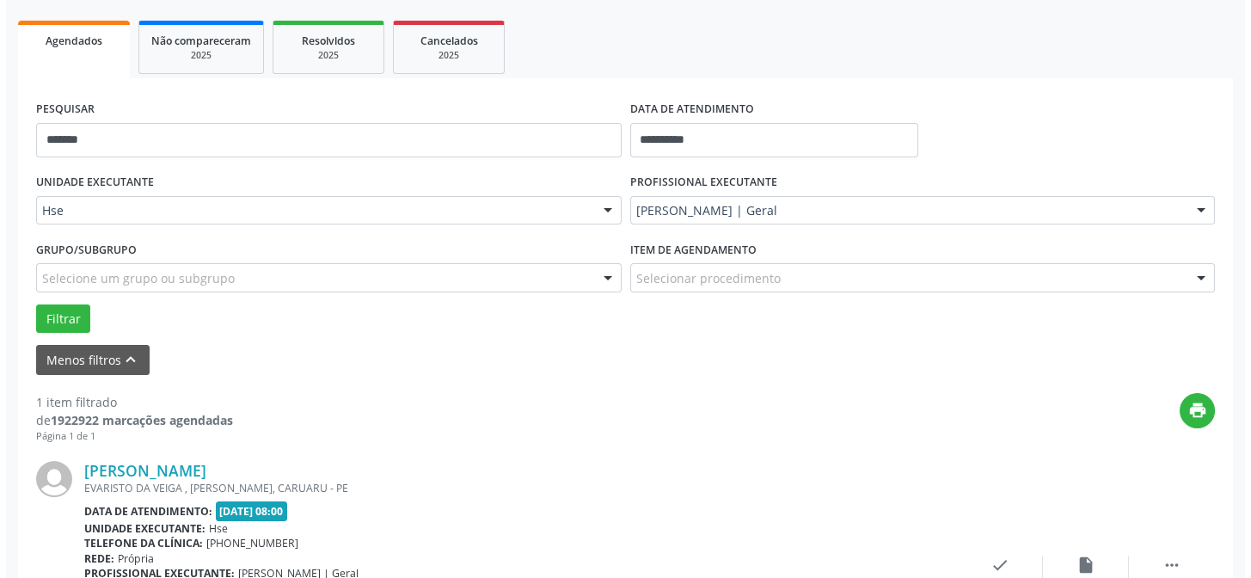
scroll to position [393, 0]
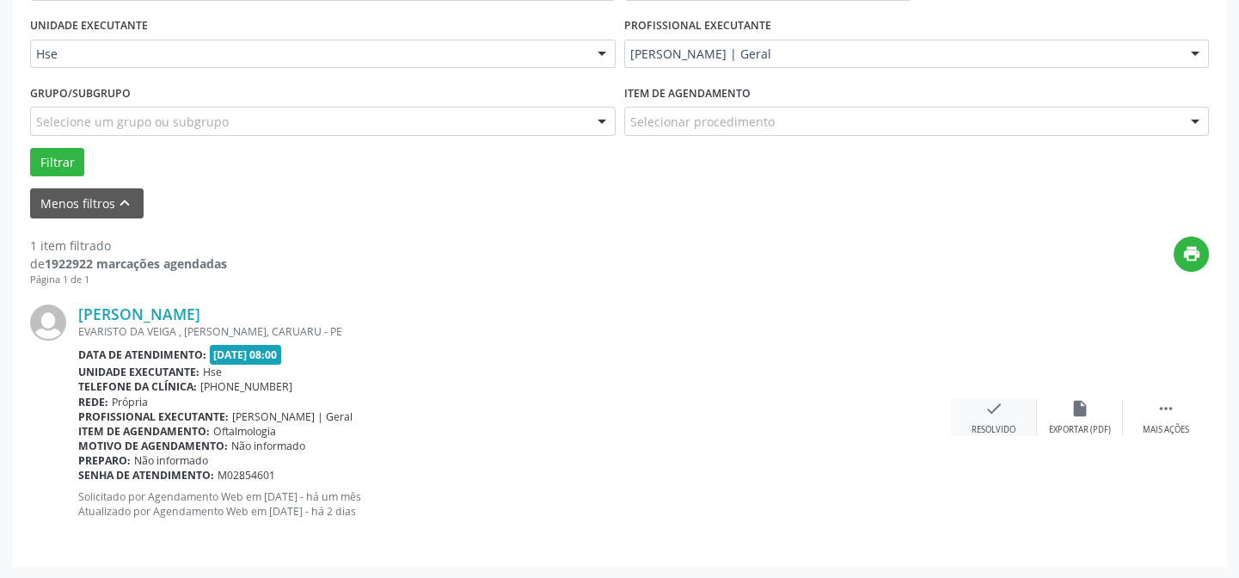
click at [992, 416] on icon "check" at bounding box center [994, 408] width 19 height 19
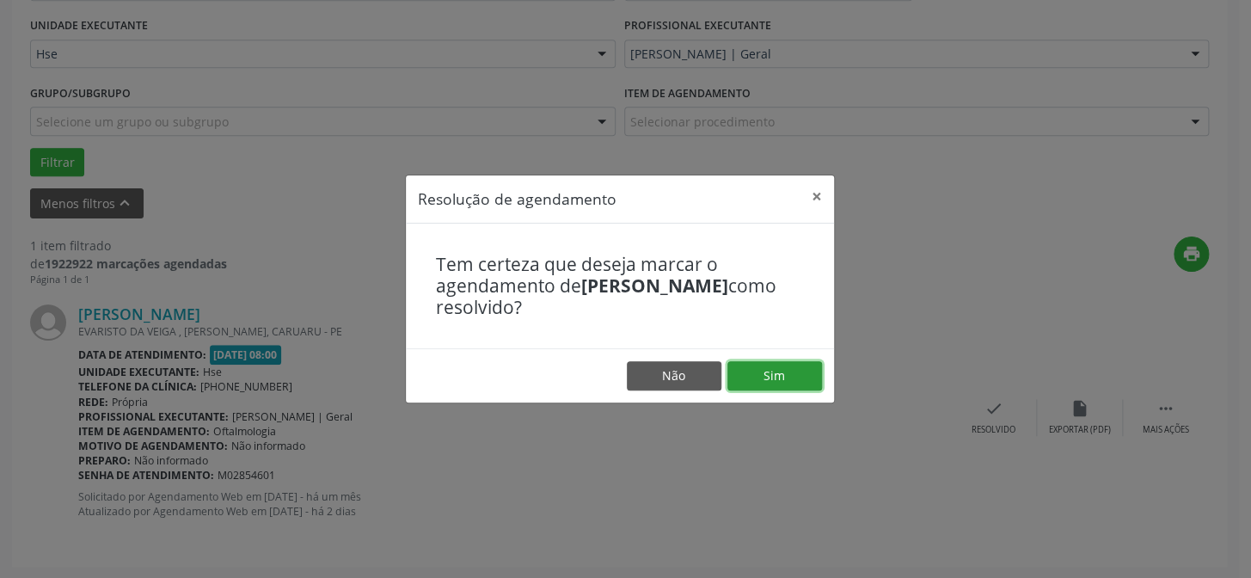
click at [772, 378] on button "Sim" at bounding box center [775, 375] width 95 height 29
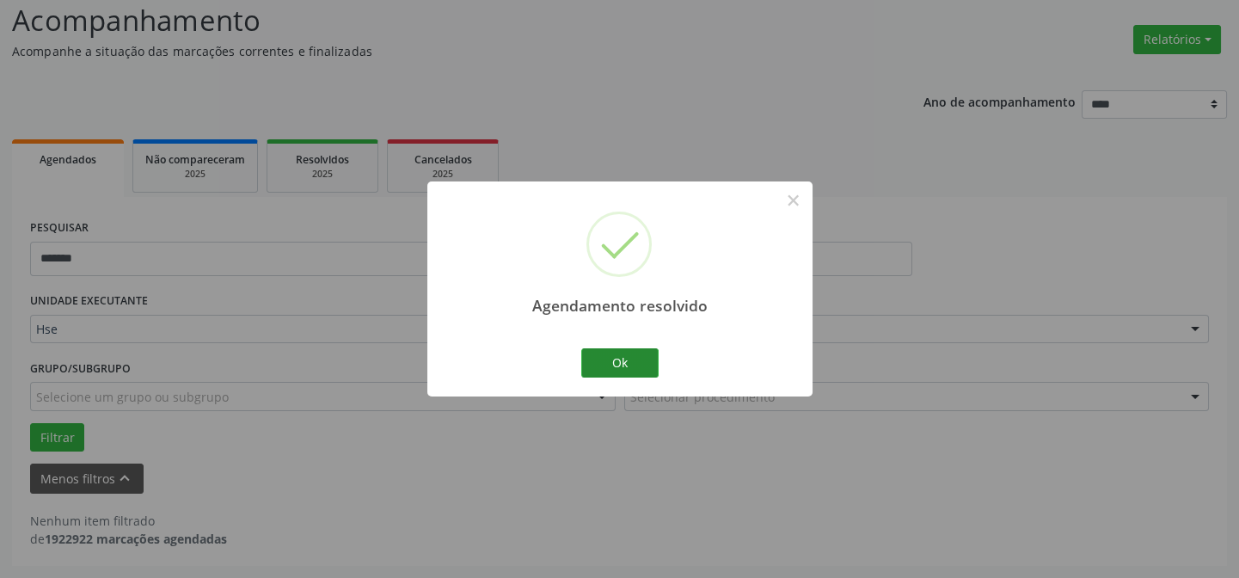
scroll to position [116, 0]
click at [621, 359] on button "Ok" at bounding box center [619, 362] width 77 height 29
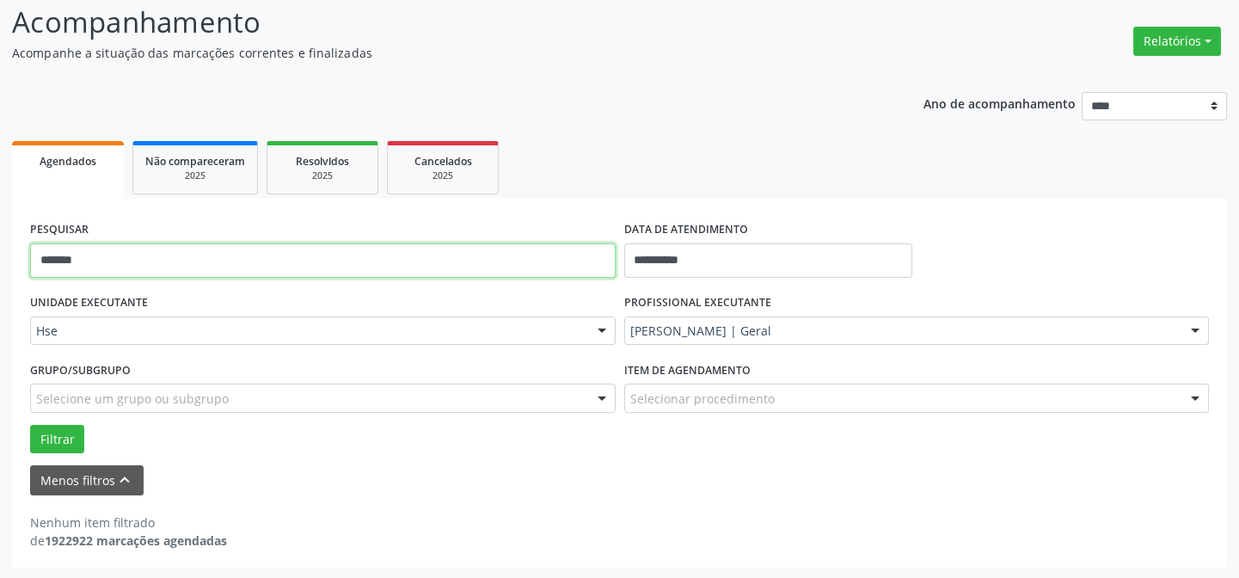
click at [407, 249] on input "*******" at bounding box center [323, 260] width 586 height 34
click at [30, 425] on button "Filtrar" at bounding box center [57, 439] width 54 height 29
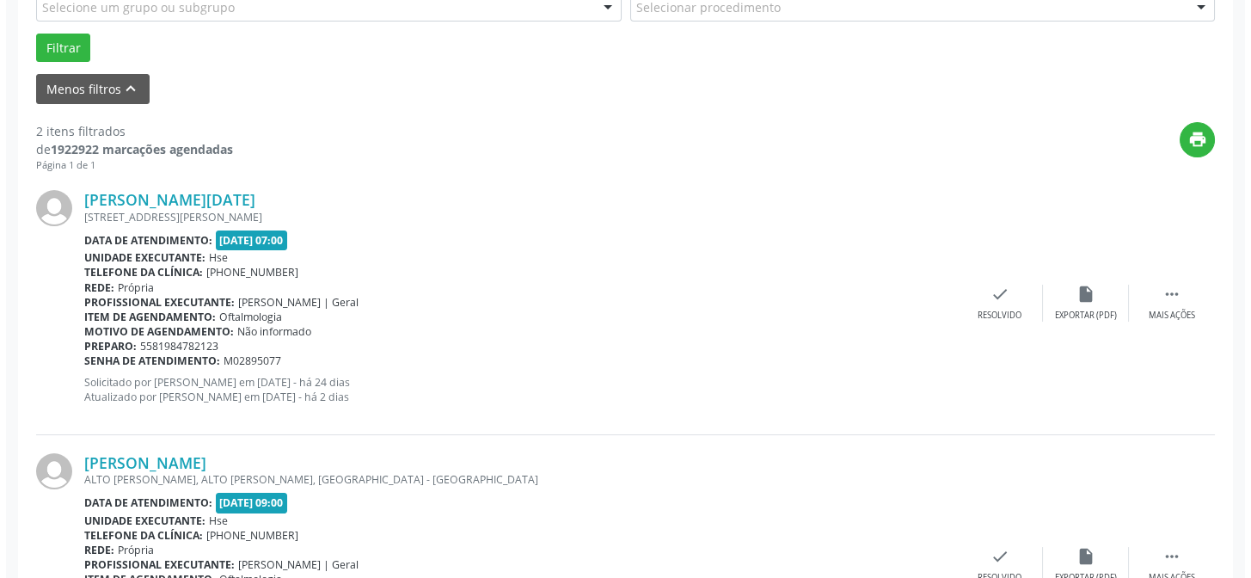
scroll to position [654, 0]
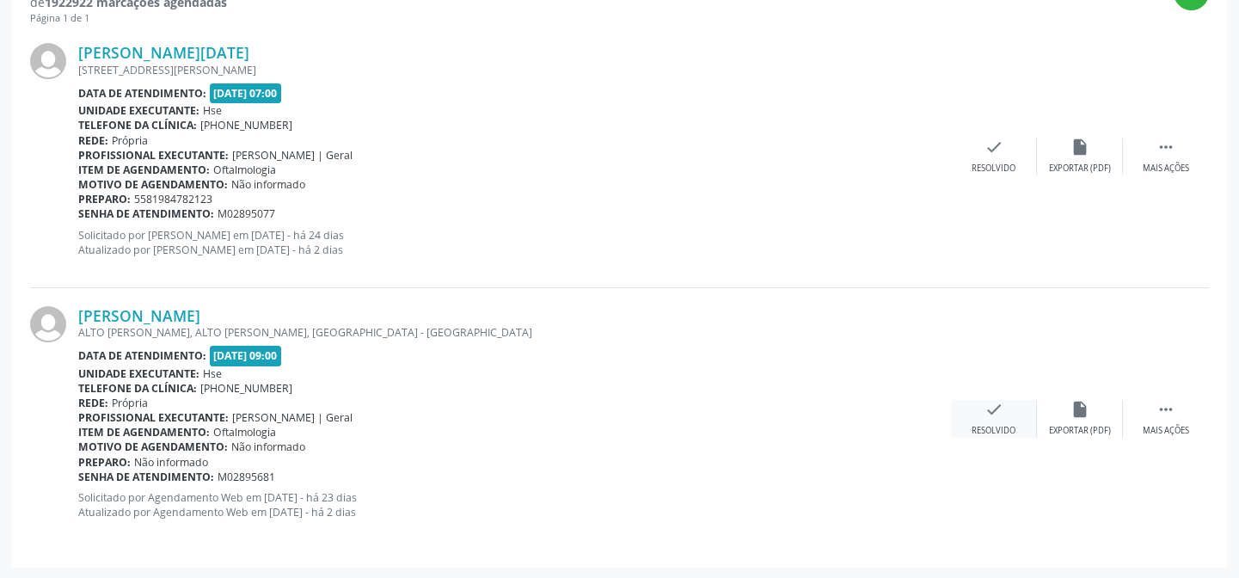
click at [988, 403] on icon "check" at bounding box center [994, 409] width 19 height 19
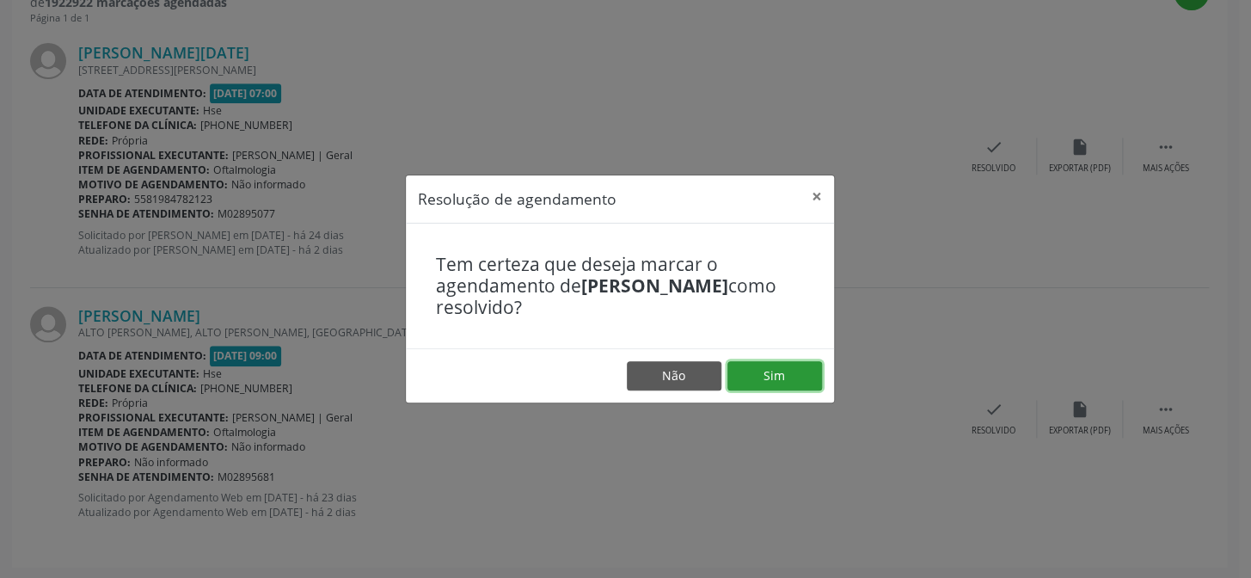
click at [751, 374] on button "Sim" at bounding box center [775, 375] width 95 height 29
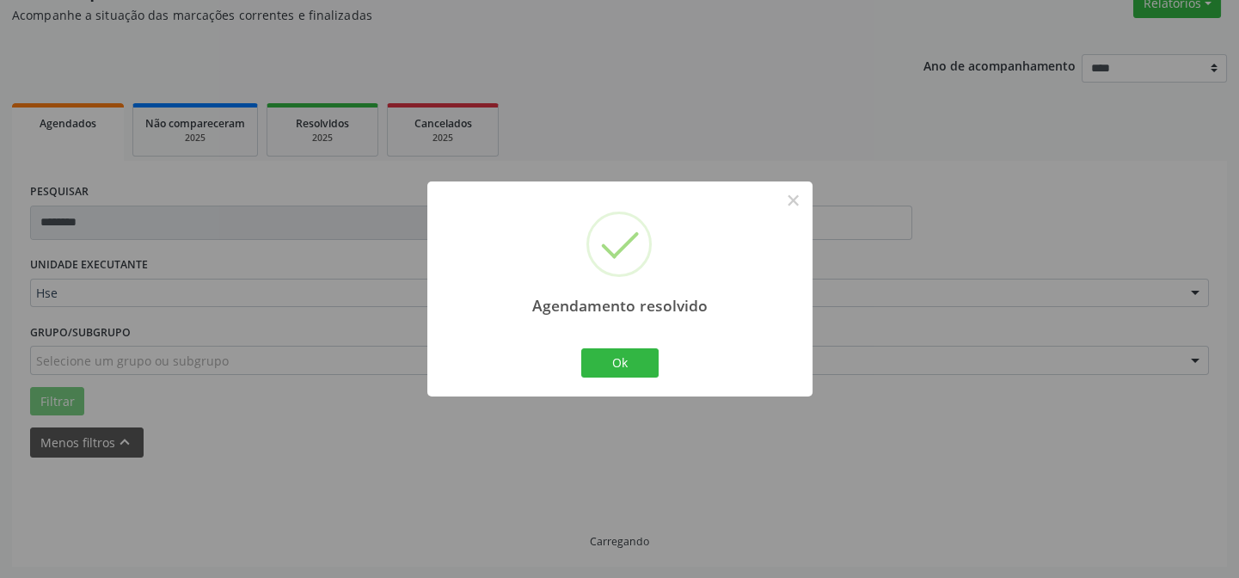
scroll to position [172, 0]
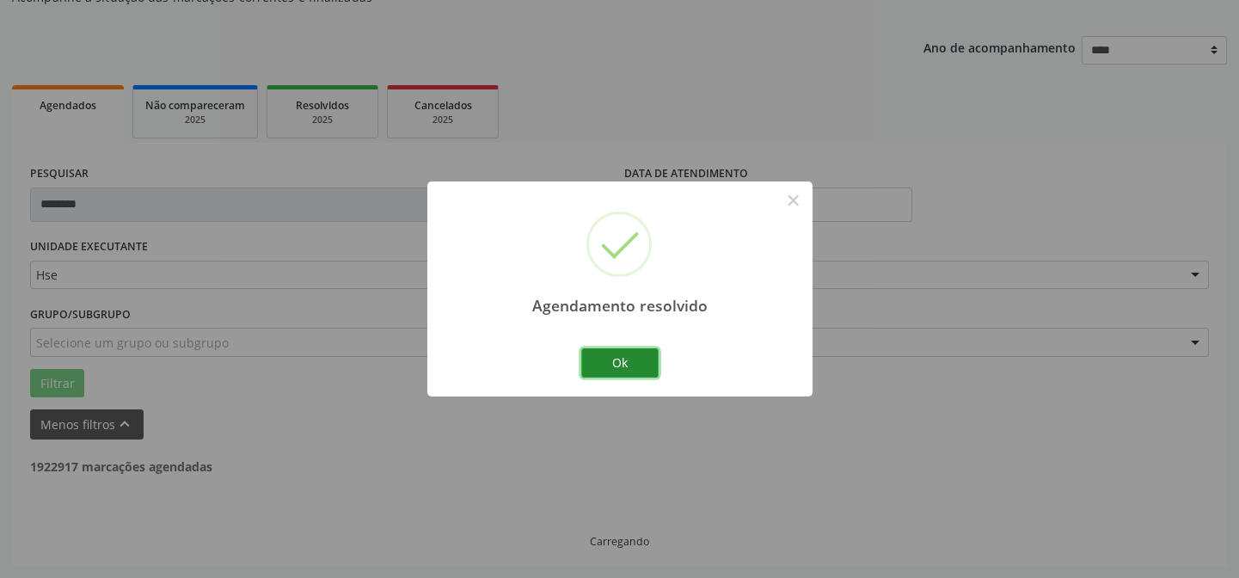
click at [646, 361] on button "Ok" at bounding box center [619, 362] width 77 height 29
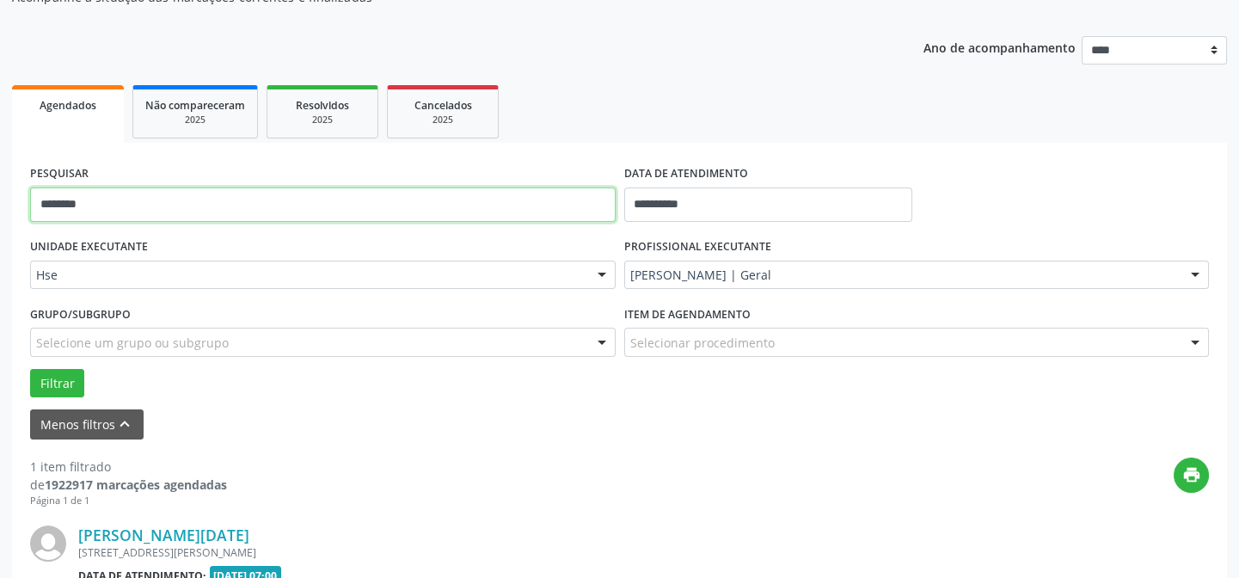
click at [425, 188] on input "********" at bounding box center [323, 204] width 586 height 34
click at [30, 369] on button "Filtrar" at bounding box center [57, 383] width 54 height 29
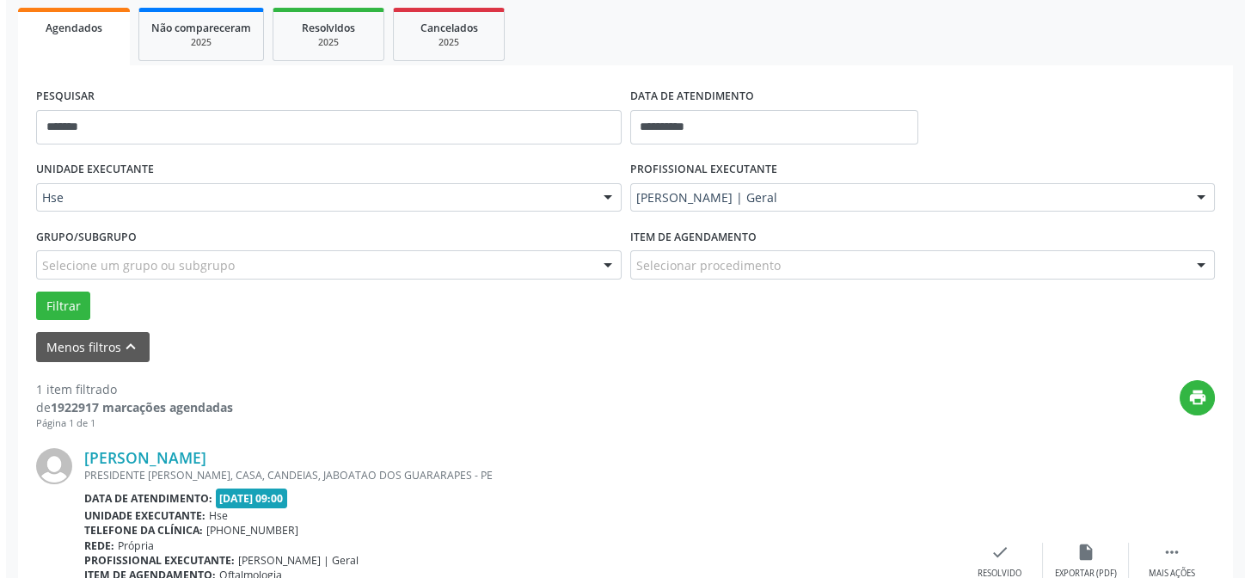
scroll to position [393, 0]
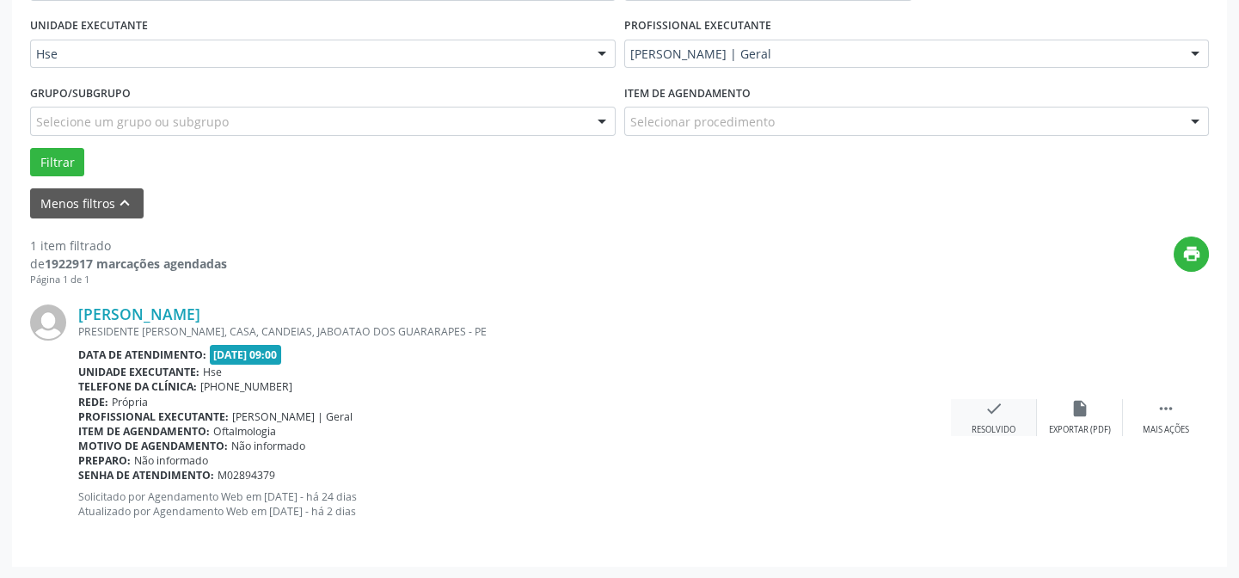
click at [989, 409] on icon "check" at bounding box center [994, 408] width 19 height 19
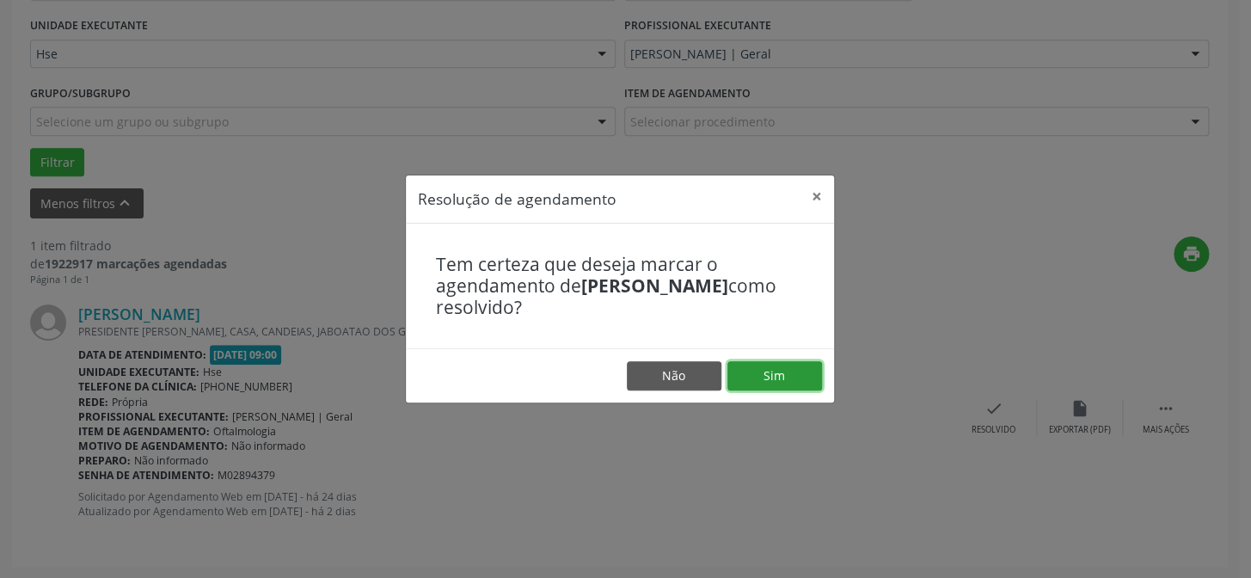
click at [782, 381] on button "Sim" at bounding box center [775, 375] width 95 height 29
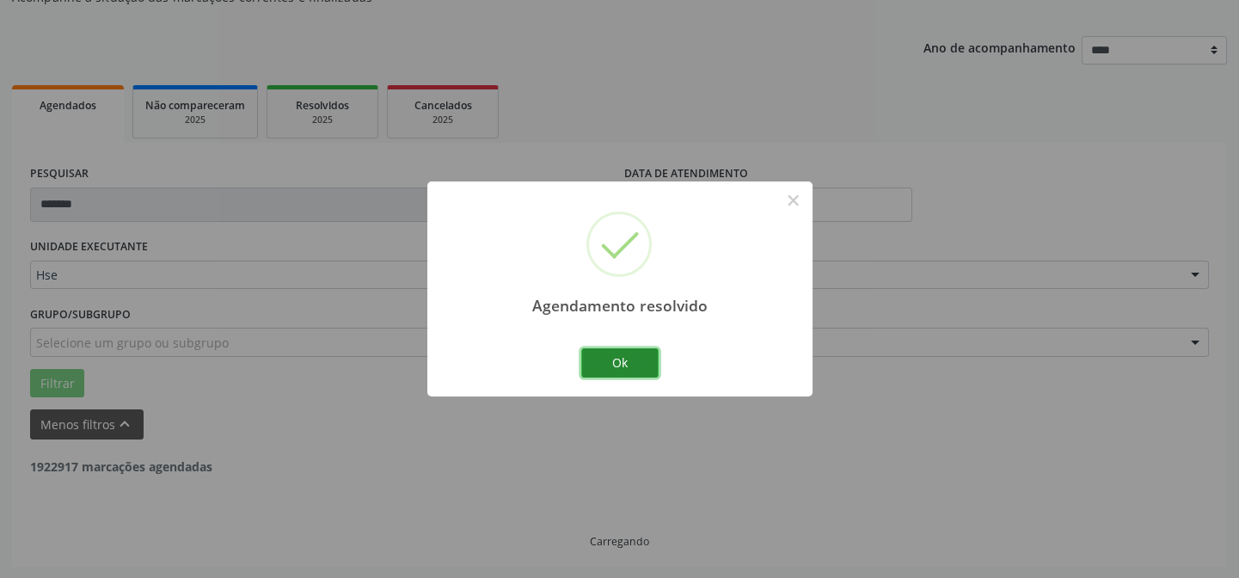
drag, startPoint x: 630, startPoint y: 359, endPoint x: 565, endPoint y: 349, distance: 65.2
click at [630, 358] on button "Ok" at bounding box center [619, 362] width 77 height 29
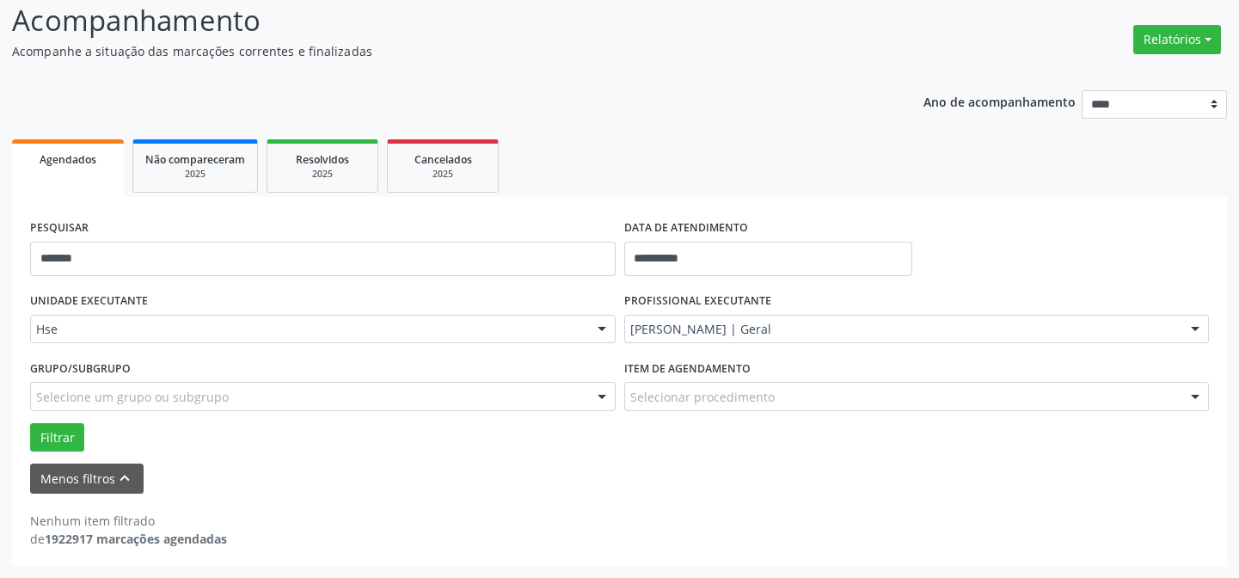
scroll to position [116, 0]
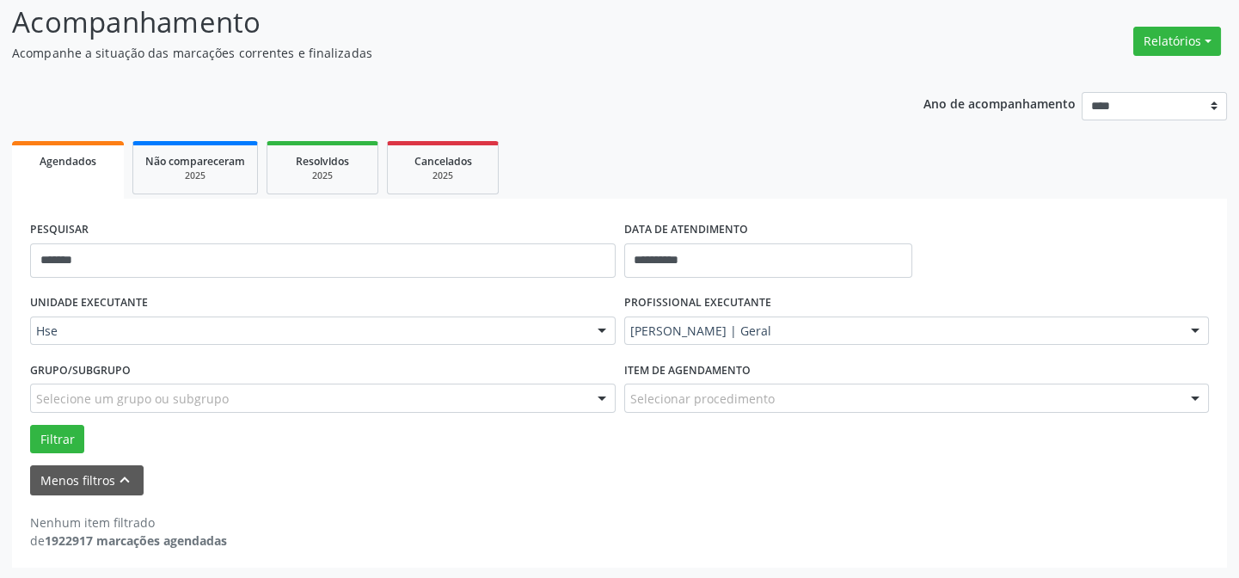
click at [375, 233] on div "PESQUISAR *******" at bounding box center [323, 253] width 594 height 73
click at [381, 249] on input "*******" at bounding box center [323, 260] width 586 height 34
click at [30, 425] on button "Filtrar" at bounding box center [57, 439] width 54 height 29
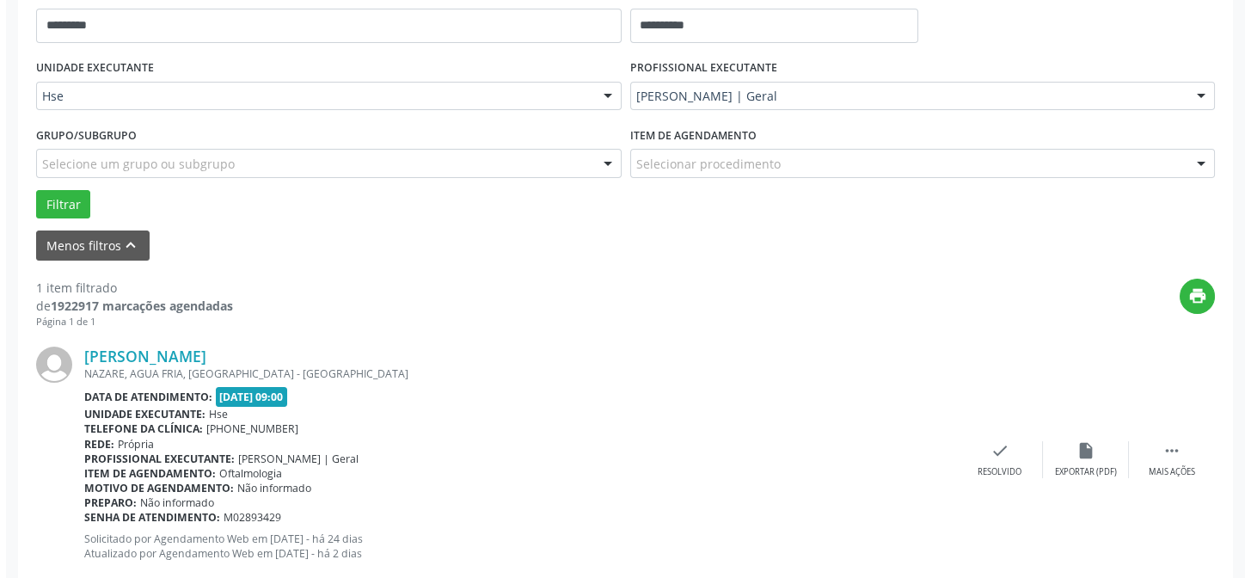
scroll to position [393, 0]
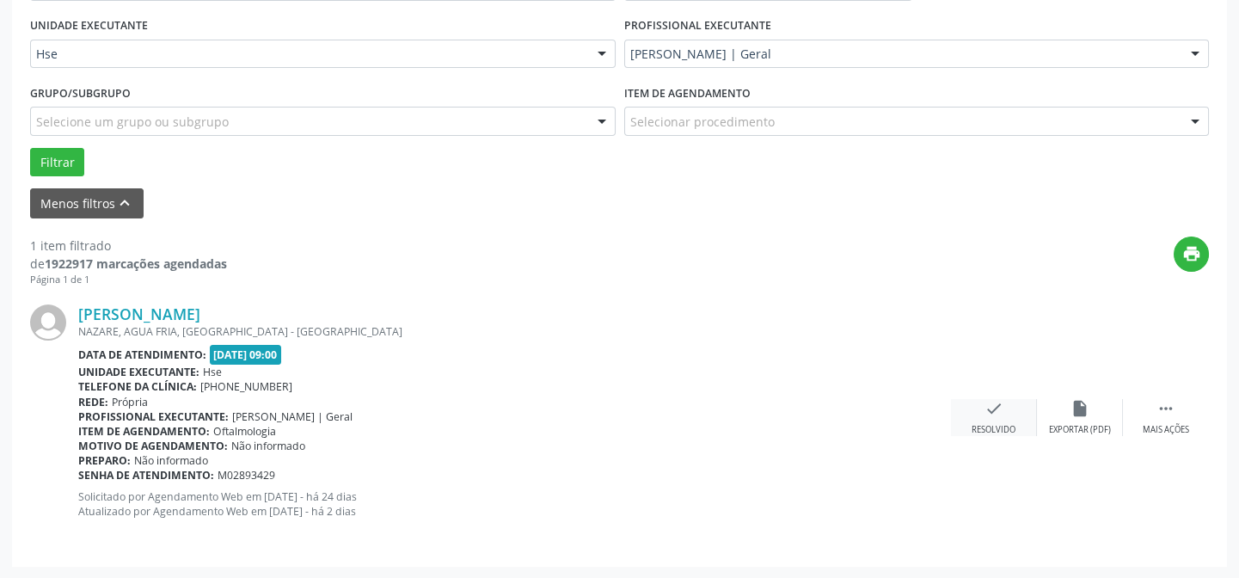
click at [978, 419] on div "check Resolvido" at bounding box center [994, 417] width 86 height 37
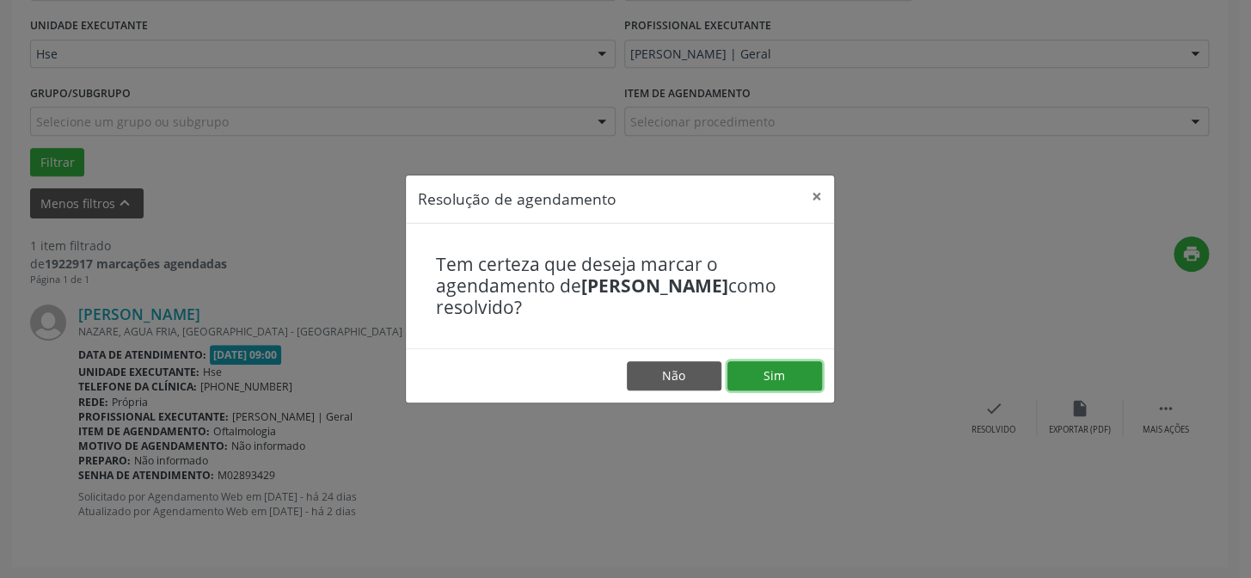
click at [786, 378] on button "Sim" at bounding box center [775, 375] width 95 height 29
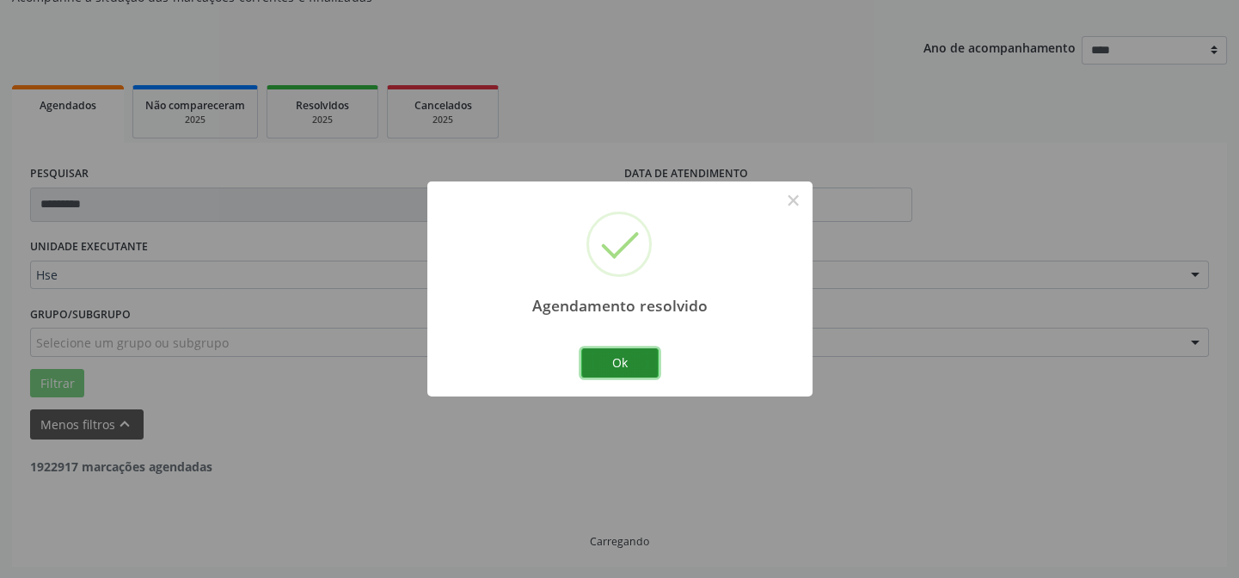
click at [615, 361] on button "Ok" at bounding box center [619, 362] width 77 height 29
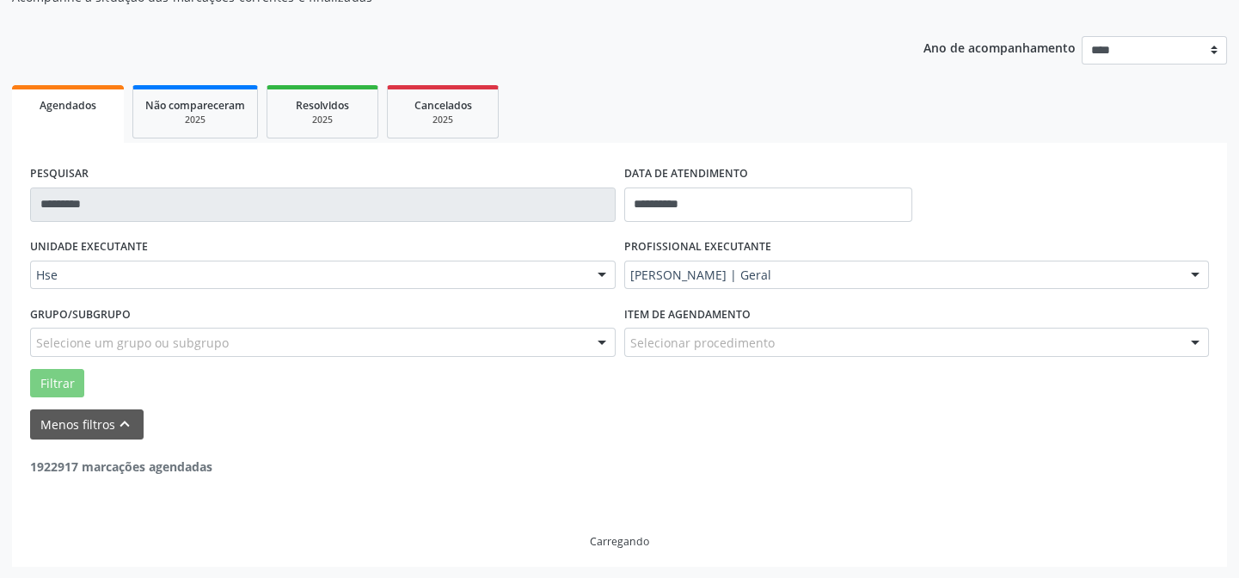
scroll to position [116, 0]
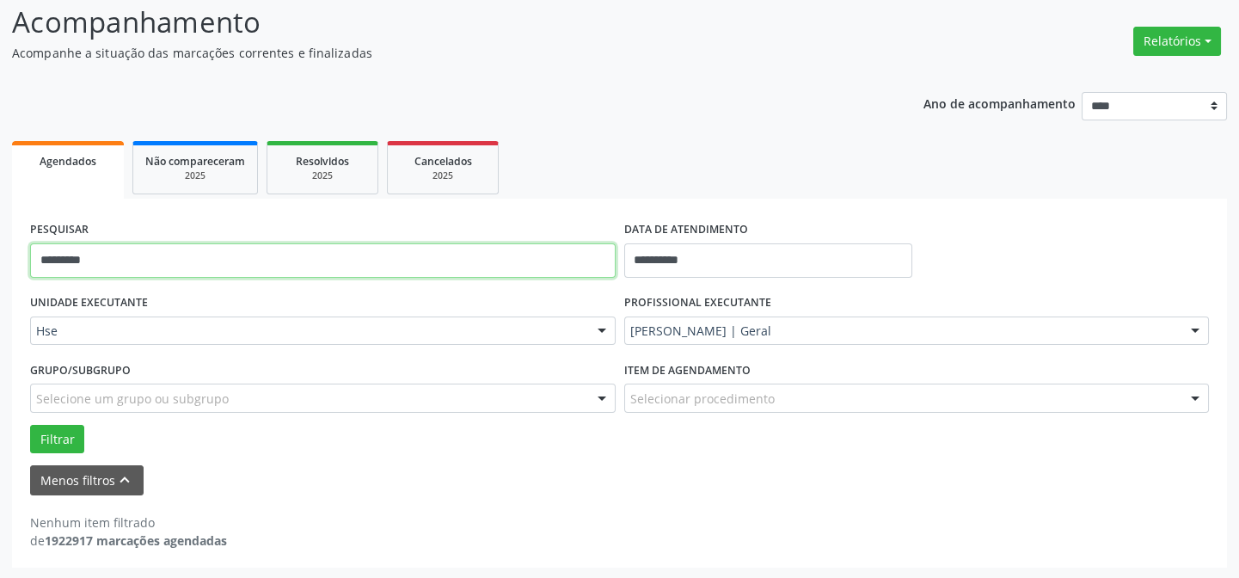
click at [360, 264] on input "*********" at bounding box center [323, 260] width 586 height 34
click at [30, 425] on button "Filtrar" at bounding box center [57, 439] width 54 height 29
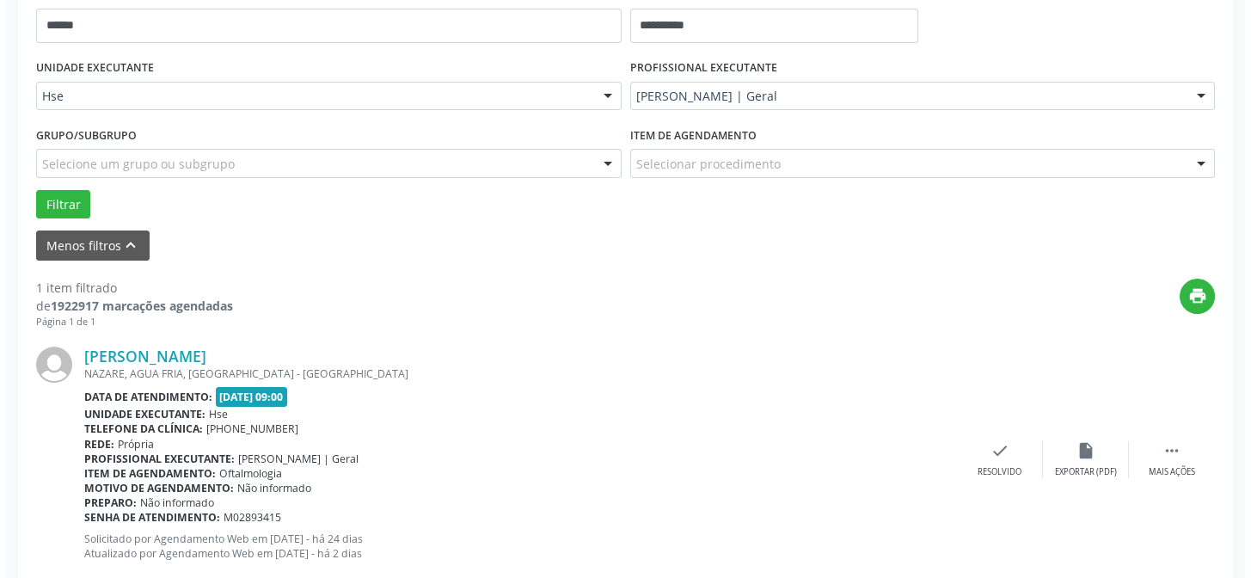
scroll to position [393, 0]
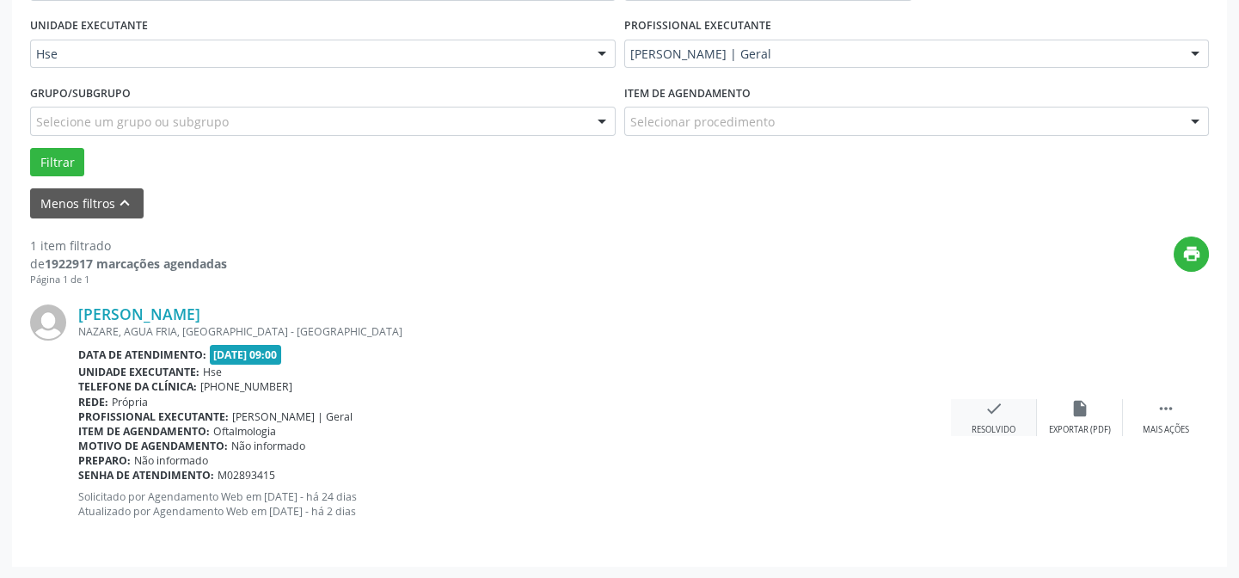
click at [1015, 418] on div "check Resolvido" at bounding box center [994, 417] width 86 height 37
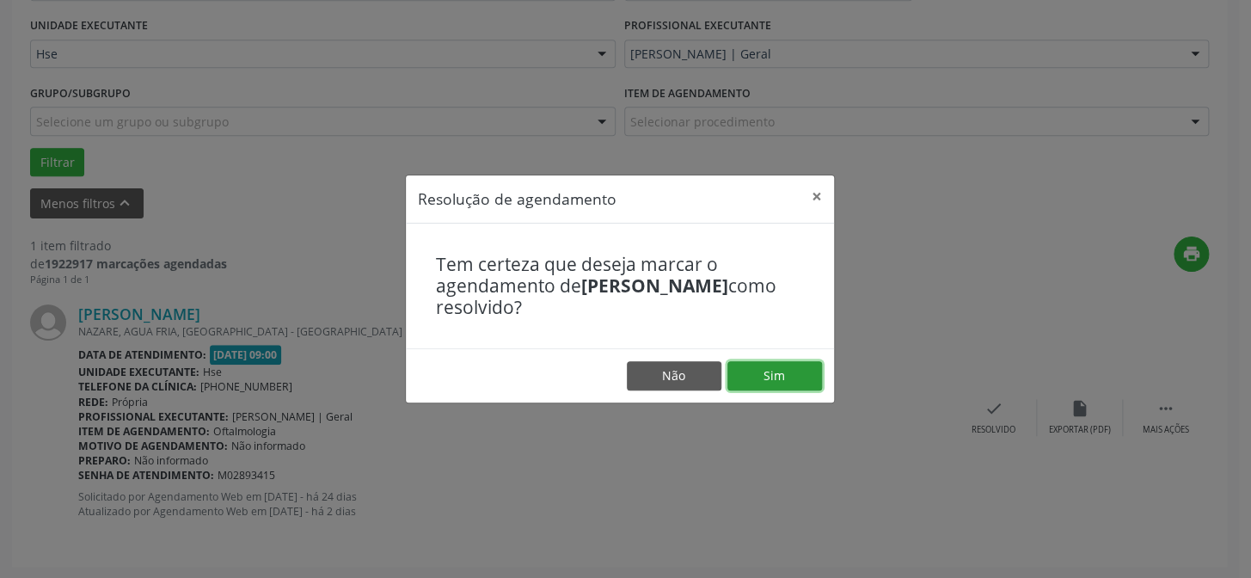
click at [761, 367] on button "Sim" at bounding box center [775, 375] width 95 height 29
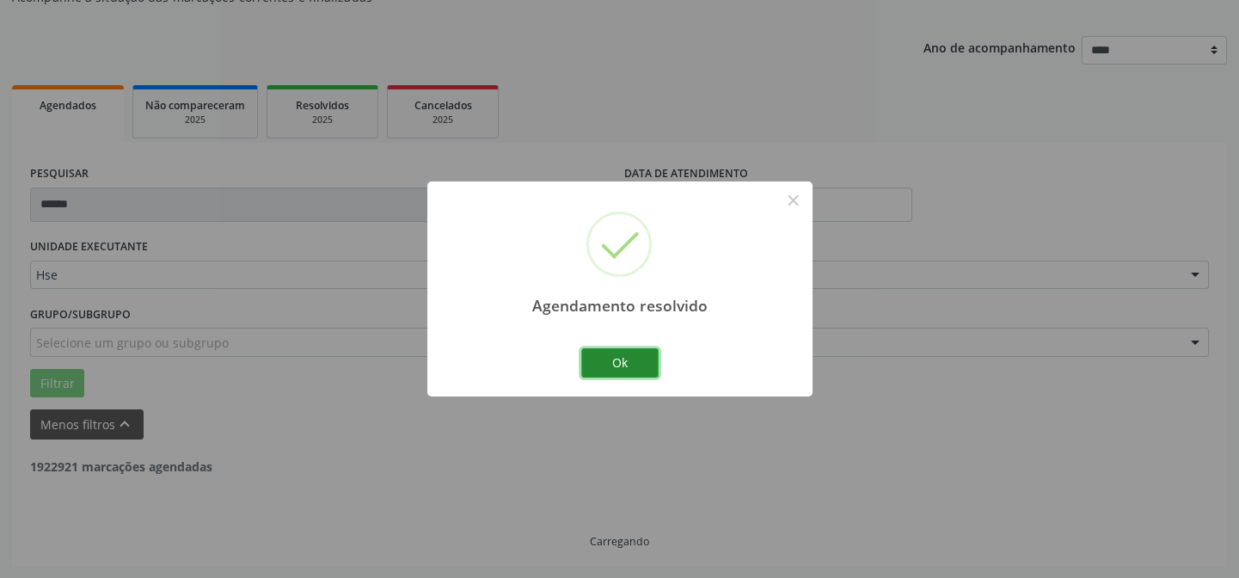
click at [624, 361] on button "Ok" at bounding box center [619, 362] width 77 height 29
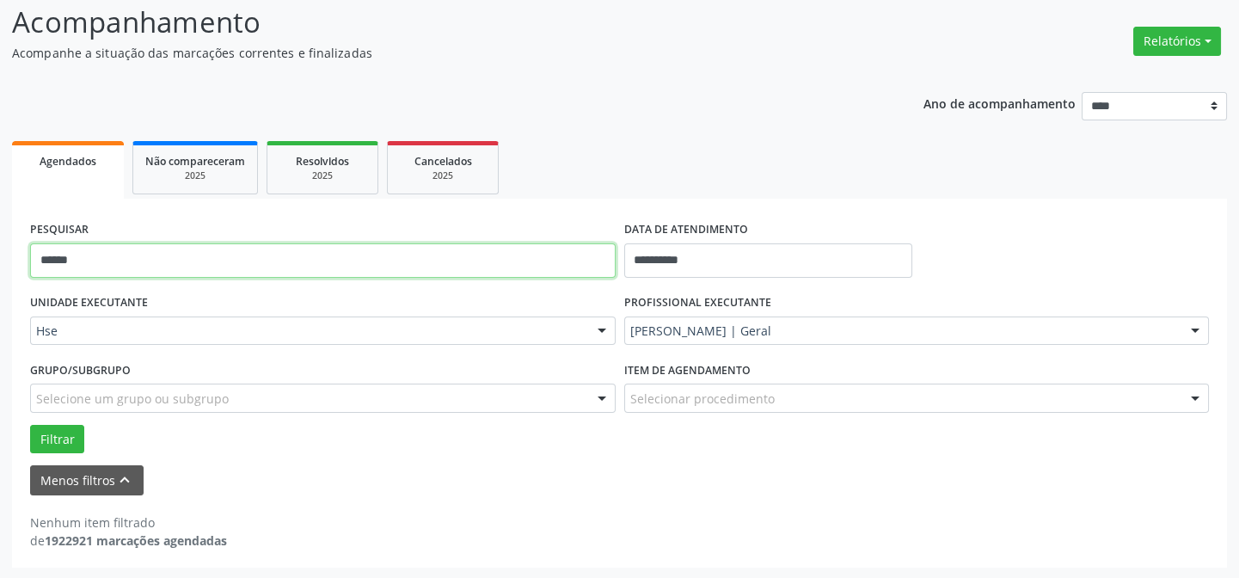
click at [421, 256] on input "******" at bounding box center [323, 260] width 586 height 34
click at [30, 425] on button "Filtrar" at bounding box center [57, 439] width 54 height 29
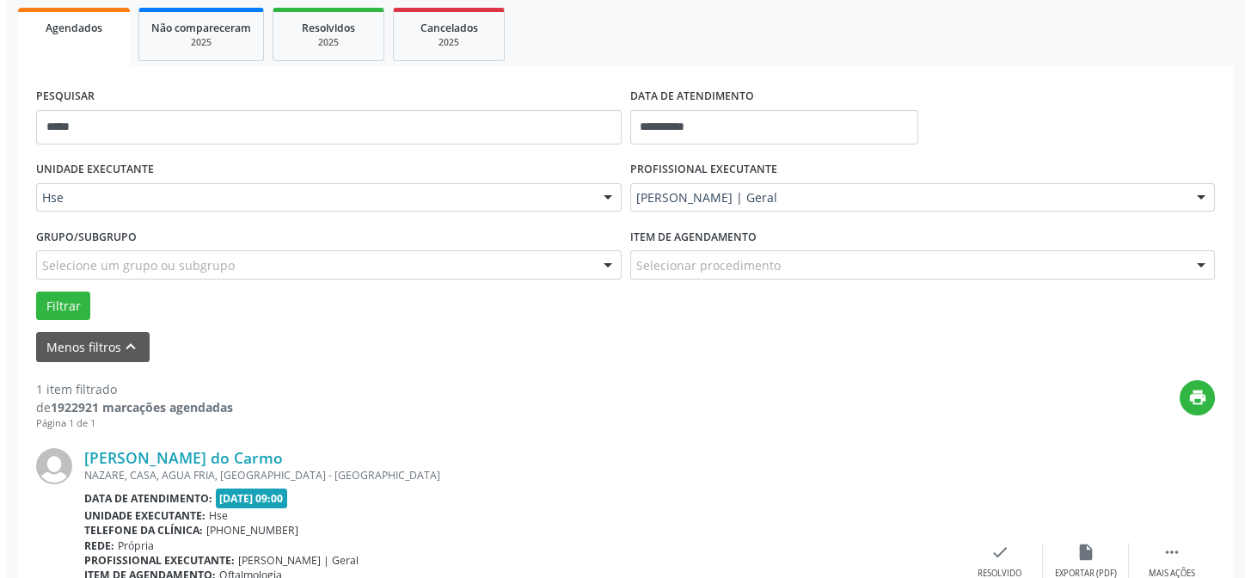
scroll to position [393, 0]
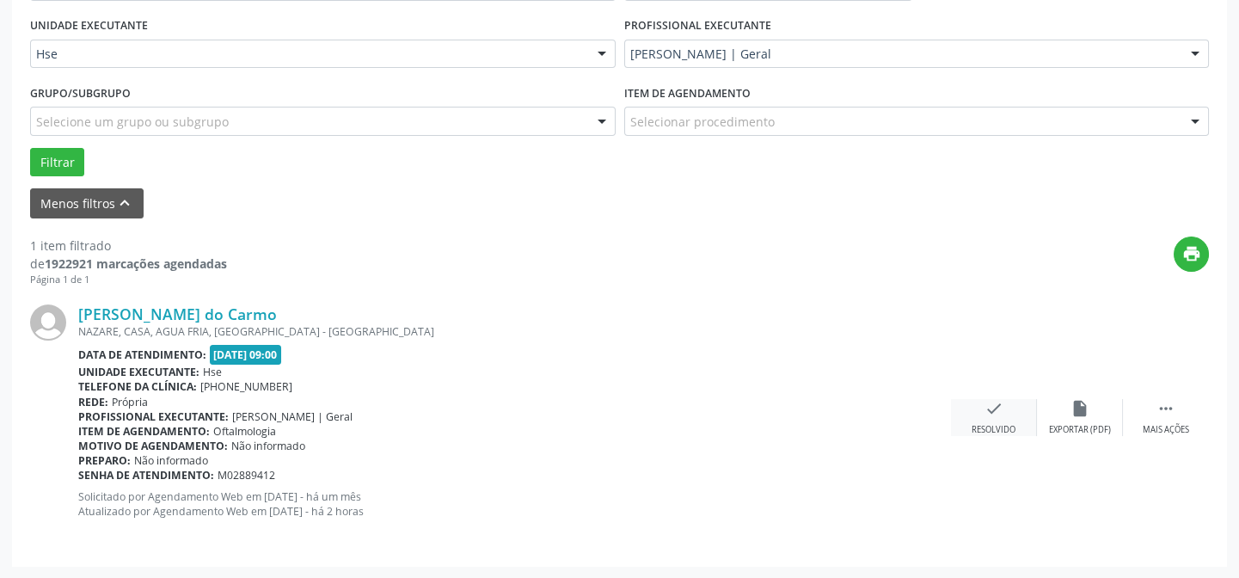
click at [1020, 414] on div "check Resolvido" at bounding box center [994, 417] width 86 height 37
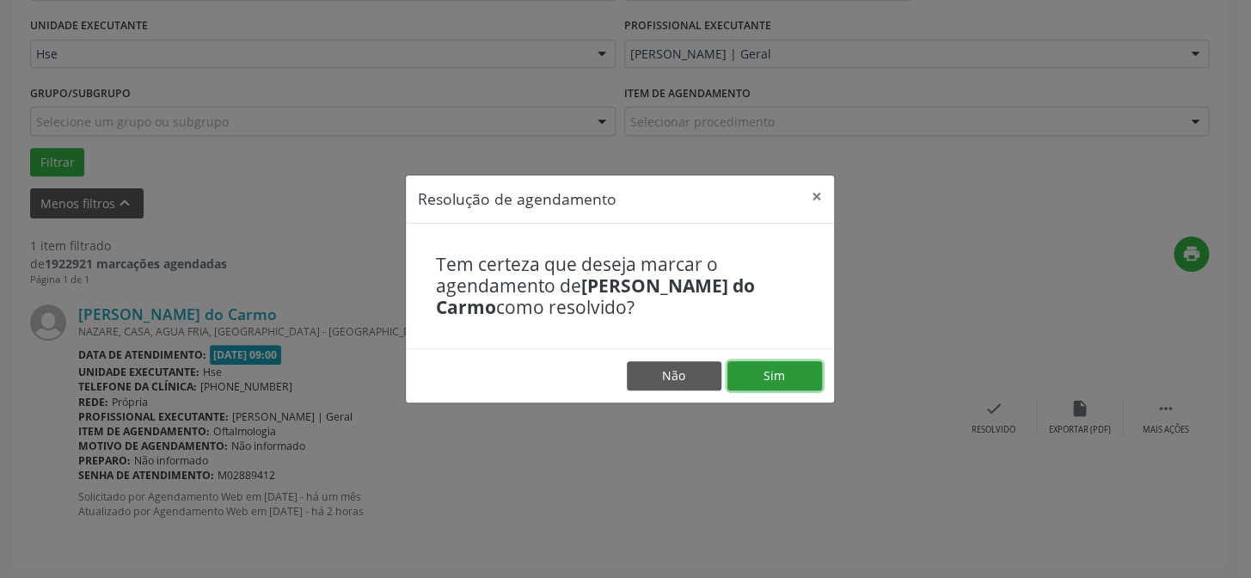
click at [809, 374] on button "Sim" at bounding box center [775, 375] width 95 height 29
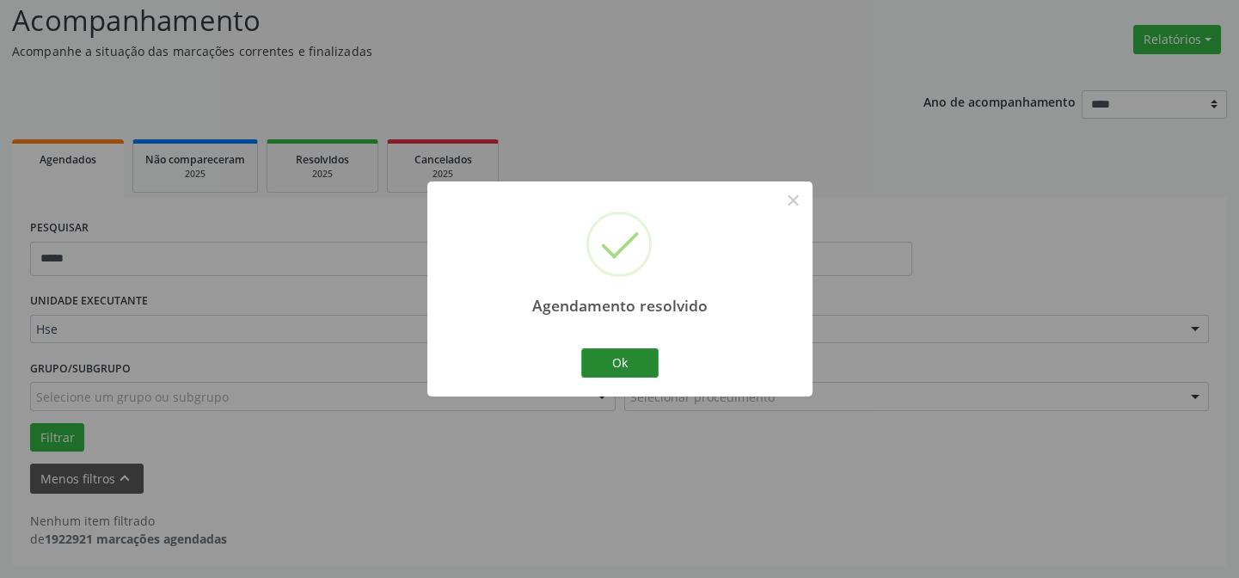
scroll to position [116, 0]
click at [633, 353] on button "Ok" at bounding box center [619, 362] width 77 height 29
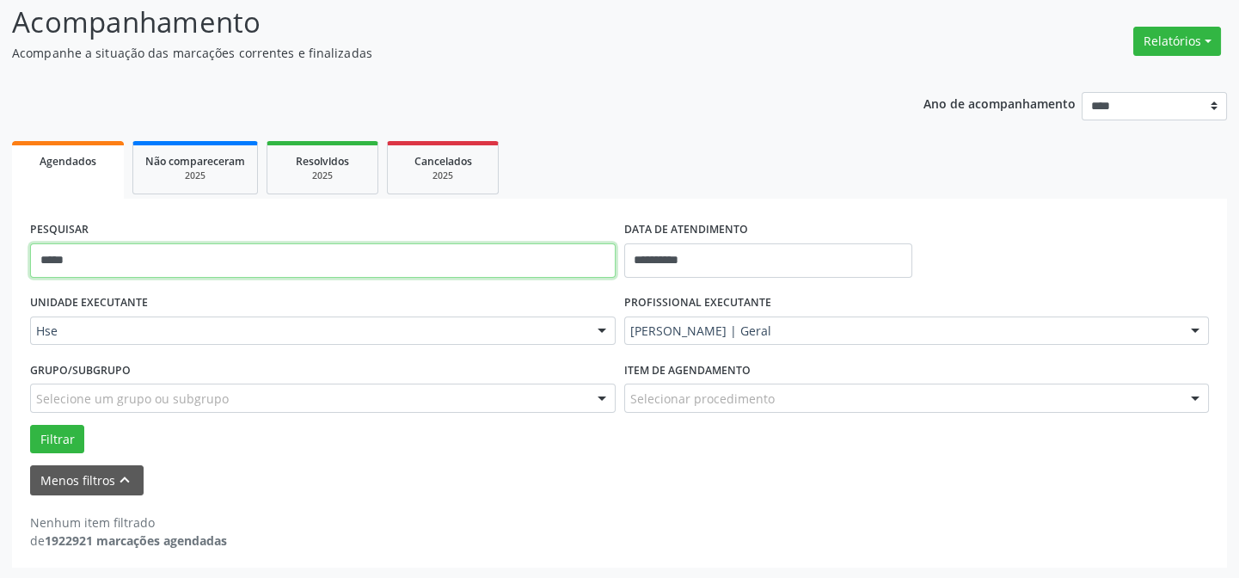
click at [562, 258] on input "*****" at bounding box center [323, 260] width 586 height 34
type input "******"
click at [30, 425] on button "Filtrar" at bounding box center [57, 439] width 54 height 29
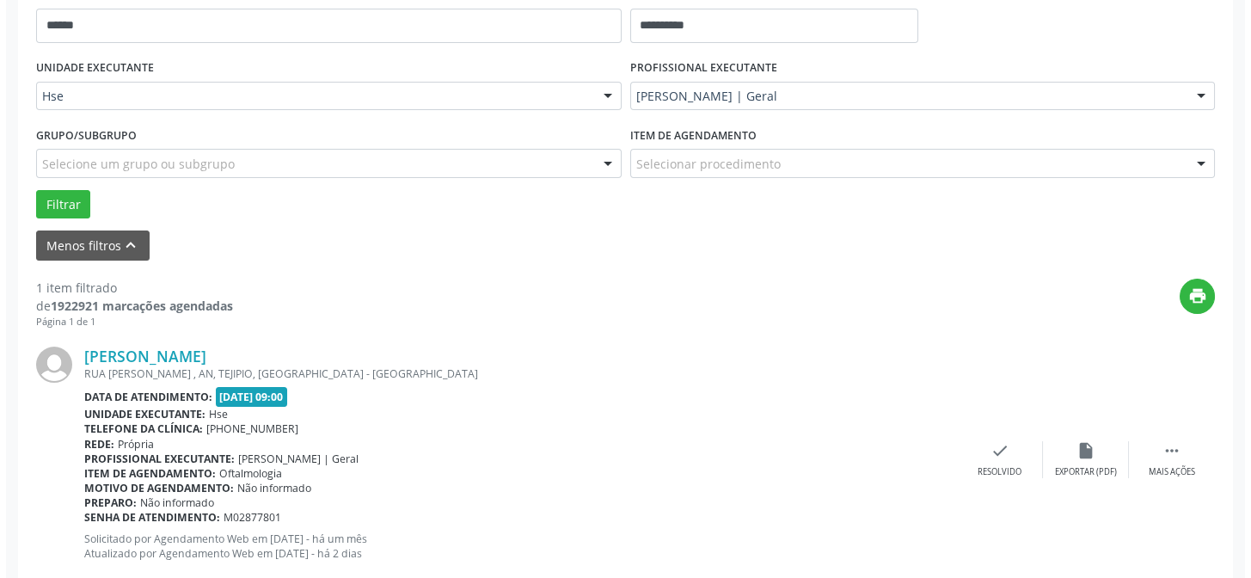
scroll to position [393, 0]
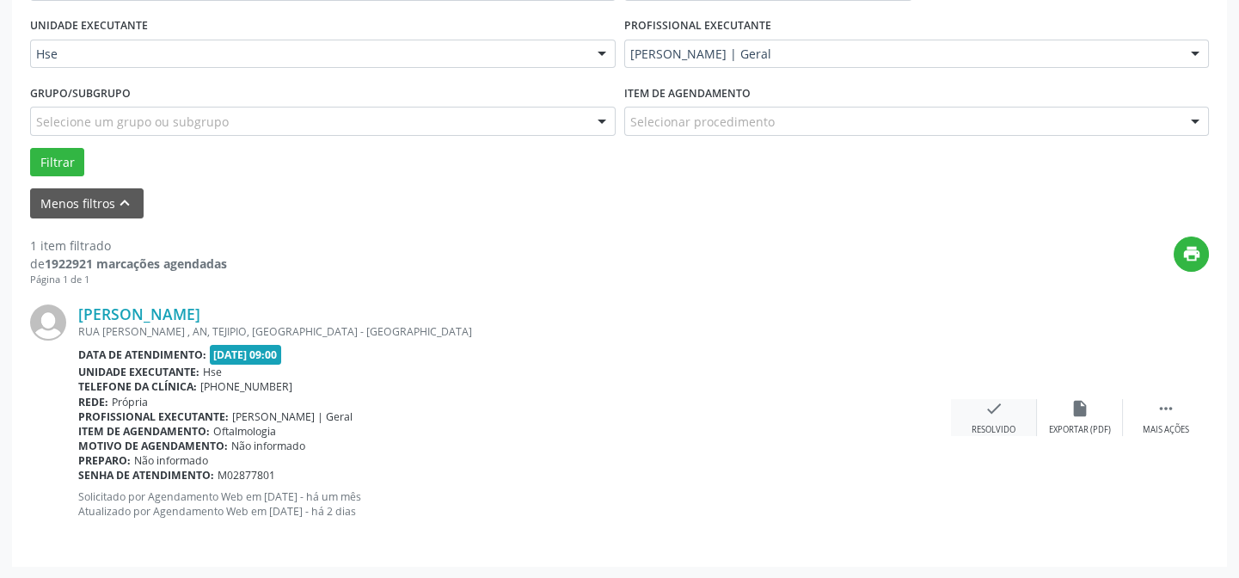
click at [974, 420] on div "check Resolvido" at bounding box center [994, 417] width 86 height 37
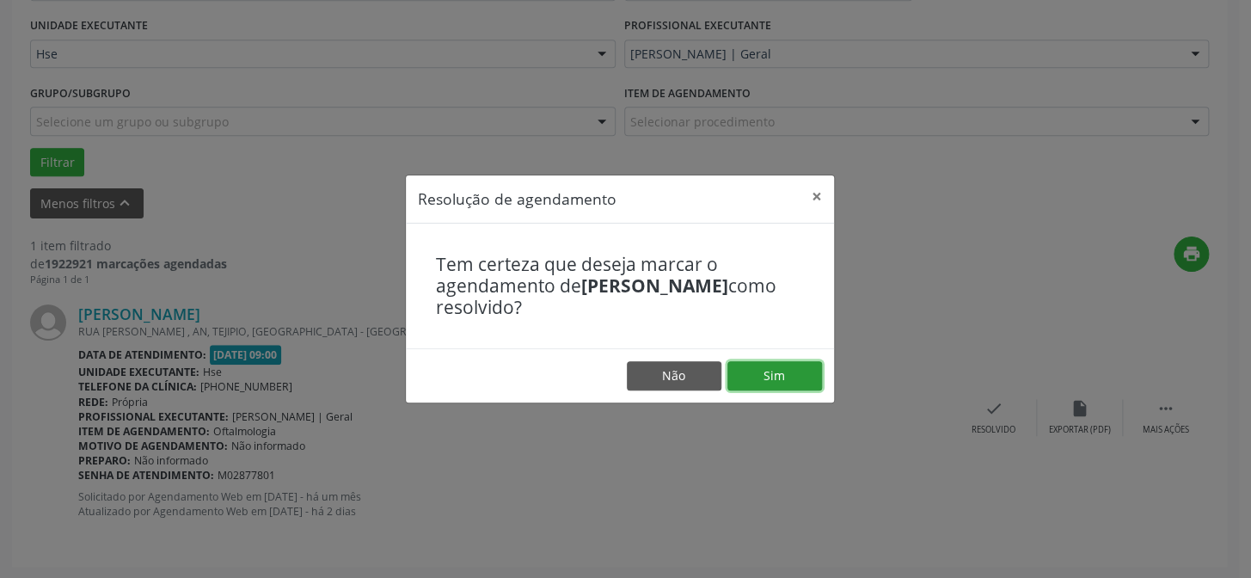
click at [757, 373] on button "Sim" at bounding box center [775, 375] width 95 height 29
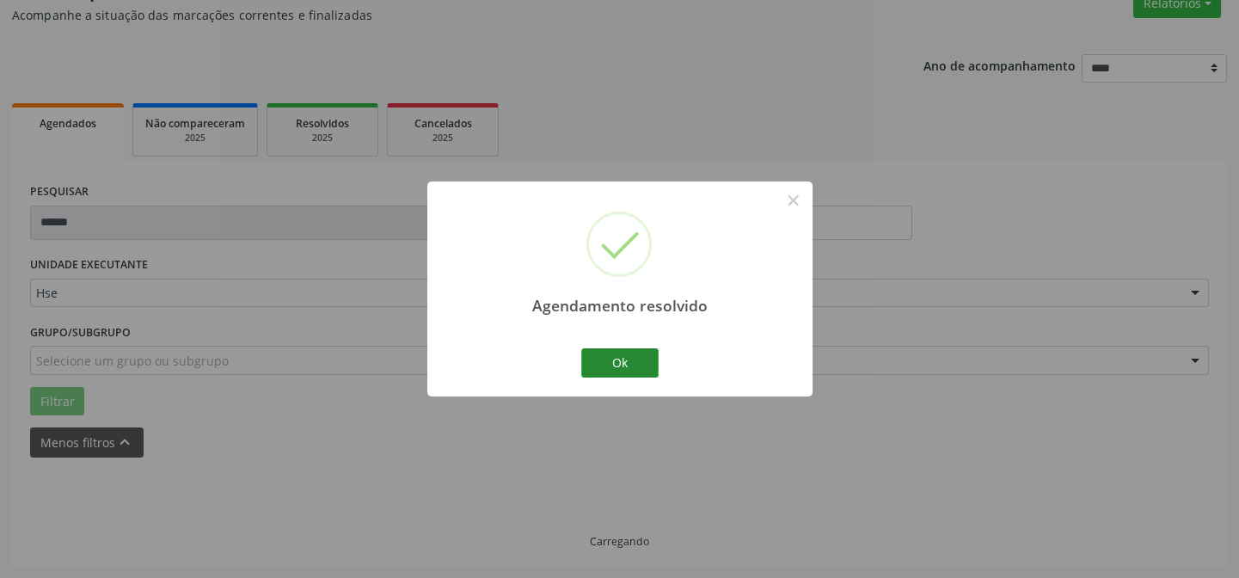
scroll to position [116, 0]
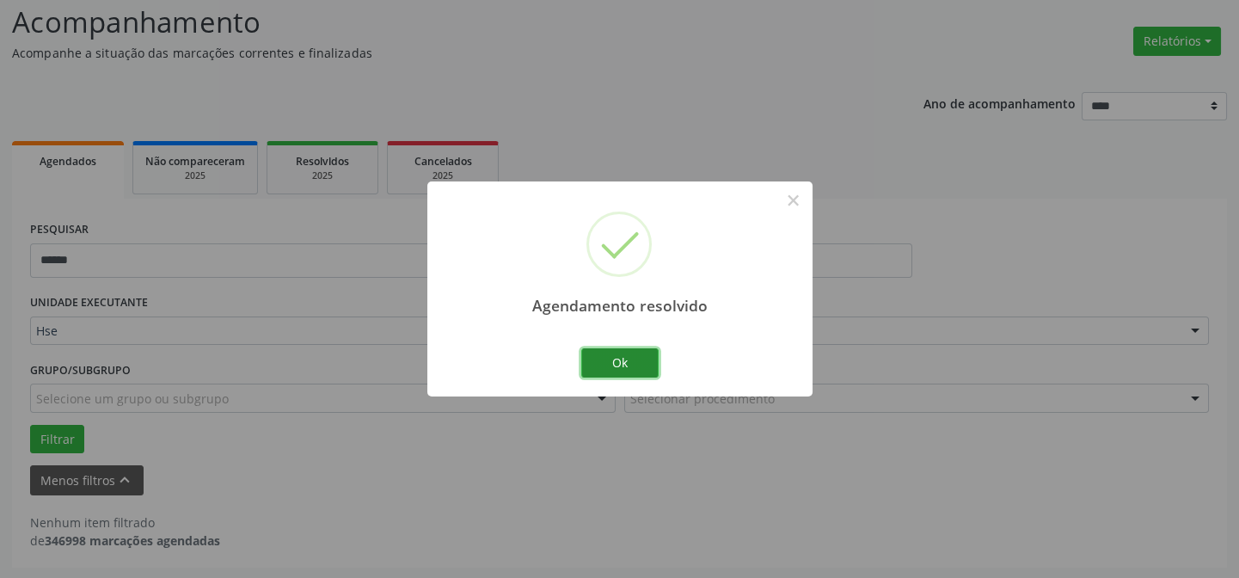
click at [626, 364] on button "Ok" at bounding box center [619, 362] width 77 height 29
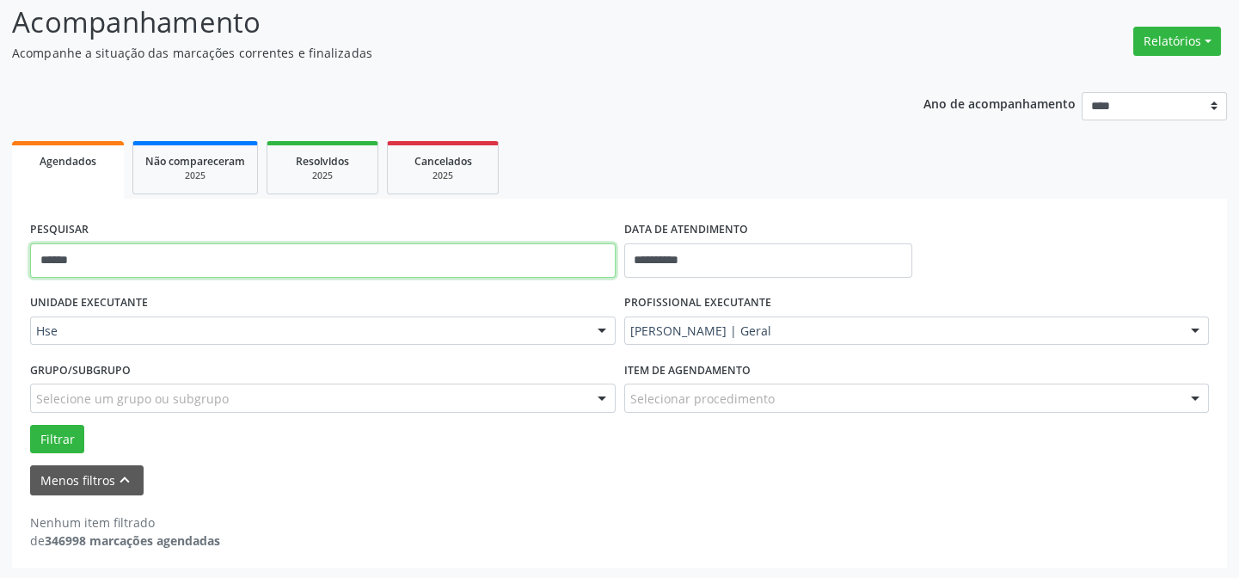
click at [513, 255] on input "******" at bounding box center [323, 260] width 586 height 34
click at [30, 425] on button "Filtrar" at bounding box center [57, 439] width 54 height 29
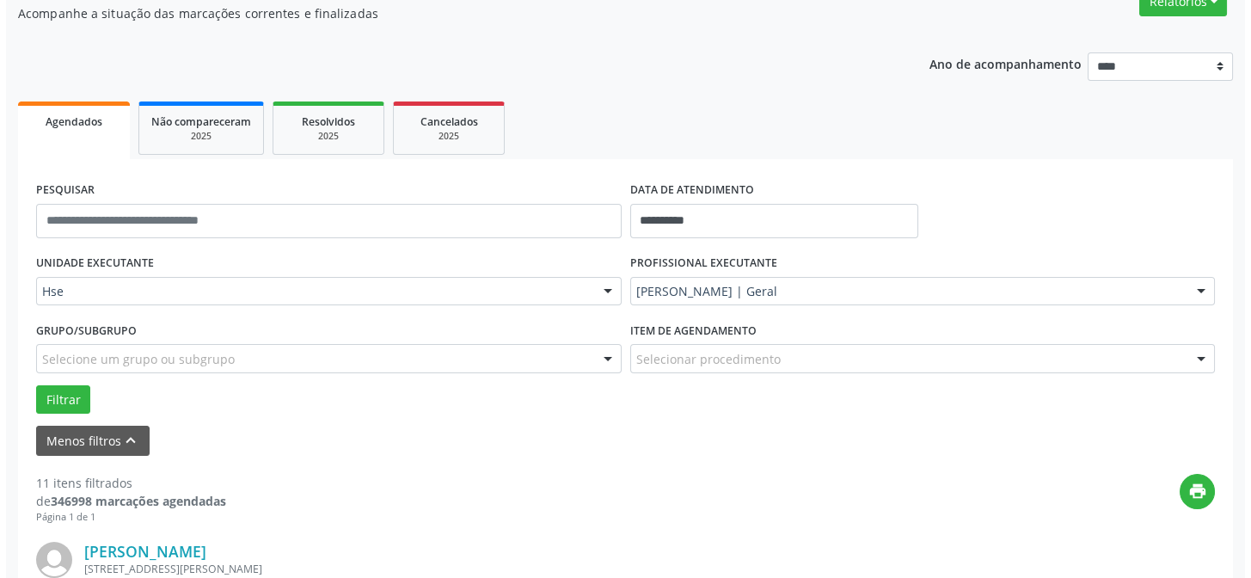
scroll to position [0, 0]
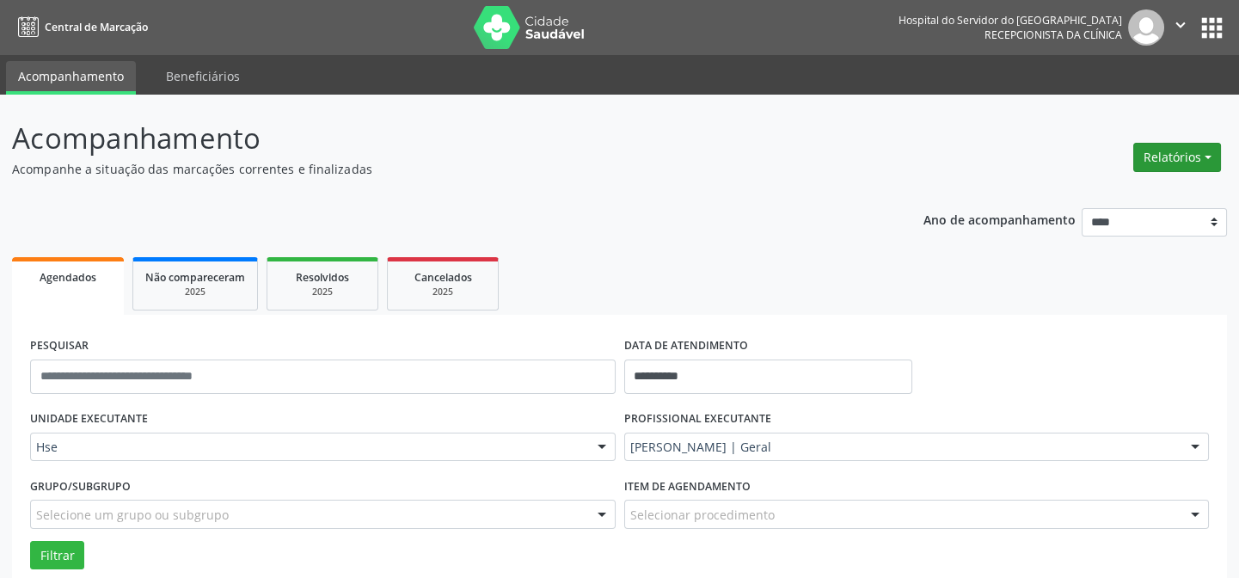
click at [1208, 151] on button "Relatórios" at bounding box center [1178, 157] width 88 height 29
click at [1109, 175] on ul "Agendamentos Procedimentos realizados" at bounding box center [1133, 206] width 187 height 62
click at [1085, 200] on link "Agendamentos" at bounding box center [1133, 193] width 185 height 24
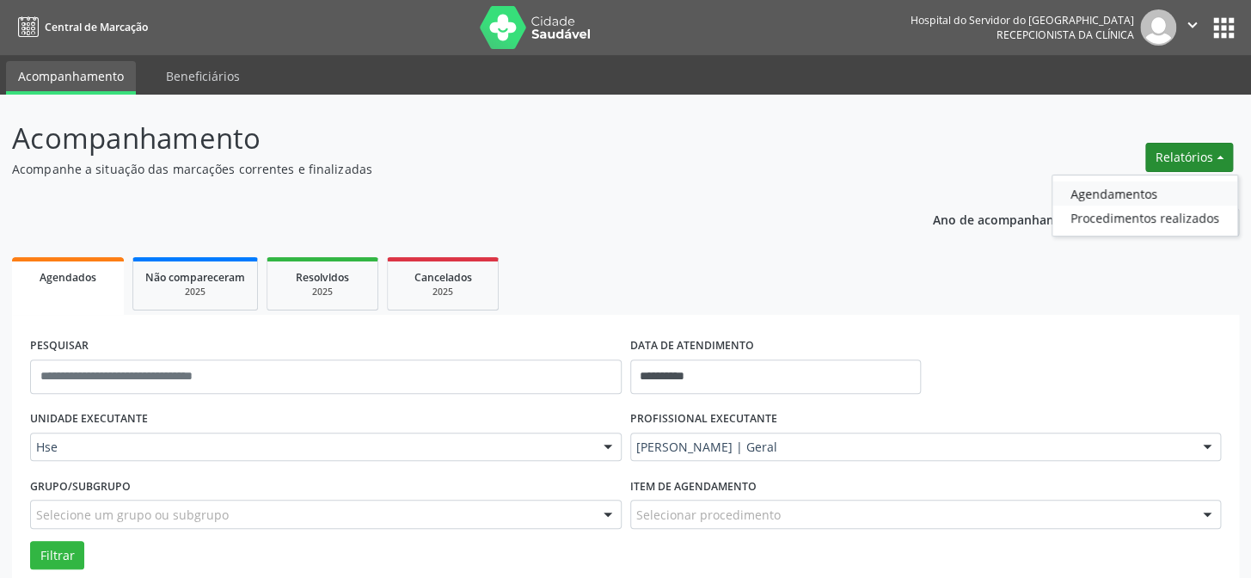
select select "*"
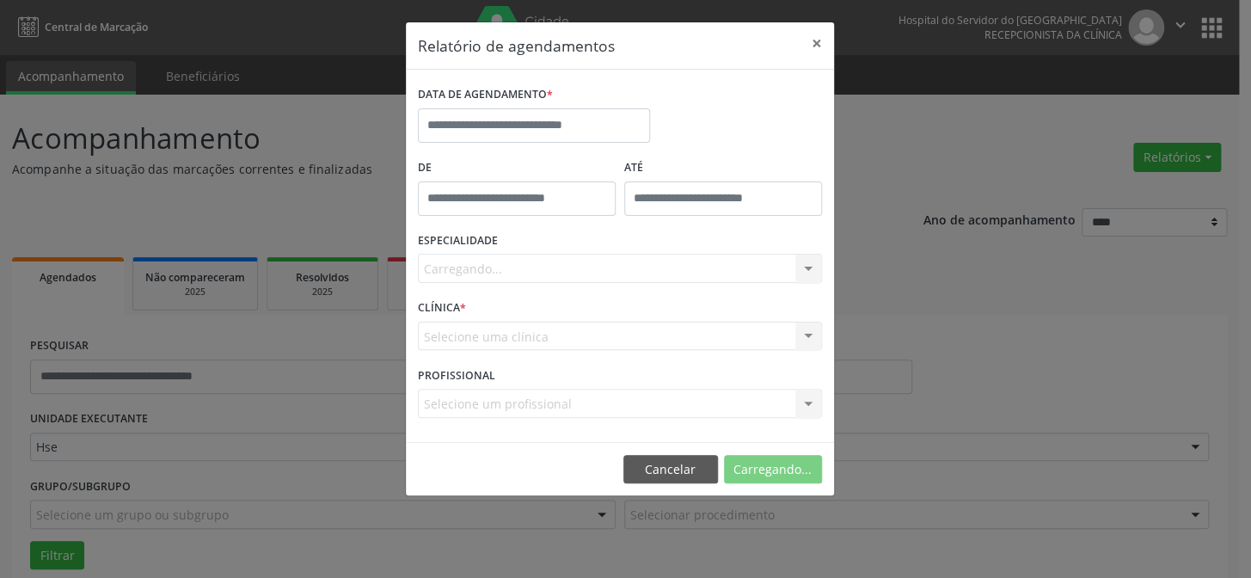
click at [558, 150] on div "DATA DE AGENDAMENTO *" at bounding box center [534, 118] width 241 height 73
click at [568, 114] on input "text" at bounding box center [534, 125] width 232 height 34
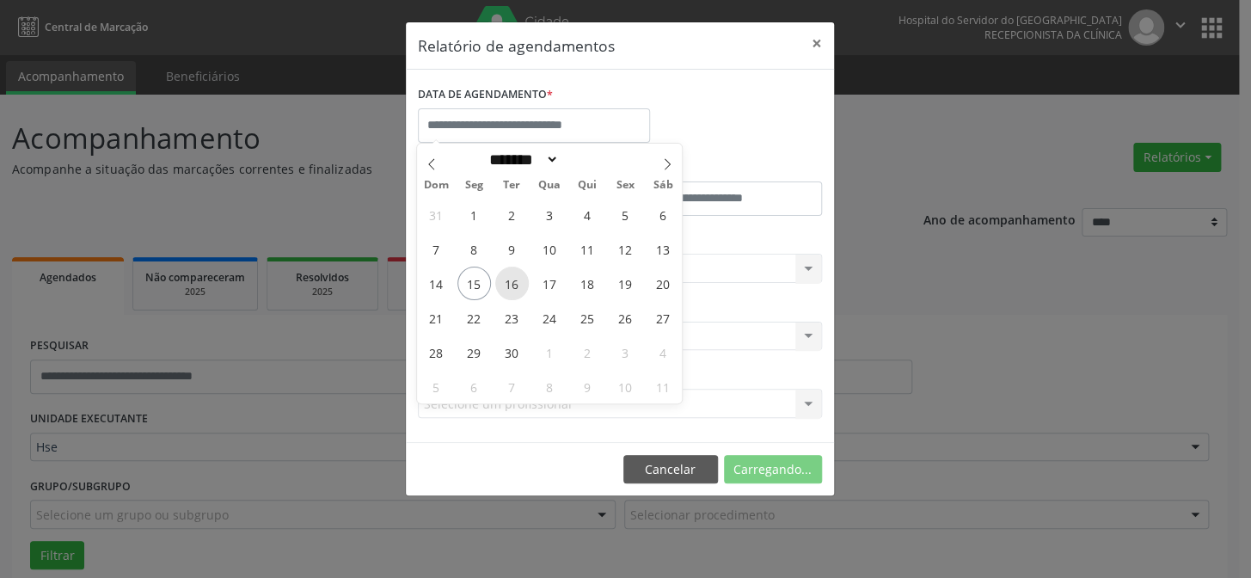
click at [509, 286] on span "16" at bounding box center [512, 284] width 34 height 34
type input "**********"
click at [509, 286] on span "16" at bounding box center [512, 284] width 34 height 34
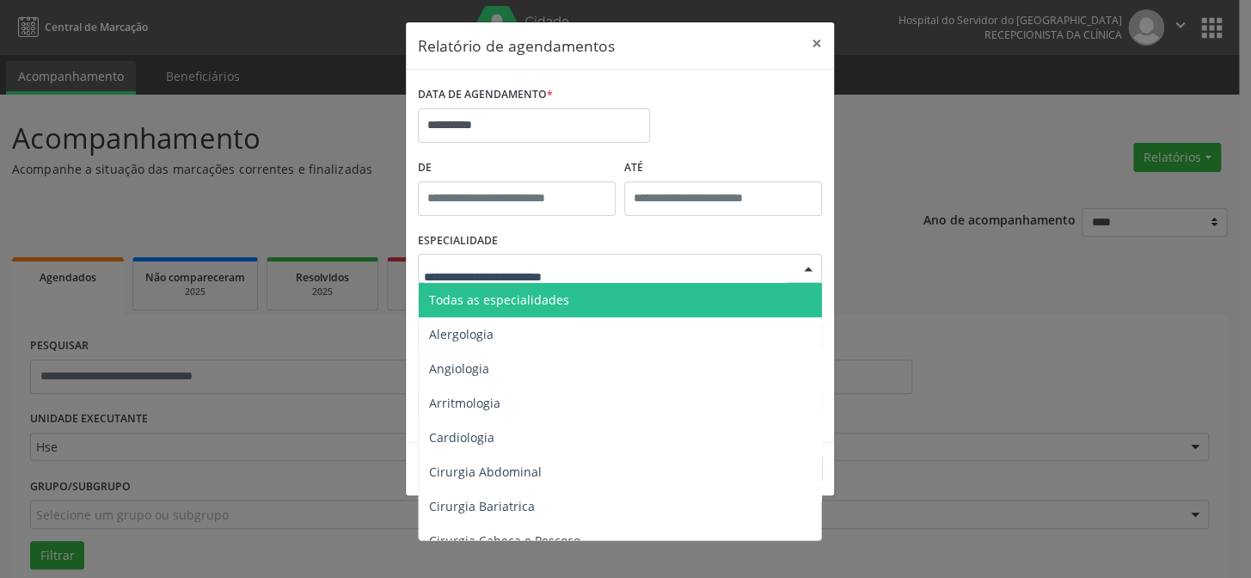
click at [541, 302] on span "Todas as especialidades" at bounding box center [499, 300] width 140 height 16
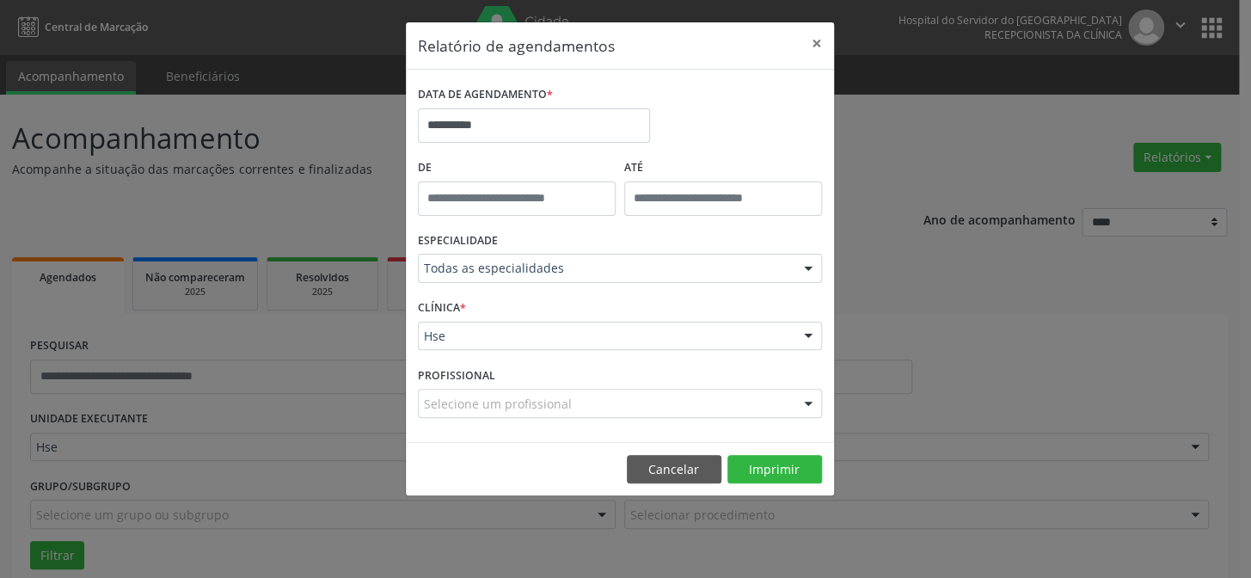
click at [553, 345] on div "Hse" at bounding box center [620, 336] width 404 height 29
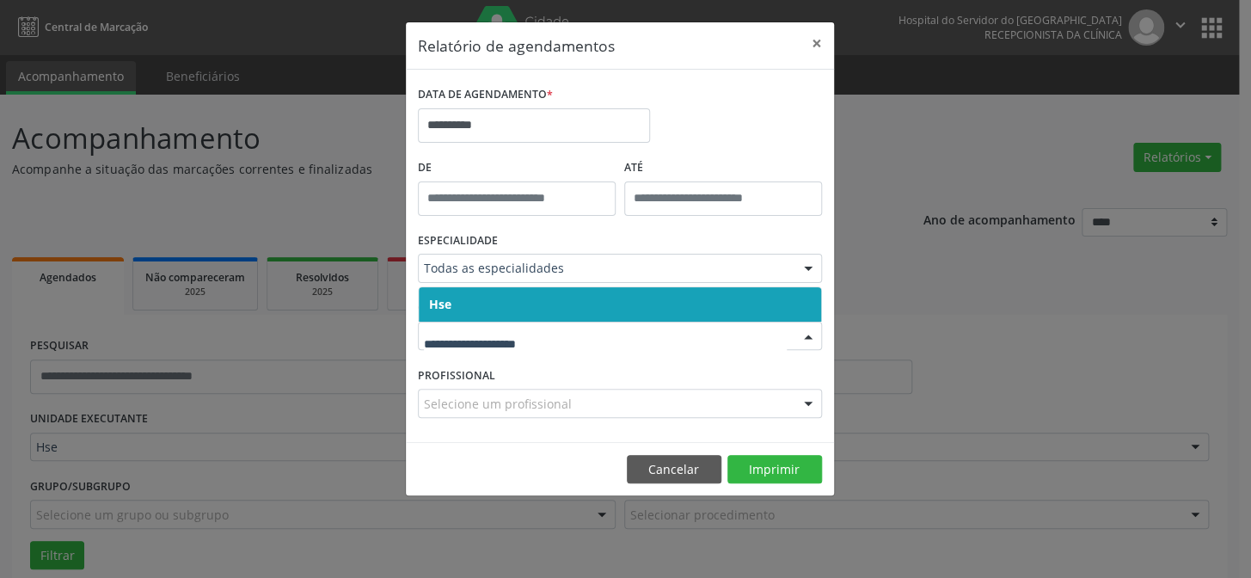
click at [532, 314] on span "Hse" at bounding box center [620, 304] width 403 height 34
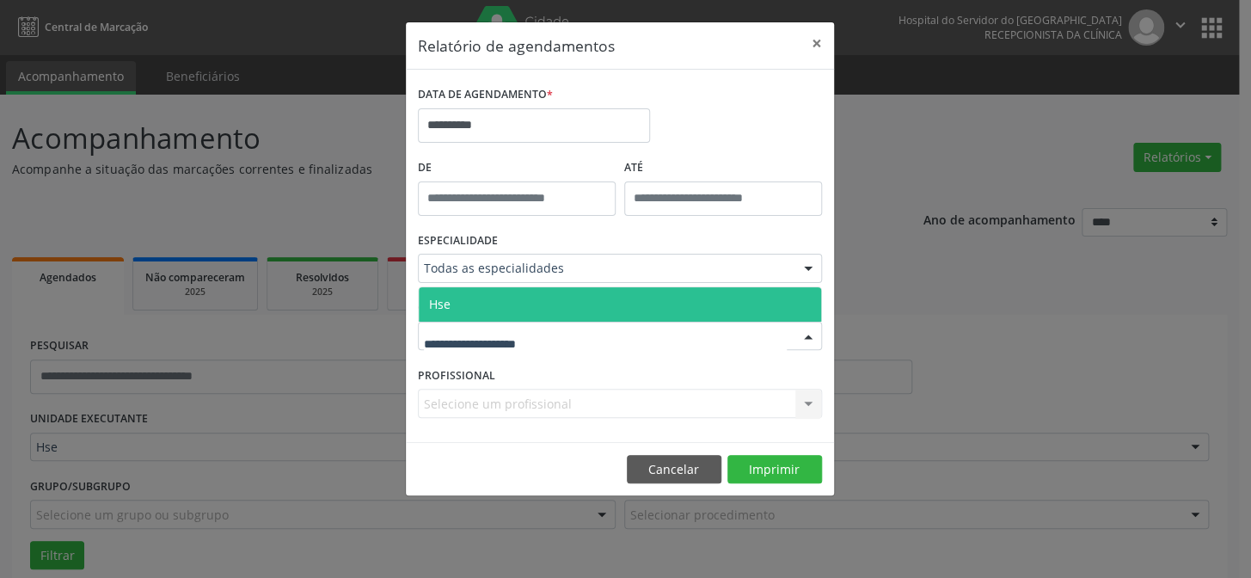
click at [525, 310] on span "Hse" at bounding box center [620, 304] width 403 height 34
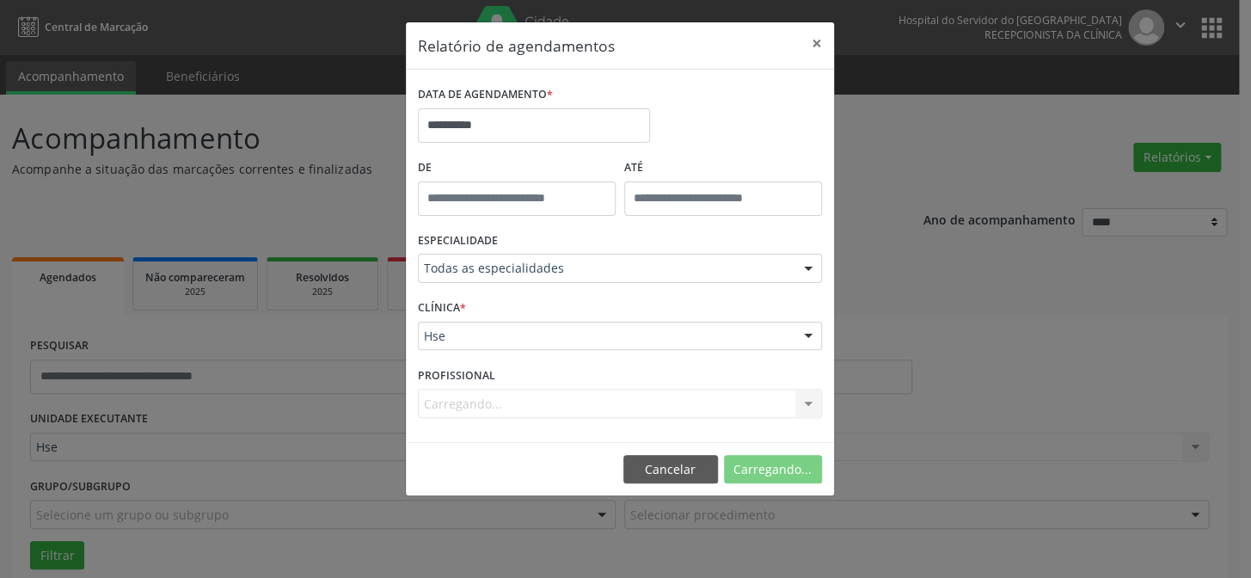
click at [503, 403] on div "Carregando... Nenhum resultado encontrado para: " " Não há nenhuma opção para s…" at bounding box center [620, 403] width 404 height 29
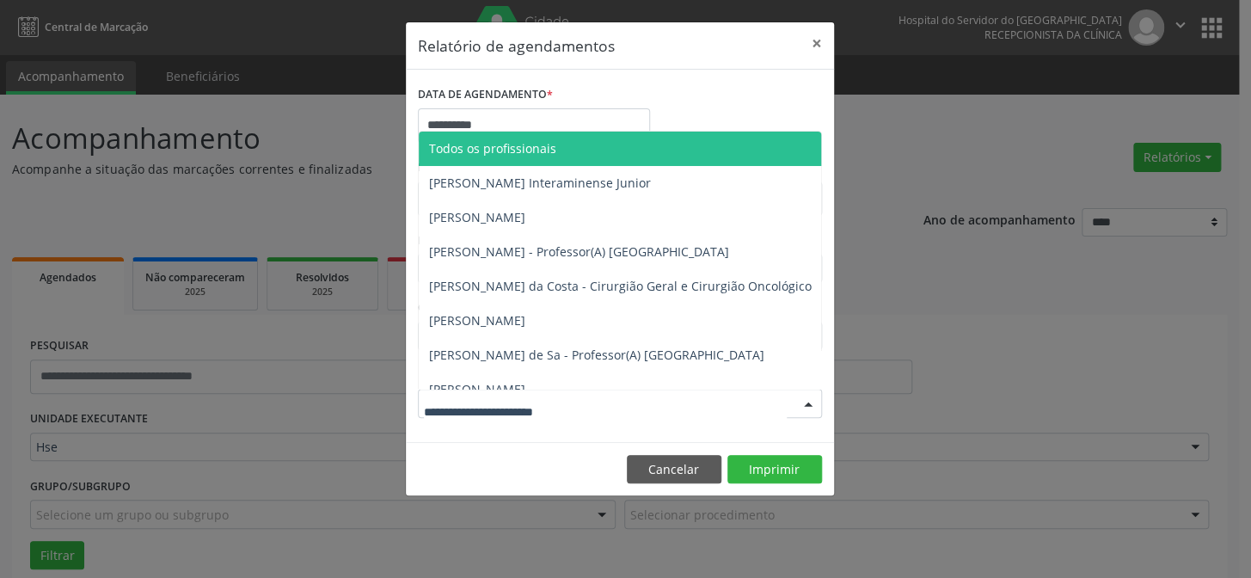
click at [519, 144] on span "Todos os profissionais" at bounding box center [492, 148] width 127 height 16
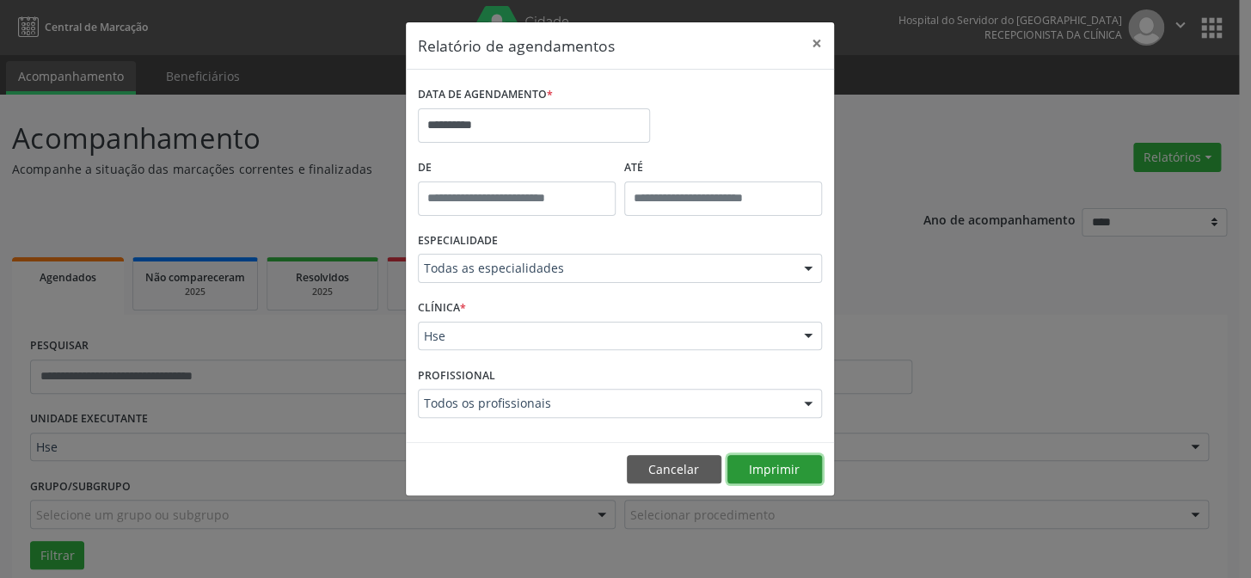
click at [792, 476] on button "Imprimir" at bounding box center [775, 469] width 95 height 29
